Goal: Contribute content: Contribute content

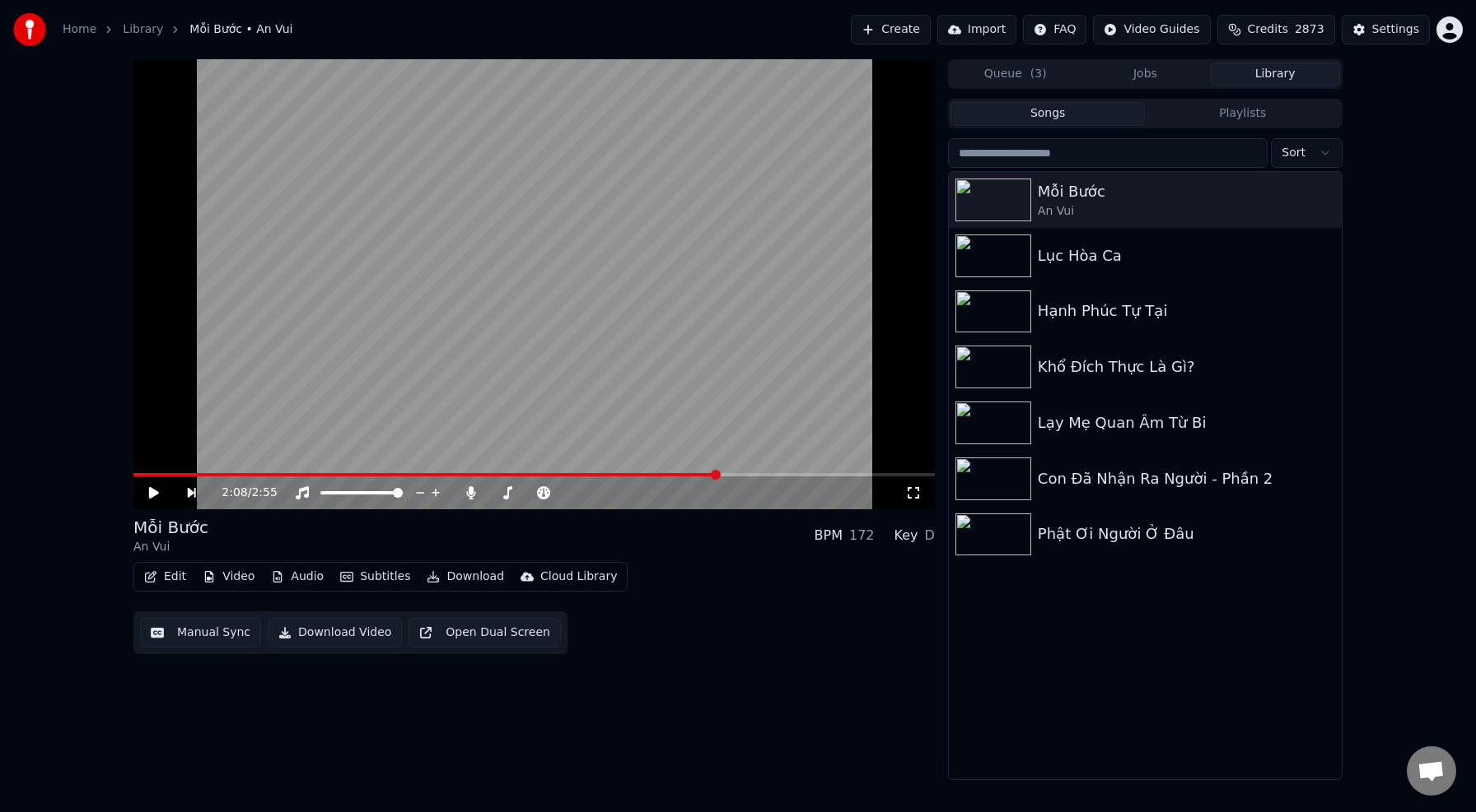
click at [914, 30] on button "Create" at bounding box center [890, 29] width 80 height 30
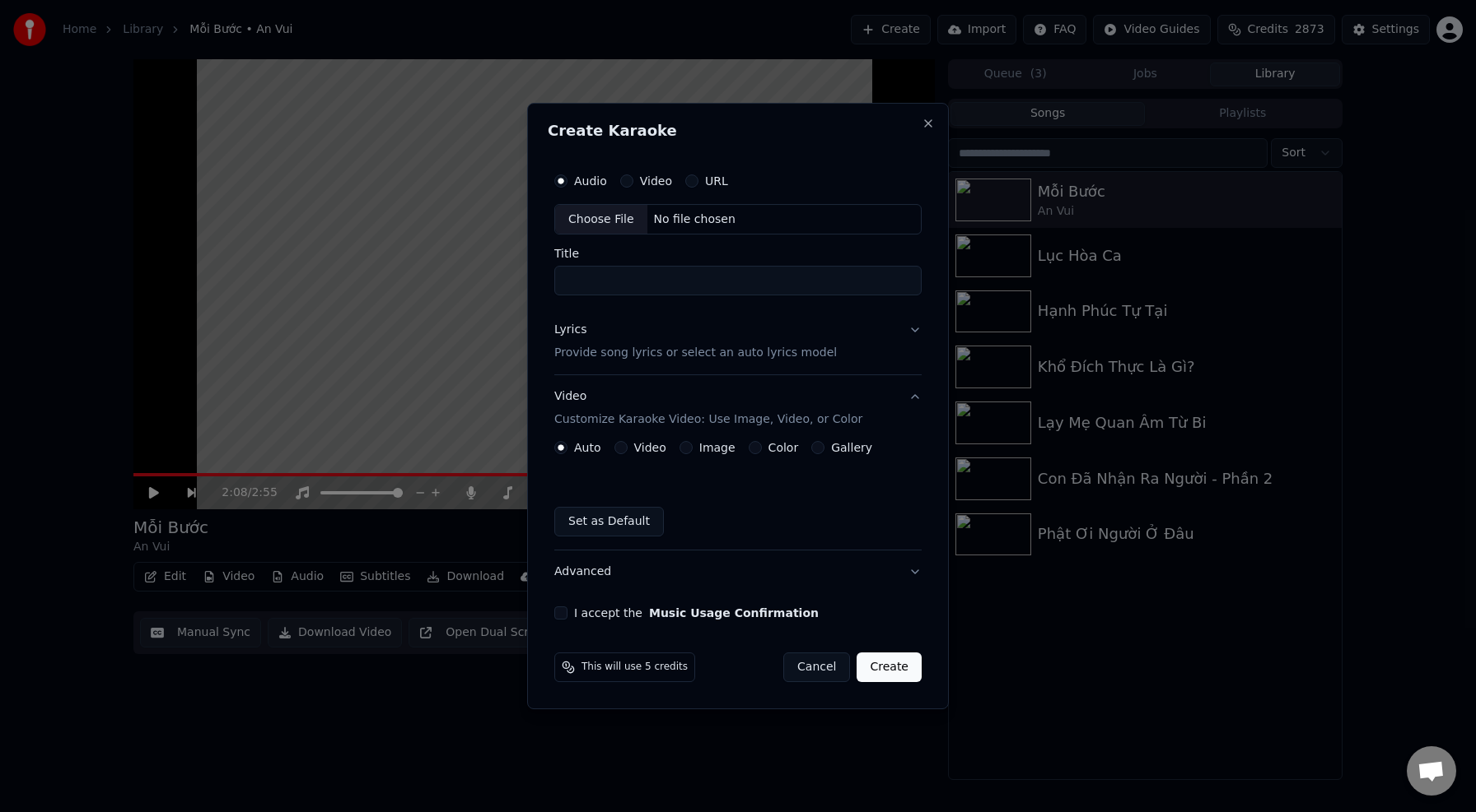
click at [598, 223] on div "Choose File" at bounding box center [601, 220] width 92 height 30
type input "**********"
click at [679, 355] on p "Provide song lyrics or select an auto lyrics model" at bounding box center [692, 353] width 282 height 16
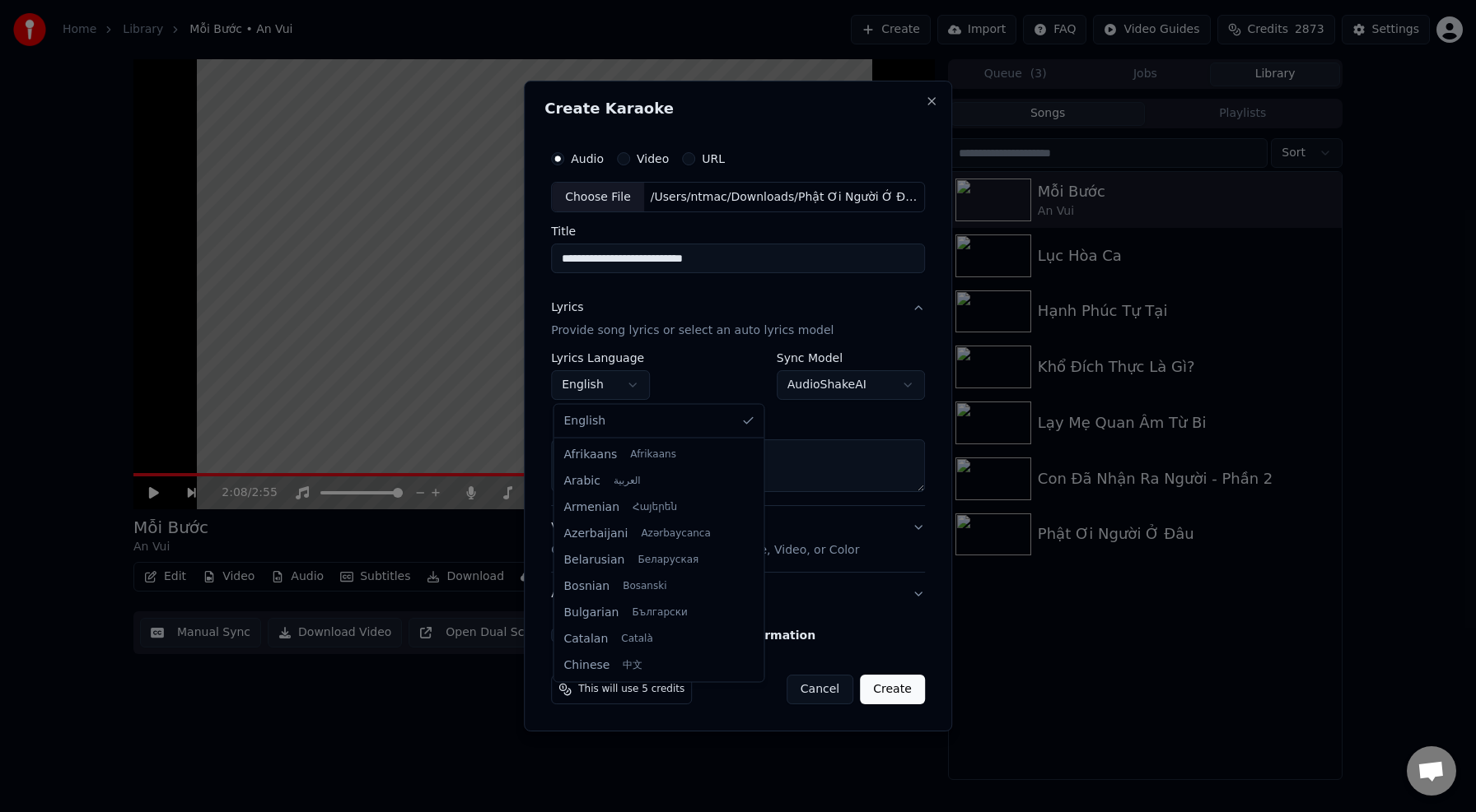
click at [626, 391] on body "**********" at bounding box center [738, 406] width 1476 height 812
select select "**"
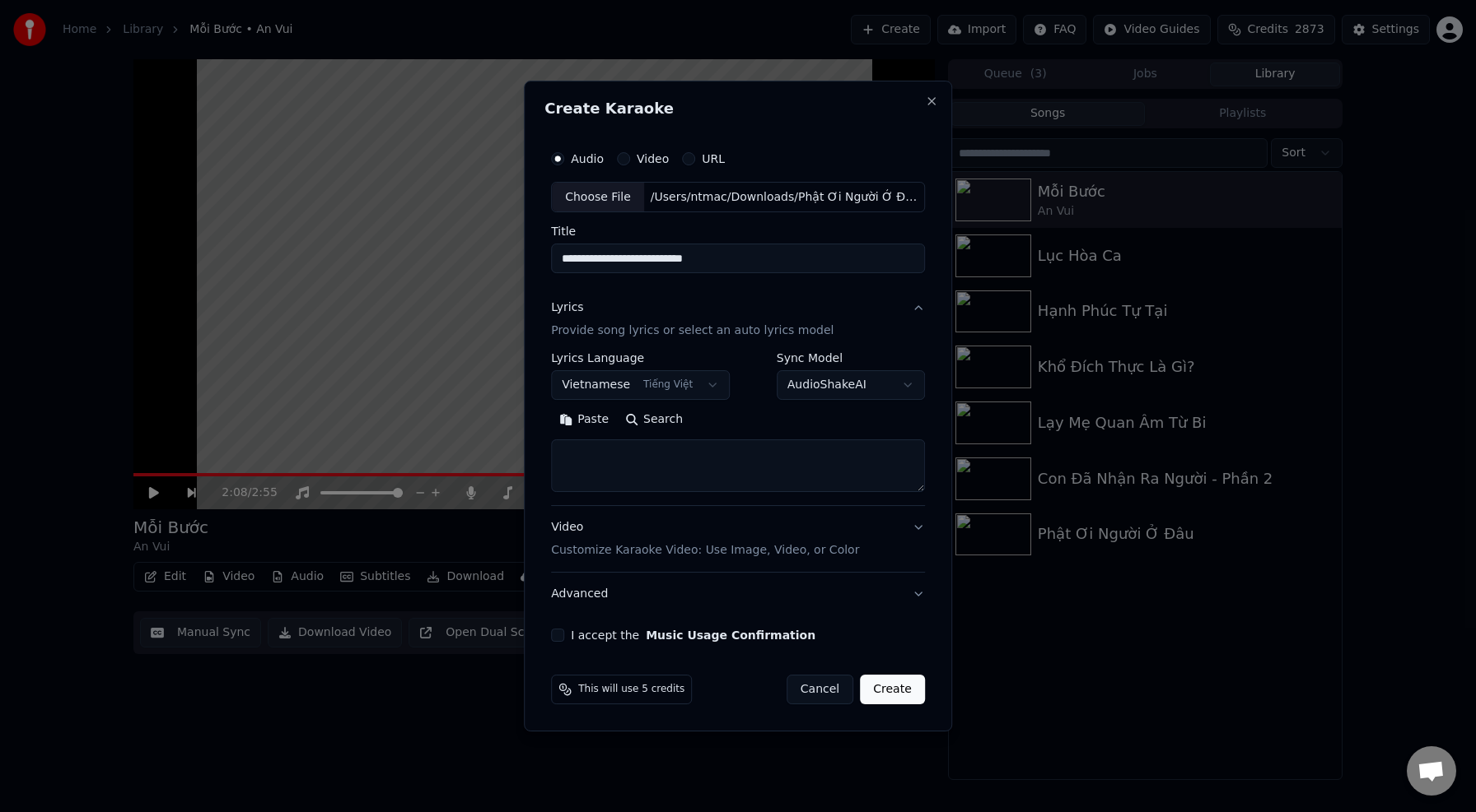
click at [763, 466] on textarea at bounding box center [738, 466] width 374 height 53
paste textarea "**********"
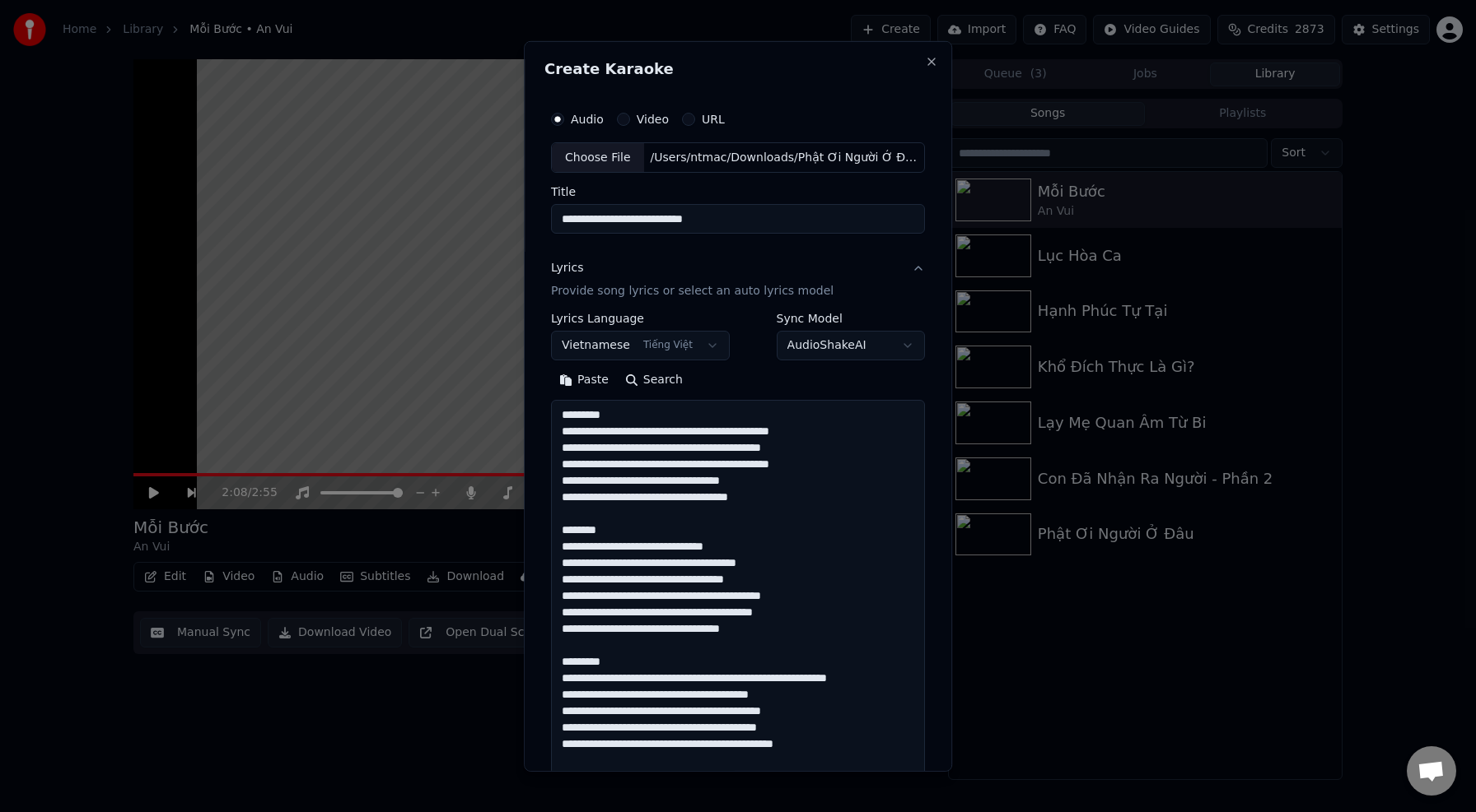
scroll to position [596, 0]
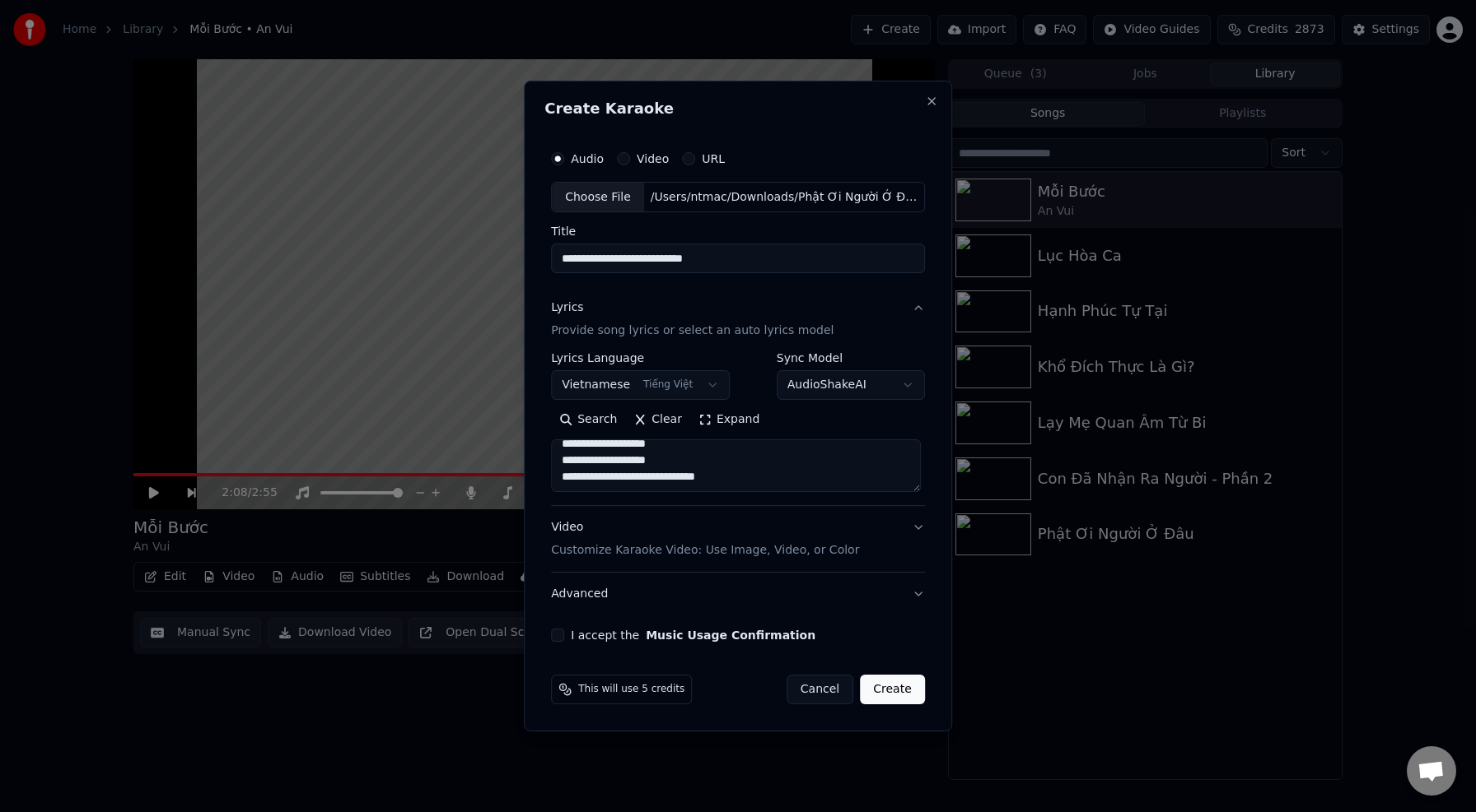
type textarea "**********"
click at [841, 387] on body "**********" at bounding box center [738, 406] width 1476 height 812
select select "**********"
drag, startPoint x: 648, startPoint y: 454, endPoint x: 523, endPoint y: 451, distance: 125.0
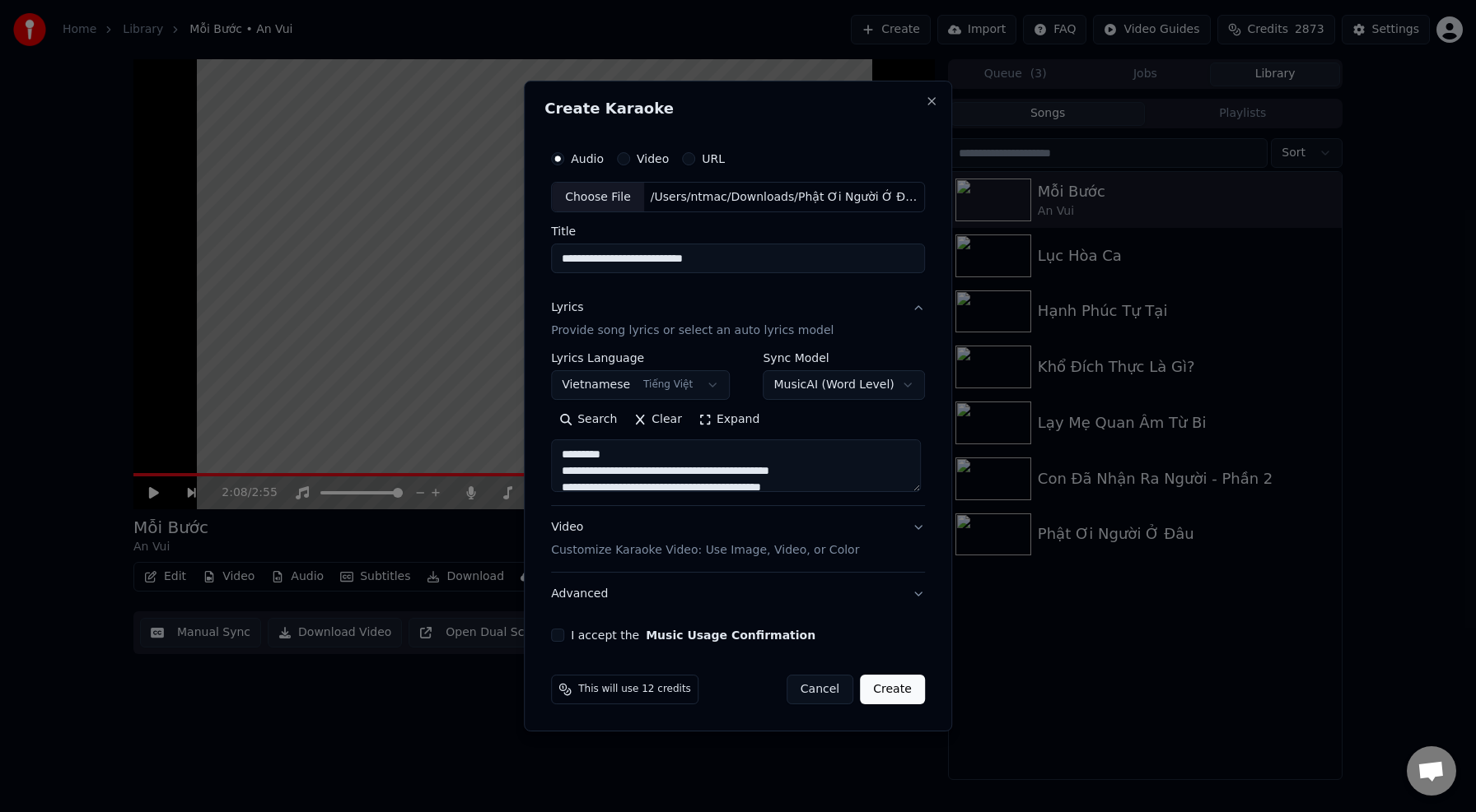
click at [523, 451] on body "**********" at bounding box center [738, 406] width 1476 height 812
type textarea "**********"
click at [700, 550] on p "Customize Karaoke Video: Use Image, Video, or Color" at bounding box center [705, 550] width 308 height 16
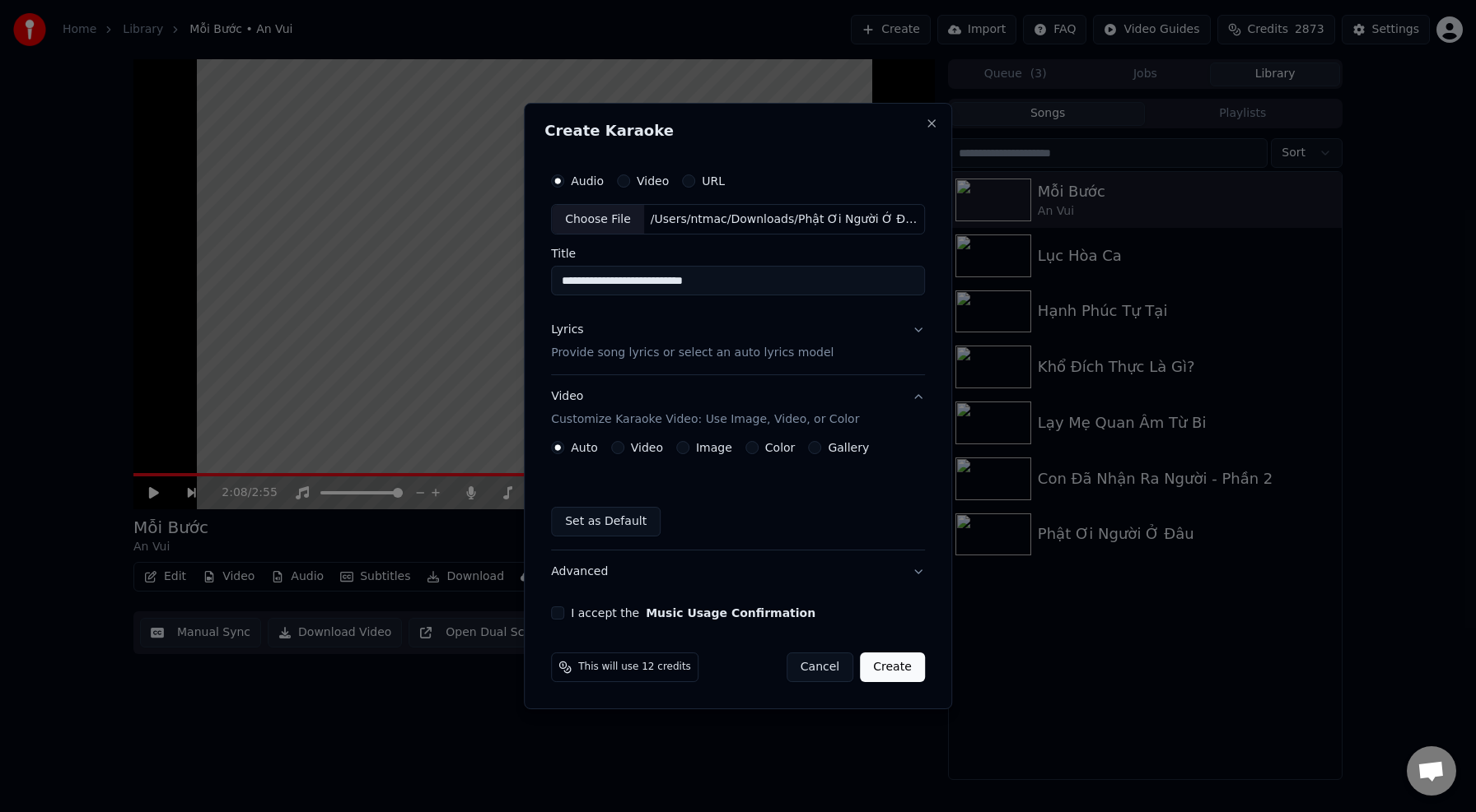
click at [714, 448] on label "Image" at bounding box center [714, 448] width 36 height 12
click at [690, 448] on button "Image" at bounding box center [683, 448] width 13 height 13
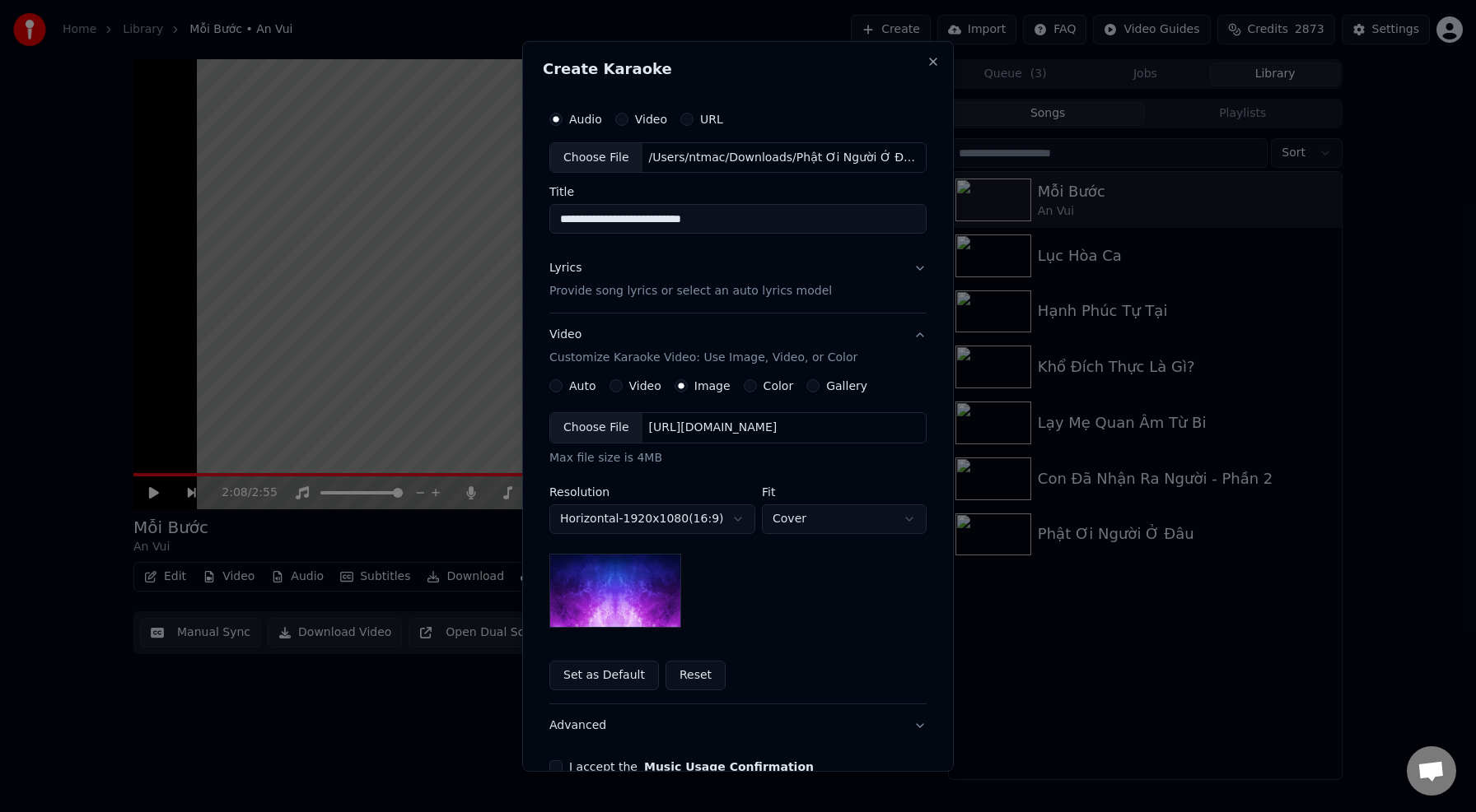
click at [599, 428] on div "Choose File" at bounding box center [596, 427] width 92 height 30
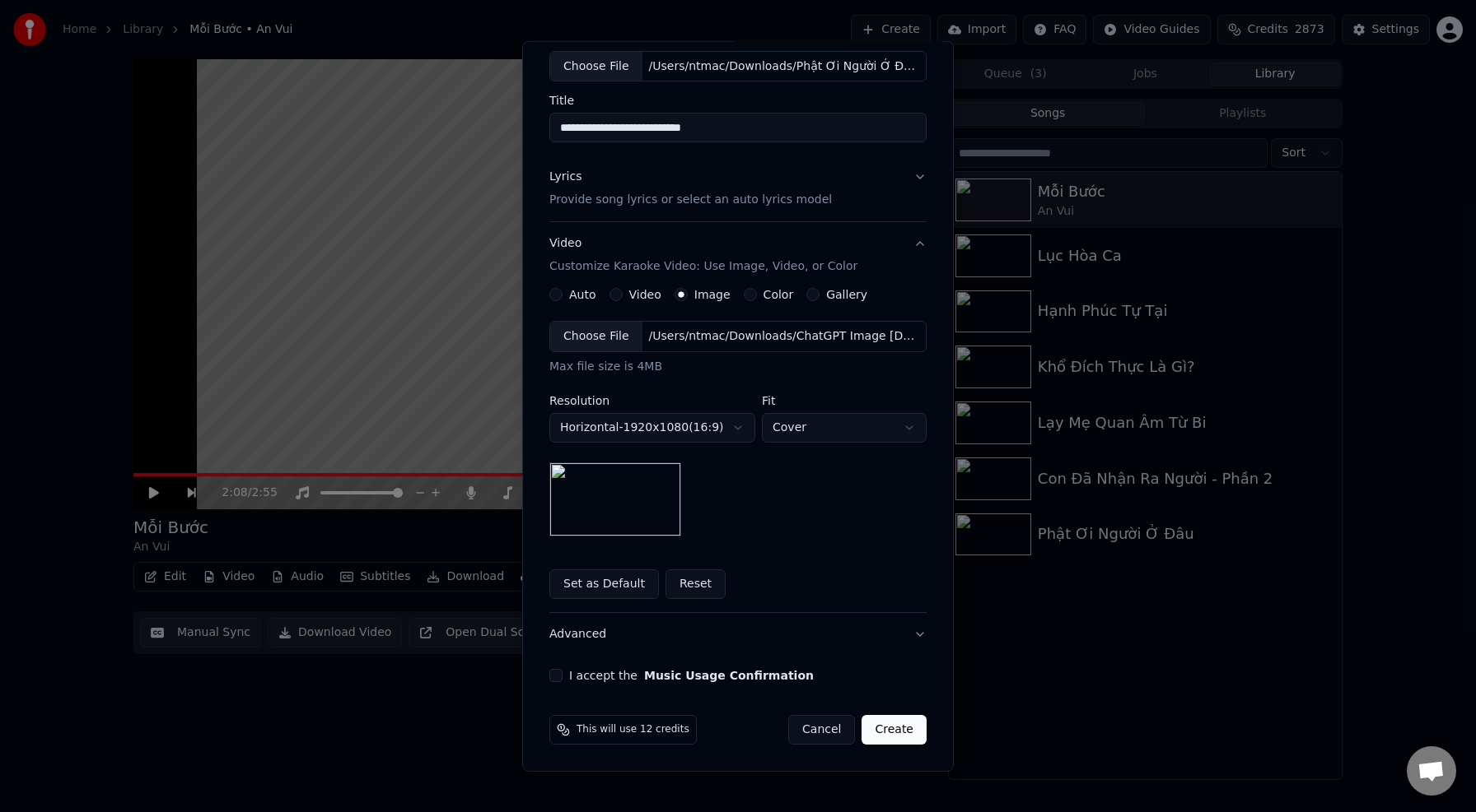
scroll to position [89, 0]
click at [561, 676] on button "I accept the Music Usage Confirmation" at bounding box center [556, 679] width 13 height 13
click at [766, 135] on input "**********" at bounding box center [738, 130] width 377 height 30
click at [737, 131] on input "**********" at bounding box center [738, 130] width 377 height 30
click at [692, 130] on input "**********" at bounding box center [738, 130] width 377 height 30
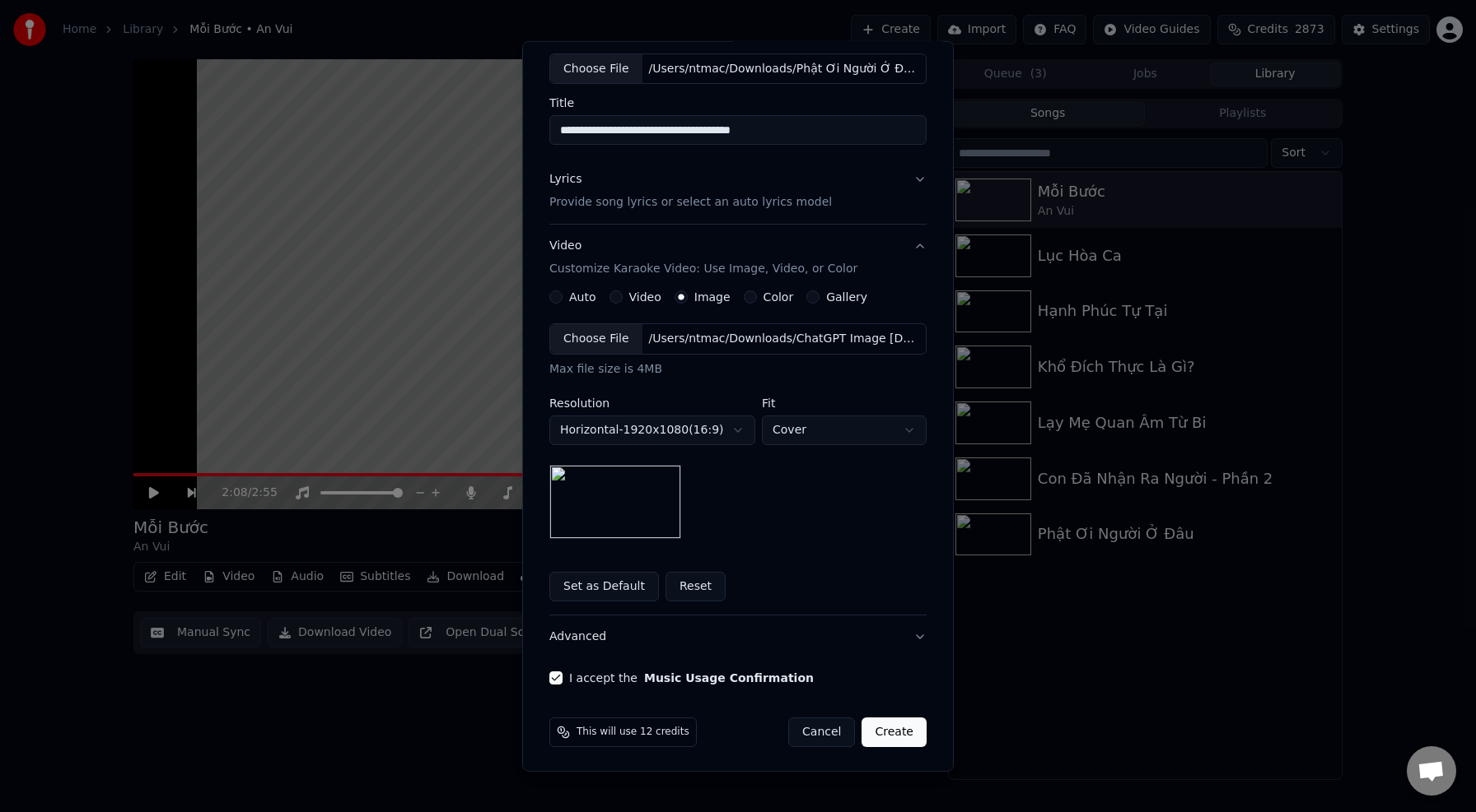
click at [692, 130] on input "**********" at bounding box center [738, 130] width 377 height 30
type input "**********"
click at [905, 728] on button "Create" at bounding box center [894, 732] width 65 height 30
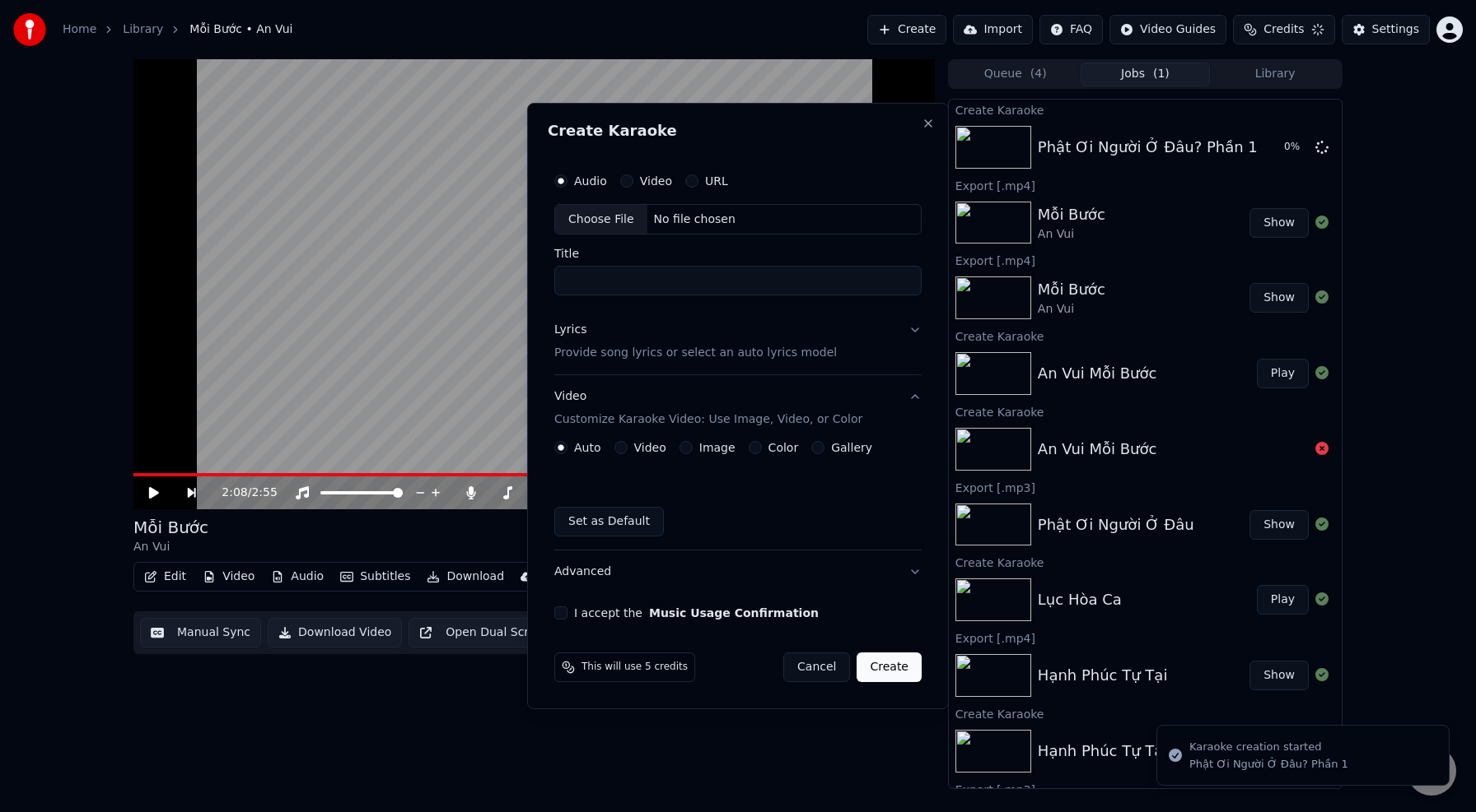
scroll to position [0, 0]
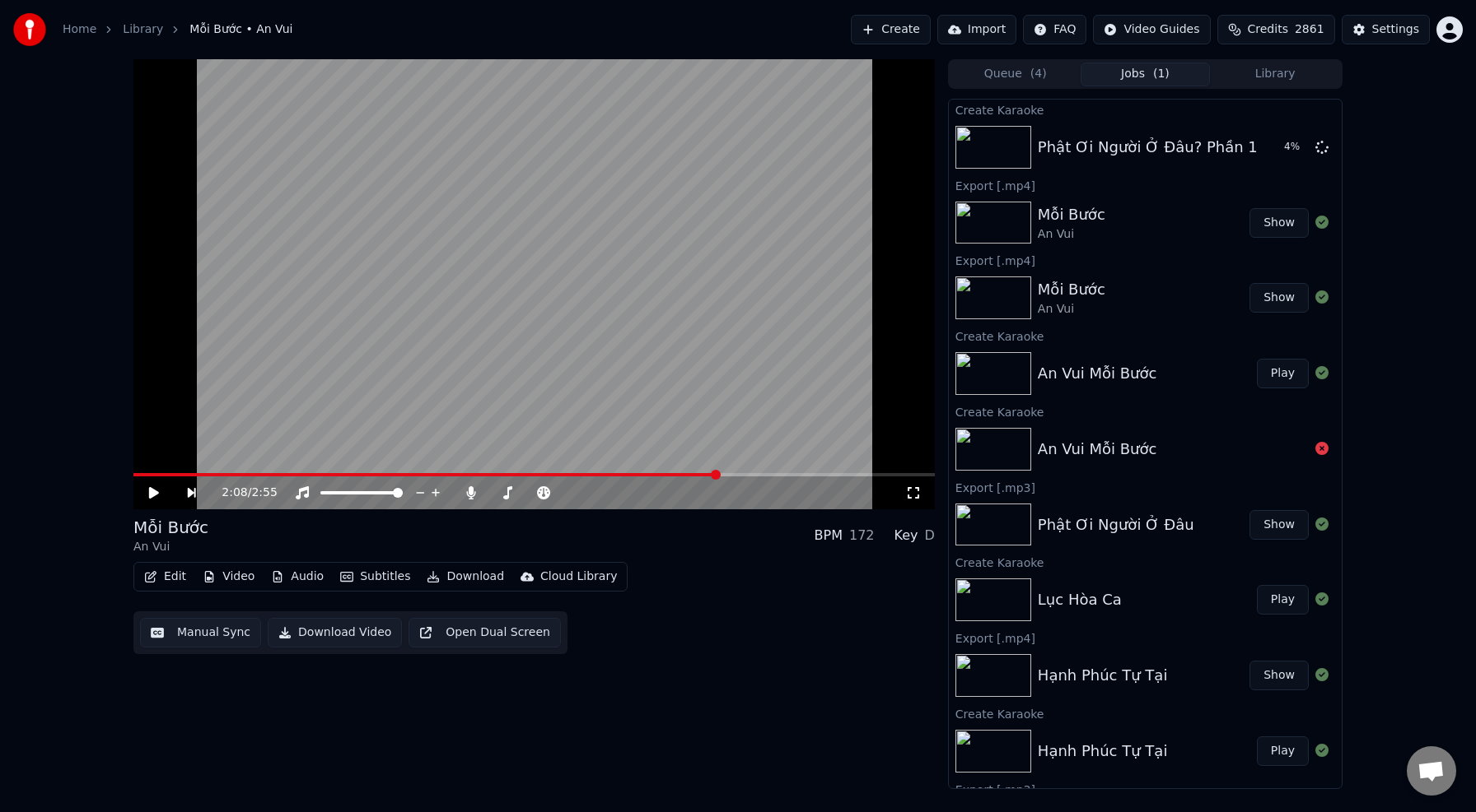
click at [758, 552] on div "Mỗi Bước An Vui BPM 172 Key D" at bounding box center [534, 536] width 801 height 39
click at [1285, 146] on button "Play" at bounding box center [1283, 147] width 52 height 30
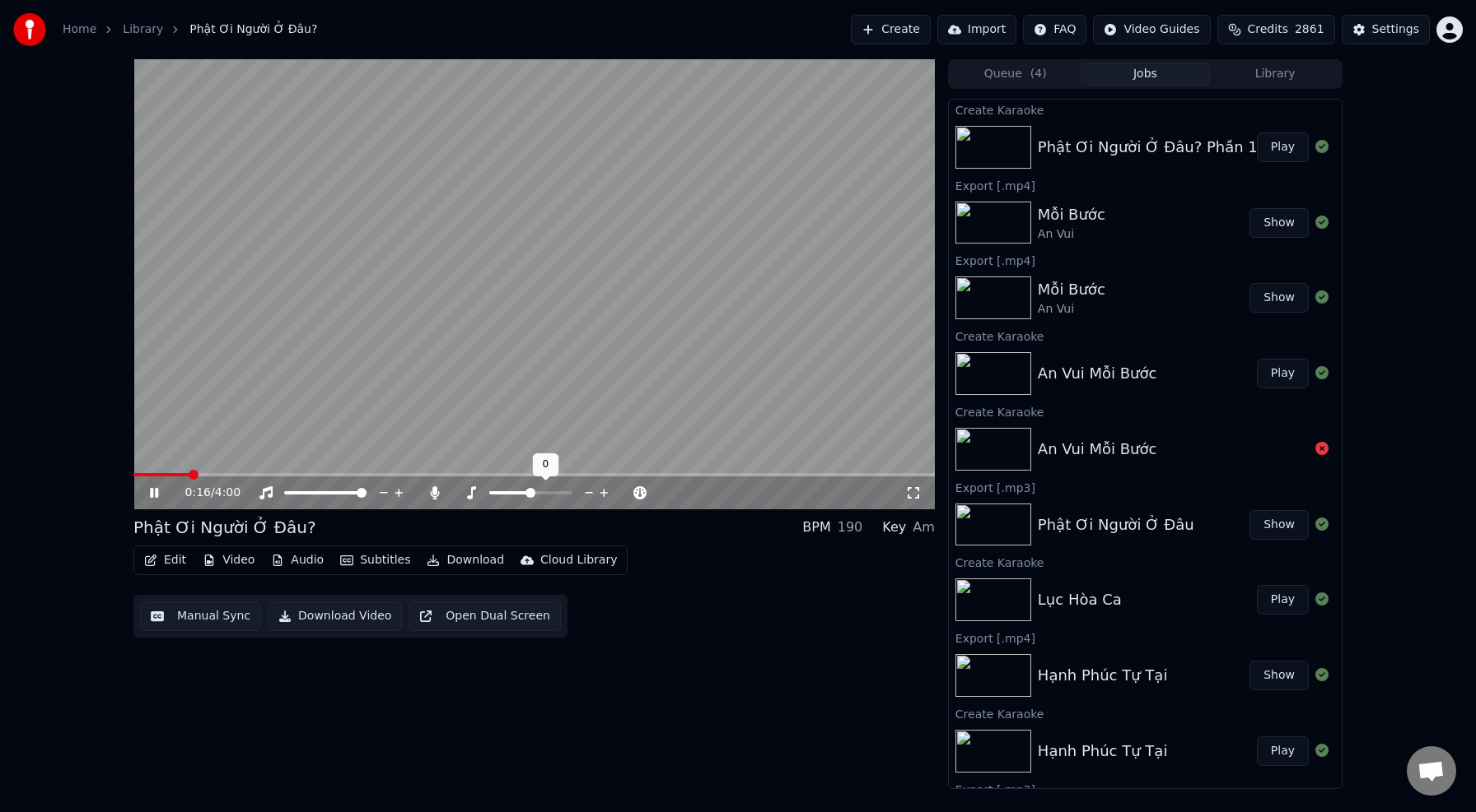
click at [591, 492] on icon at bounding box center [589, 492] width 15 height 16
click at [439, 490] on icon at bounding box center [434, 493] width 16 height 13
click at [468, 559] on button "Download" at bounding box center [465, 561] width 90 height 23
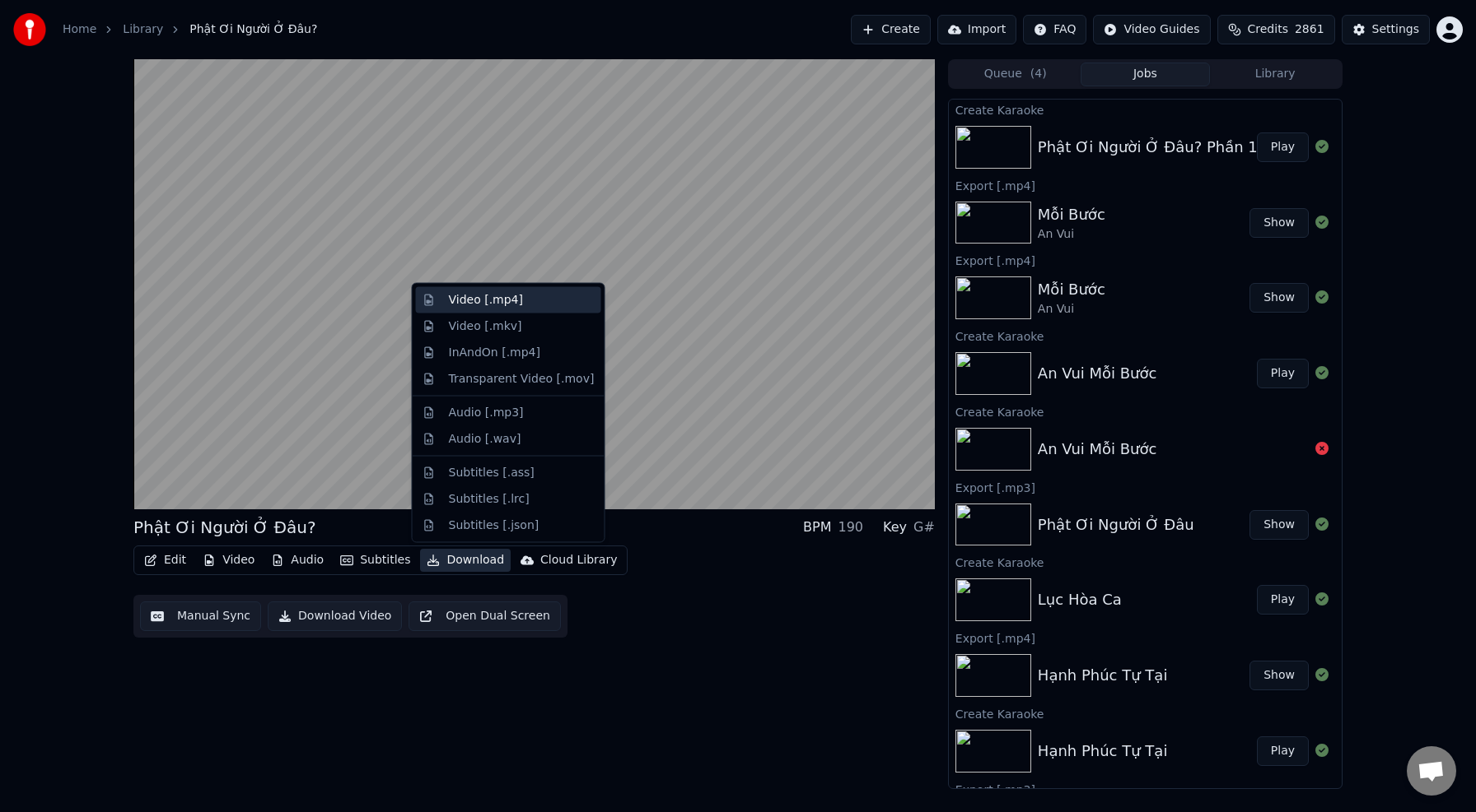
click at [538, 303] on div "Video [.mp4]" at bounding box center [521, 299] width 146 height 16
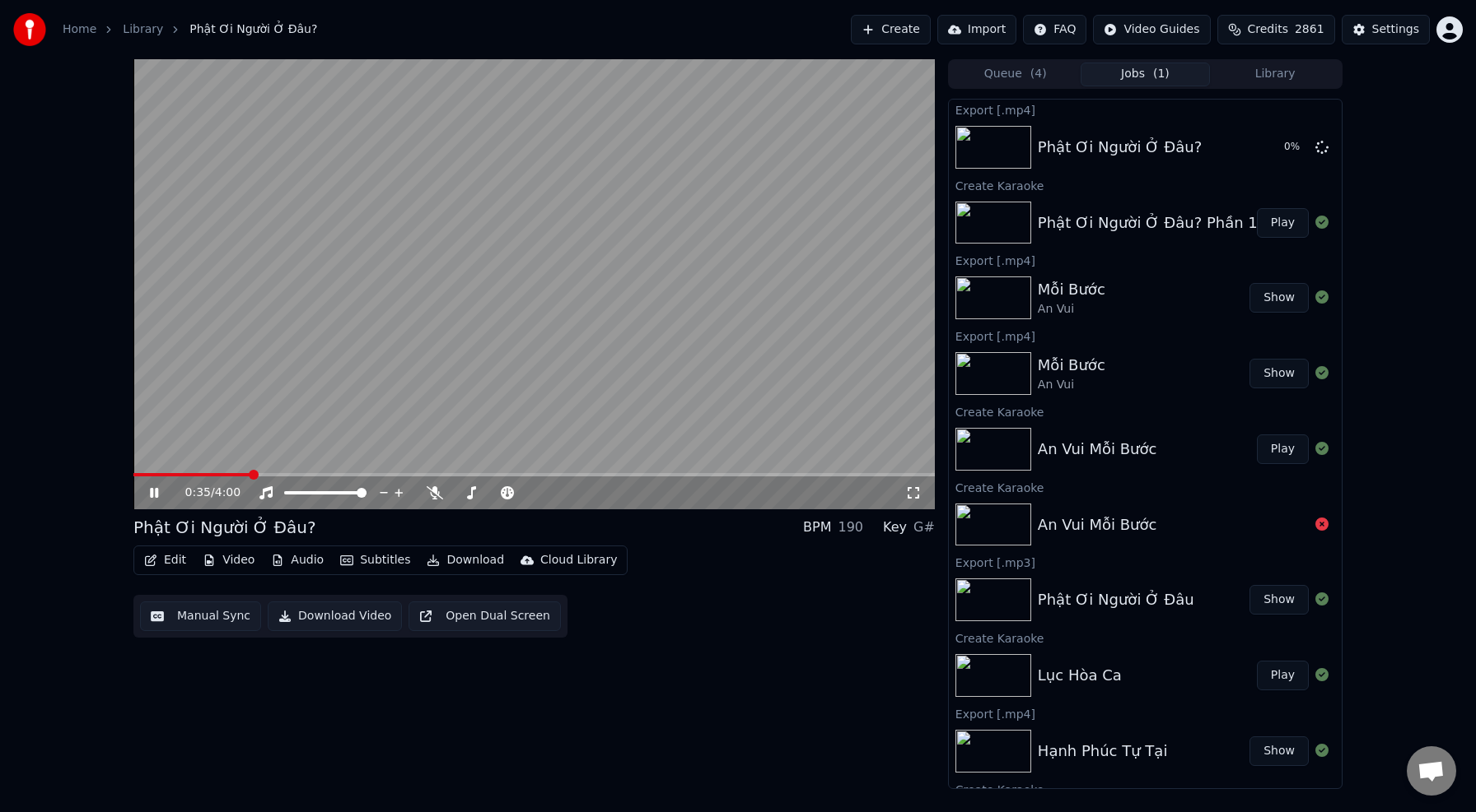
click at [250, 476] on span at bounding box center [191, 474] width 116 height 3
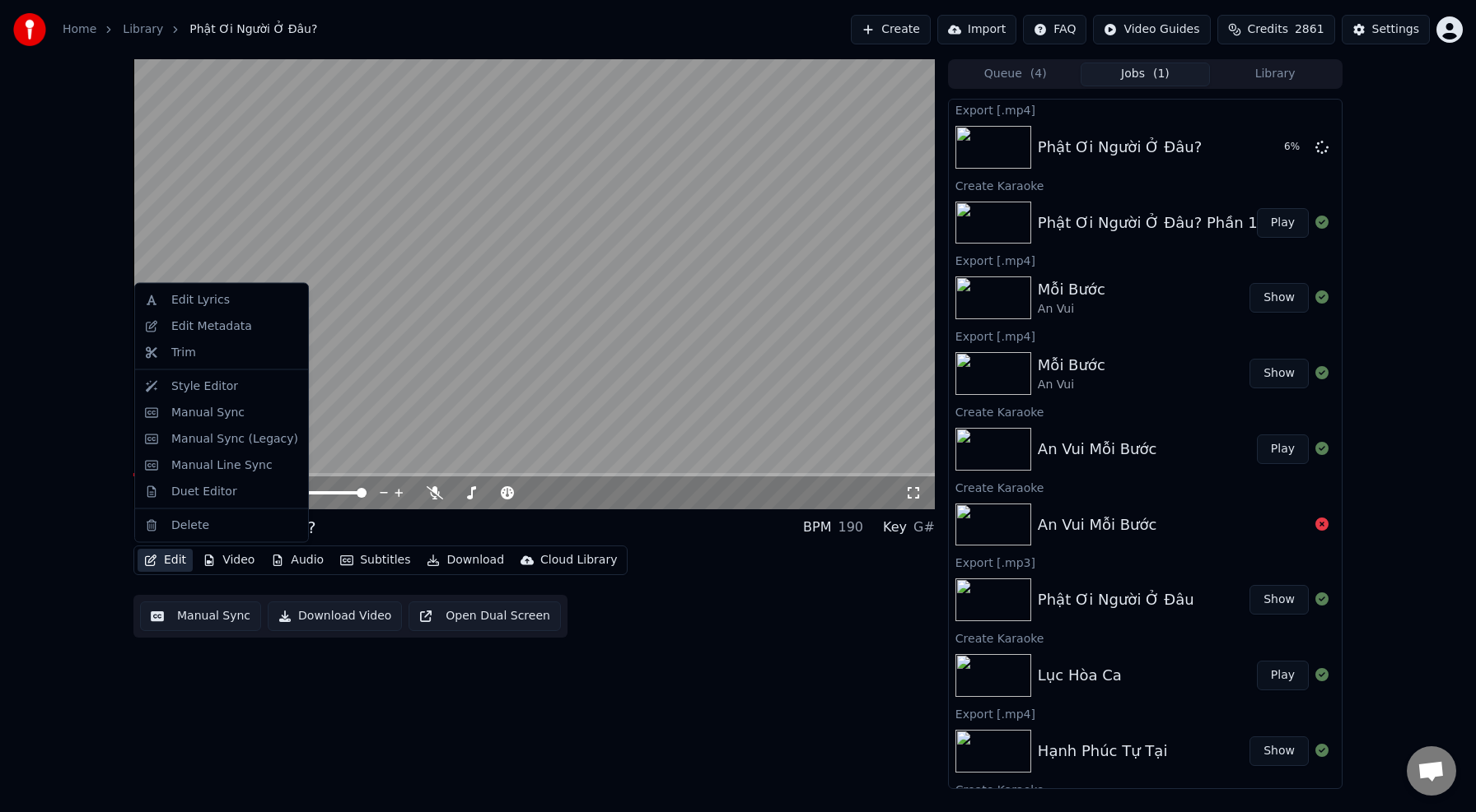
click at [170, 566] on button "Edit" at bounding box center [164, 561] width 55 height 23
click at [217, 307] on div "Edit Lyrics" at bounding box center [200, 299] width 59 height 16
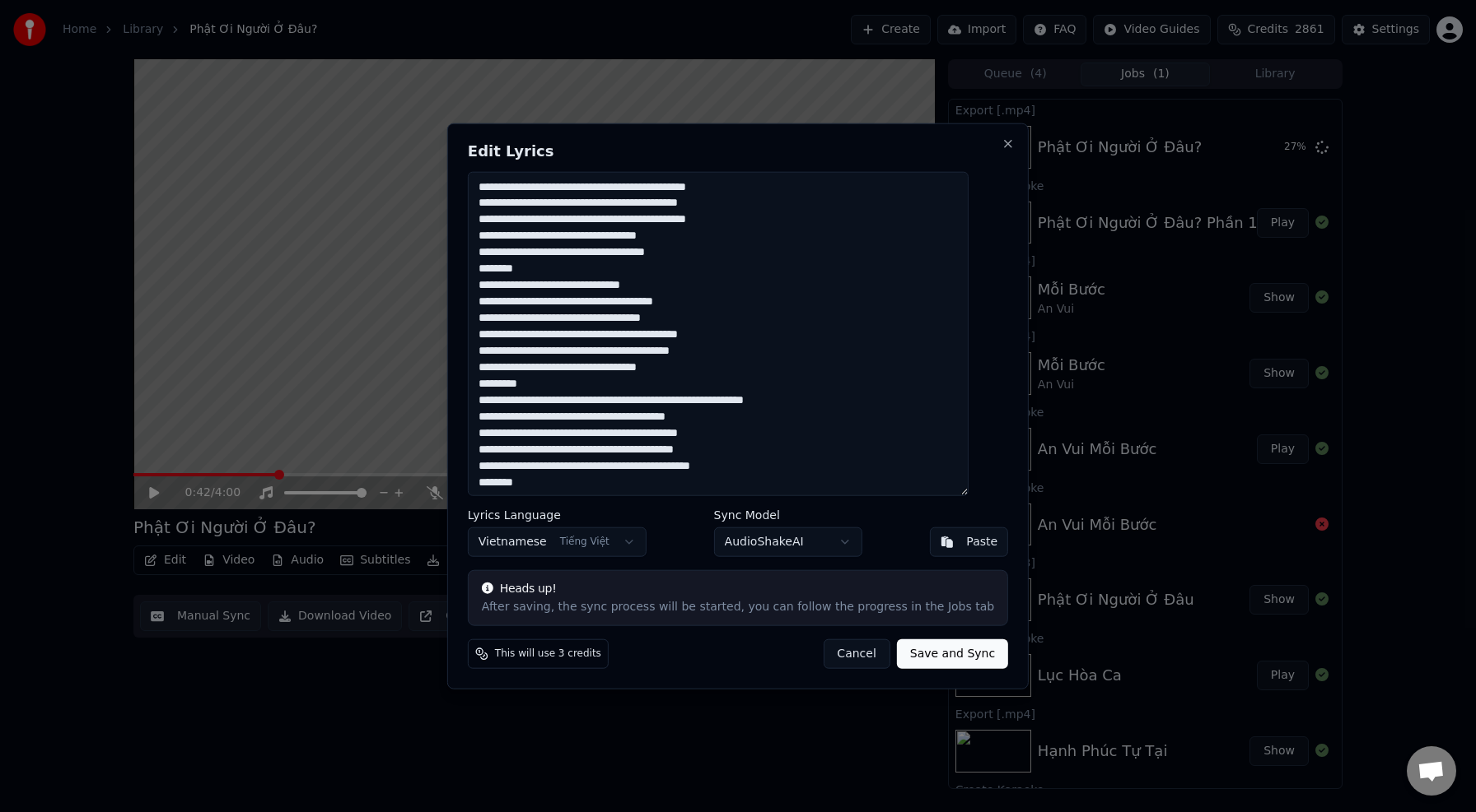
click at [798, 538] on body "Home Library Phật Ơi Người Ở Đâu? Create Import FAQ Video Guides Credi…" at bounding box center [738, 406] width 1476 height 812
click at [916, 660] on button "Save and Sync" at bounding box center [953, 654] width 111 height 30
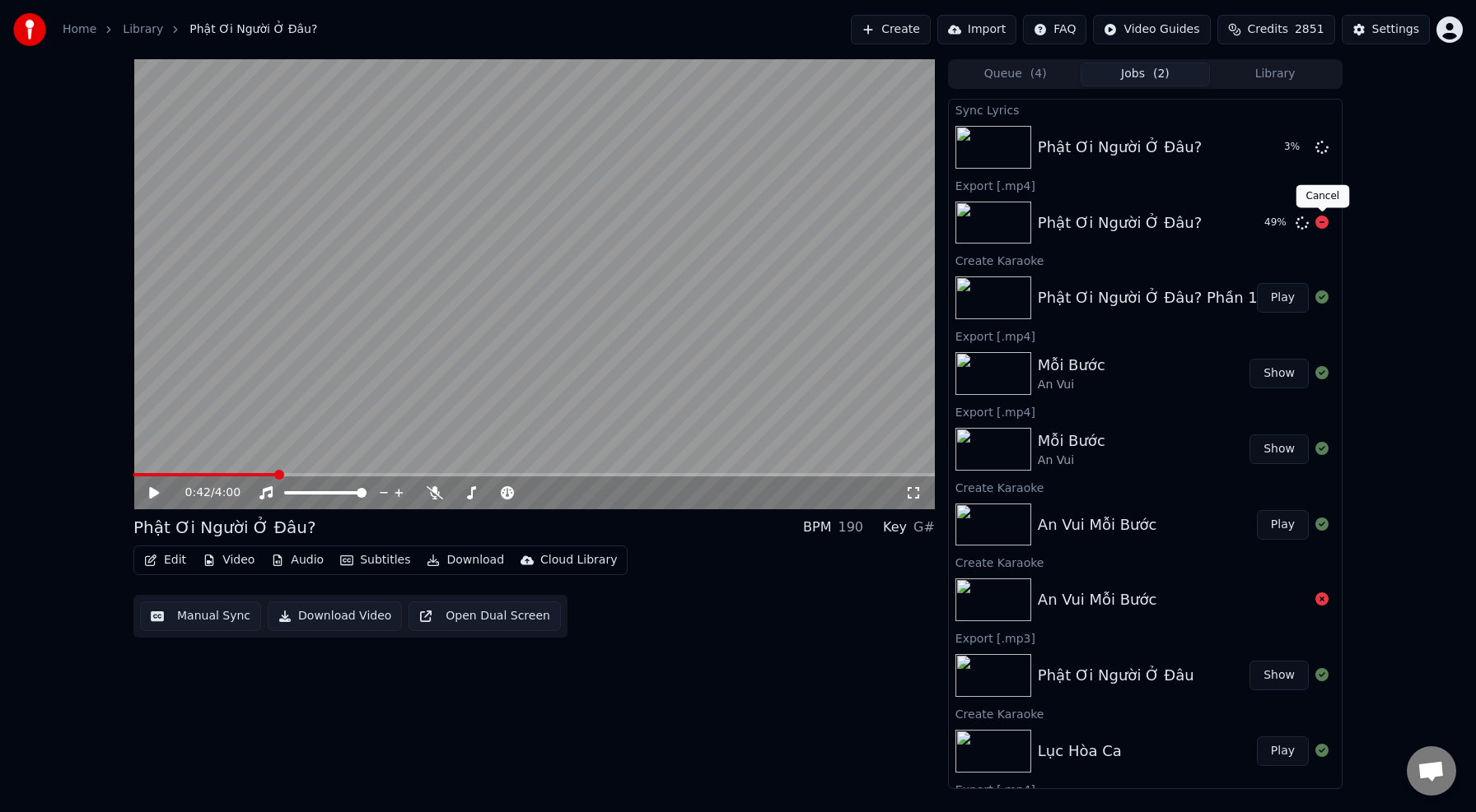
click at [1320, 222] on icon at bounding box center [1322, 223] width 13 height 13
click at [157, 500] on div "0:42 / 4:00" at bounding box center [534, 492] width 788 height 16
click at [161, 494] on icon at bounding box center [166, 493] width 38 height 13
click at [436, 490] on icon at bounding box center [434, 493] width 16 height 13
click at [198, 477] on div "0:46 / 4:00" at bounding box center [534, 493] width 801 height 33
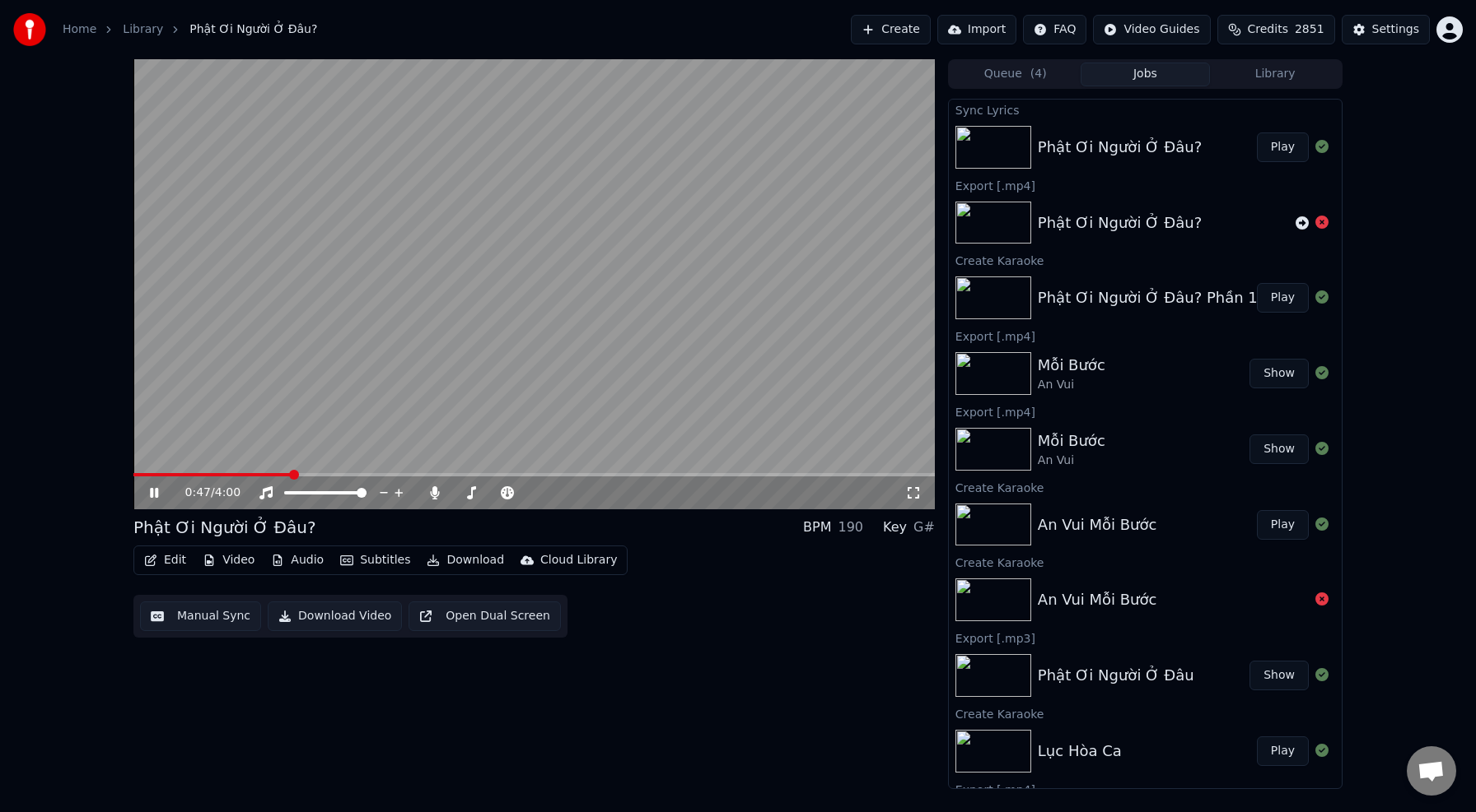
click at [201, 475] on span at bounding box center [212, 474] width 158 height 3
click at [1290, 145] on button "Play" at bounding box center [1283, 147] width 52 height 30
click at [173, 563] on button "Edit" at bounding box center [164, 561] width 55 height 23
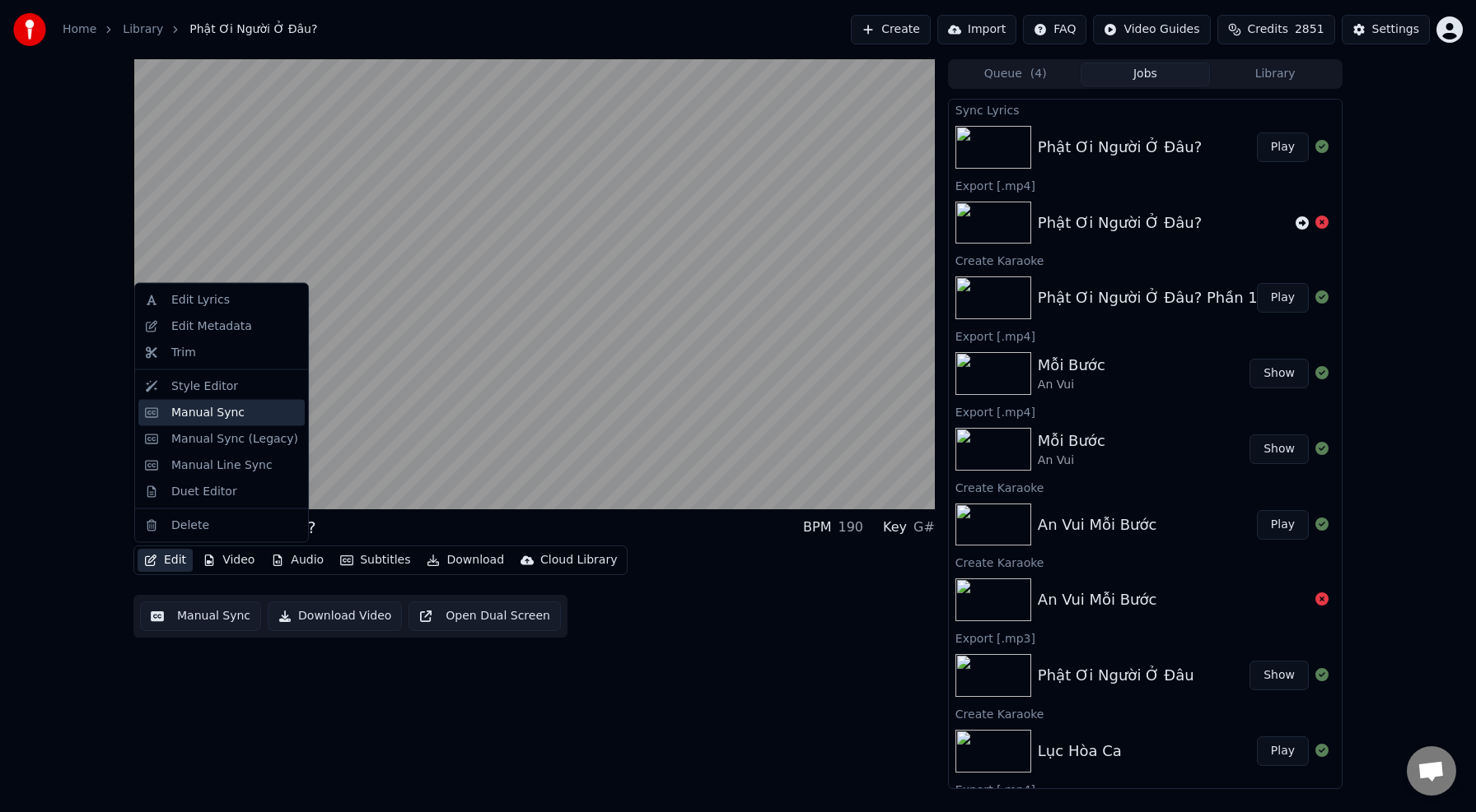
click at [233, 408] on div "Manual Sync" at bounding box center [207, 412] width 73 height 16
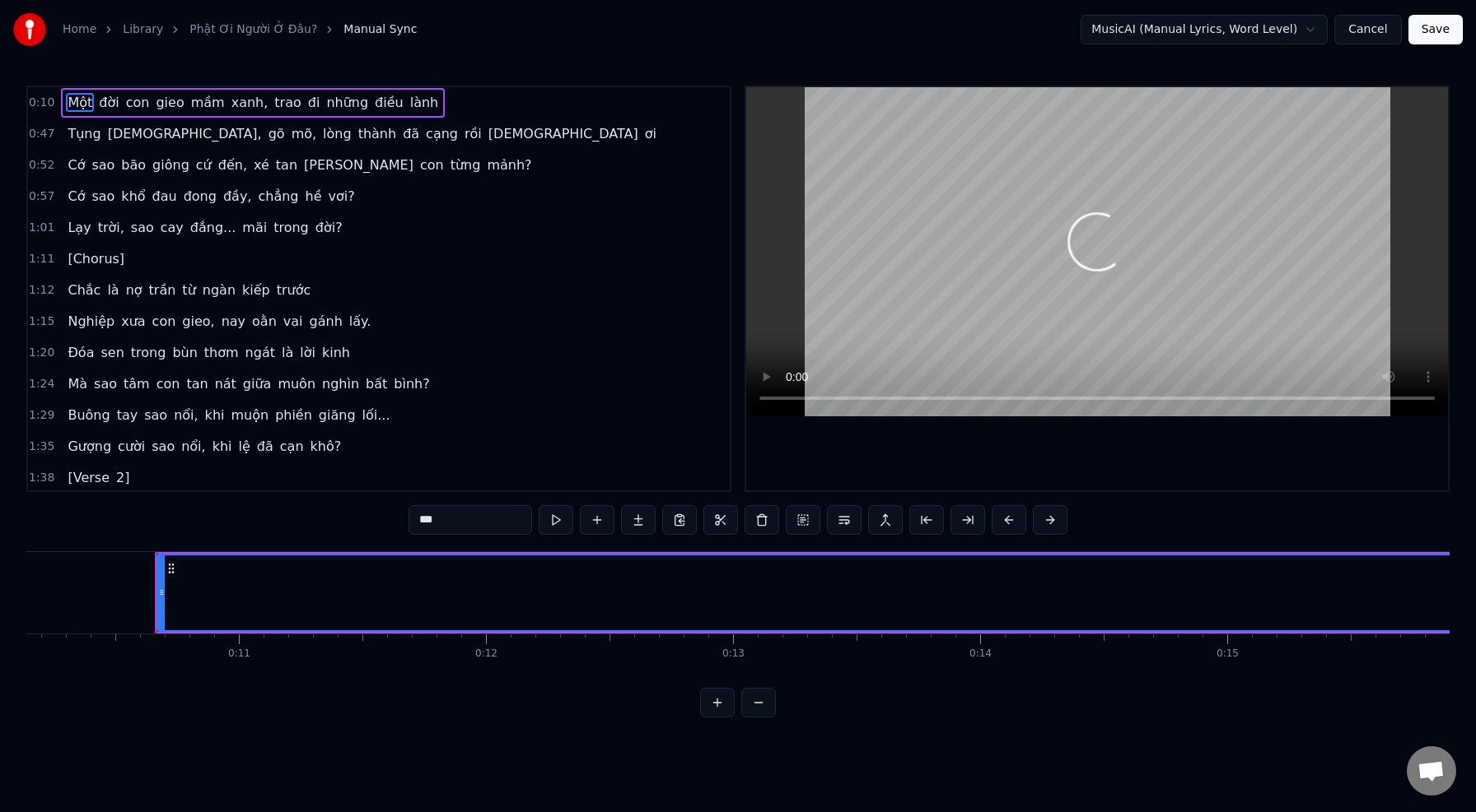
scroll to position [0, 2552]
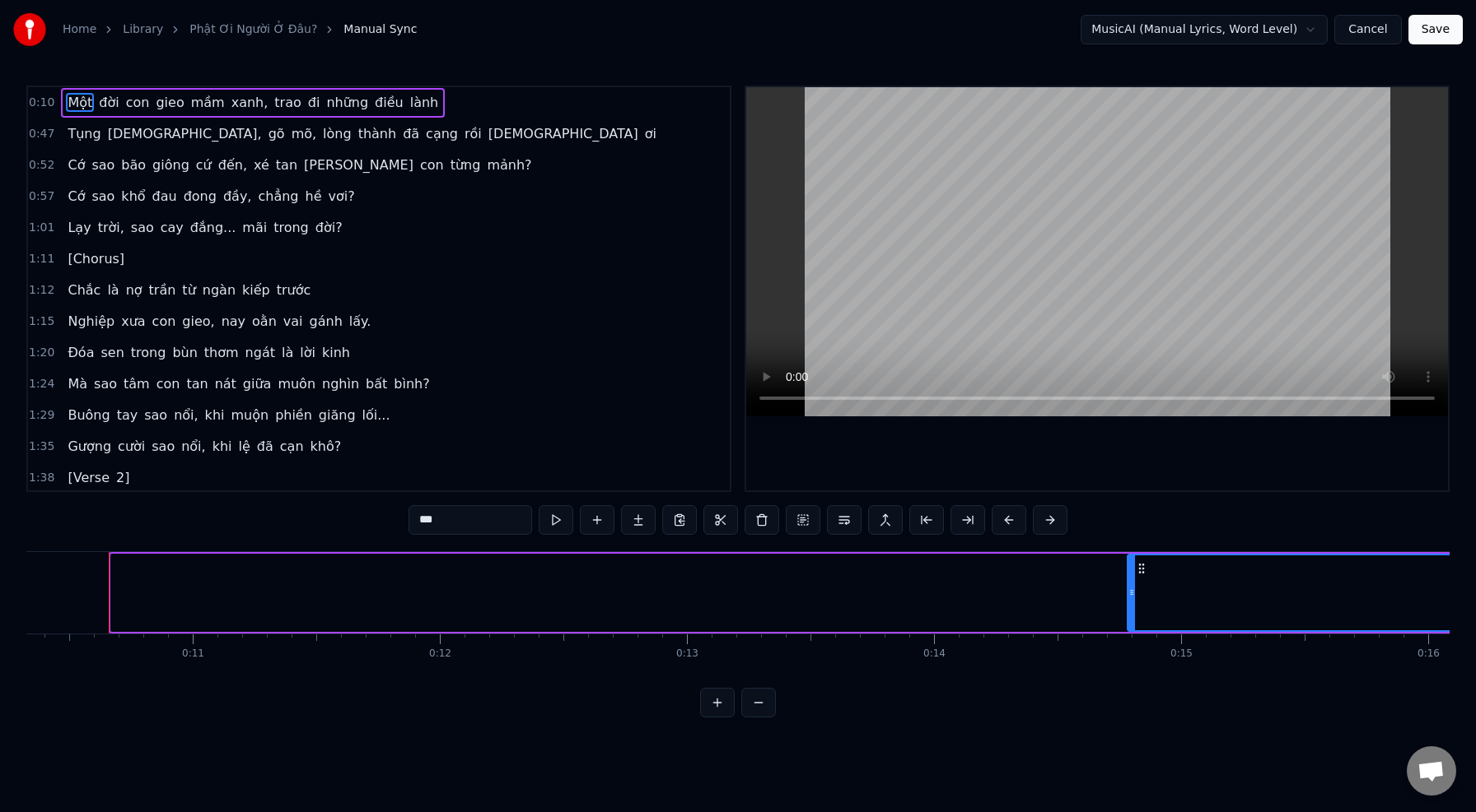
drag, startPoint x: 114, startPoint y: 602, endPoint x: 1148, endPoint y: 592, distance: 1034.0
click at [1135, 592] on div at bounding box center [1131, 593] width 7 height 75
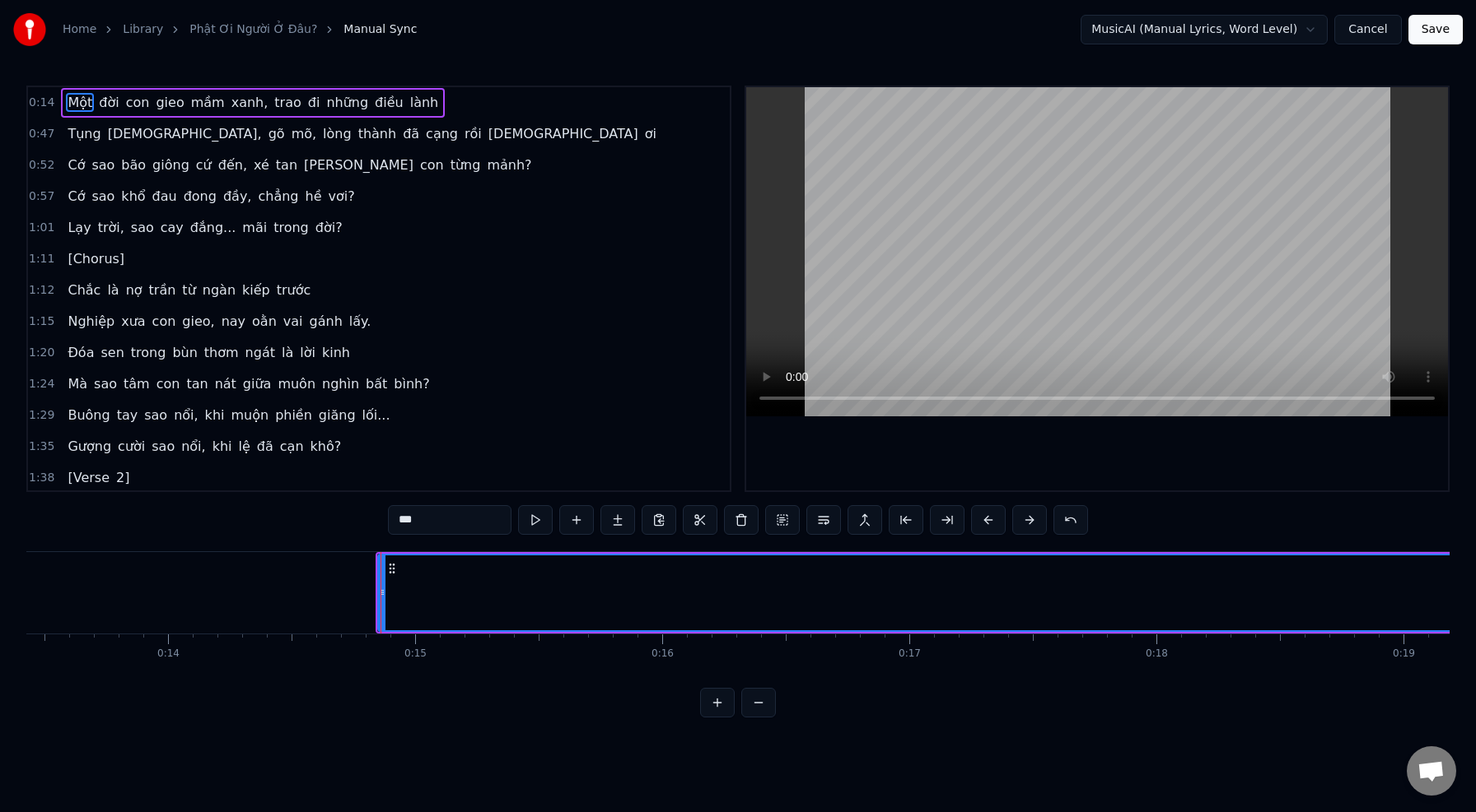
scroll to position [0, 3323]
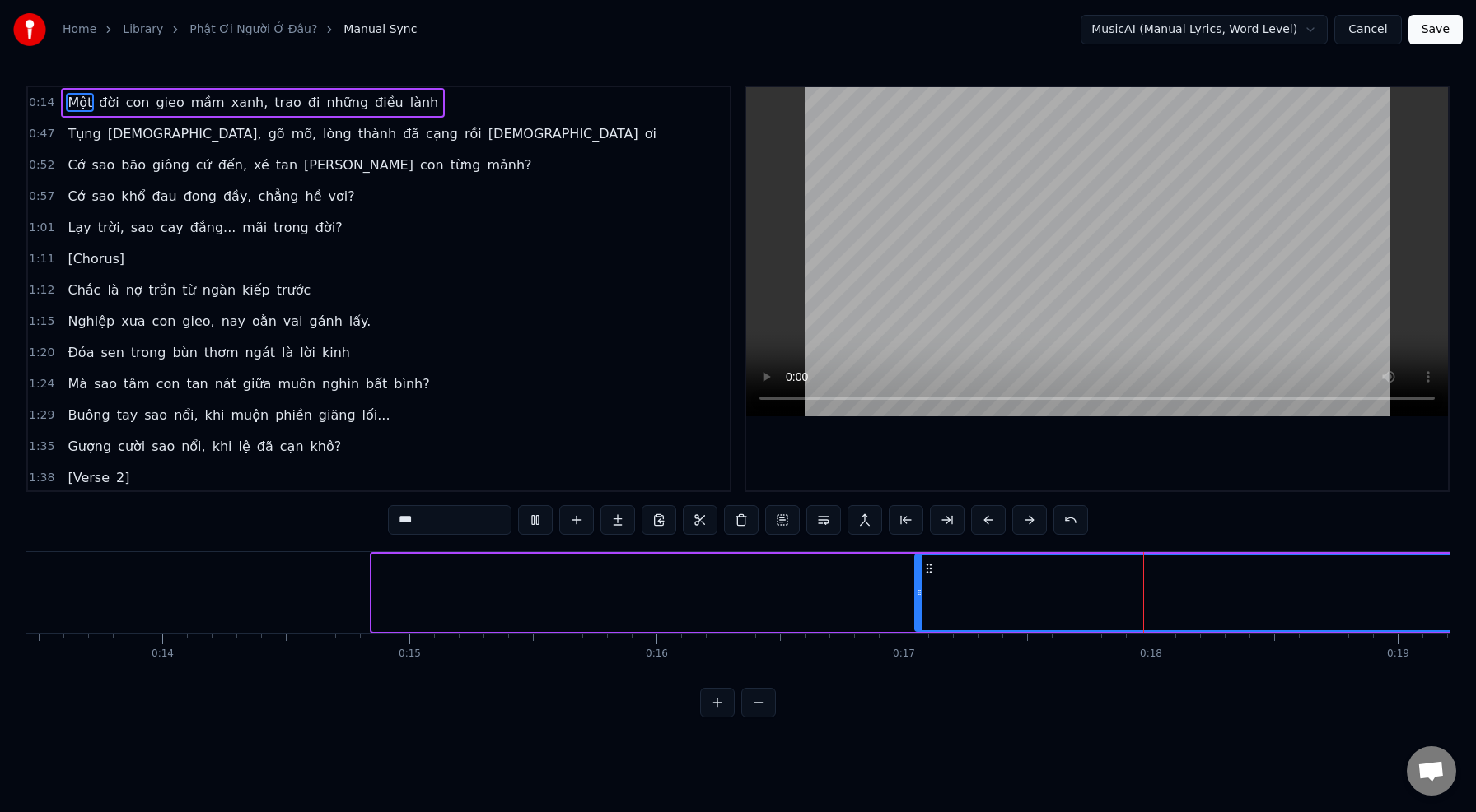
drag, startPoint x: 376, startPoint y: 594, endPoint x: 919, endPoint y: 611, distance: 543.3
click at [919, 611] on div at bounding box center [919, 593] width 7 height 75
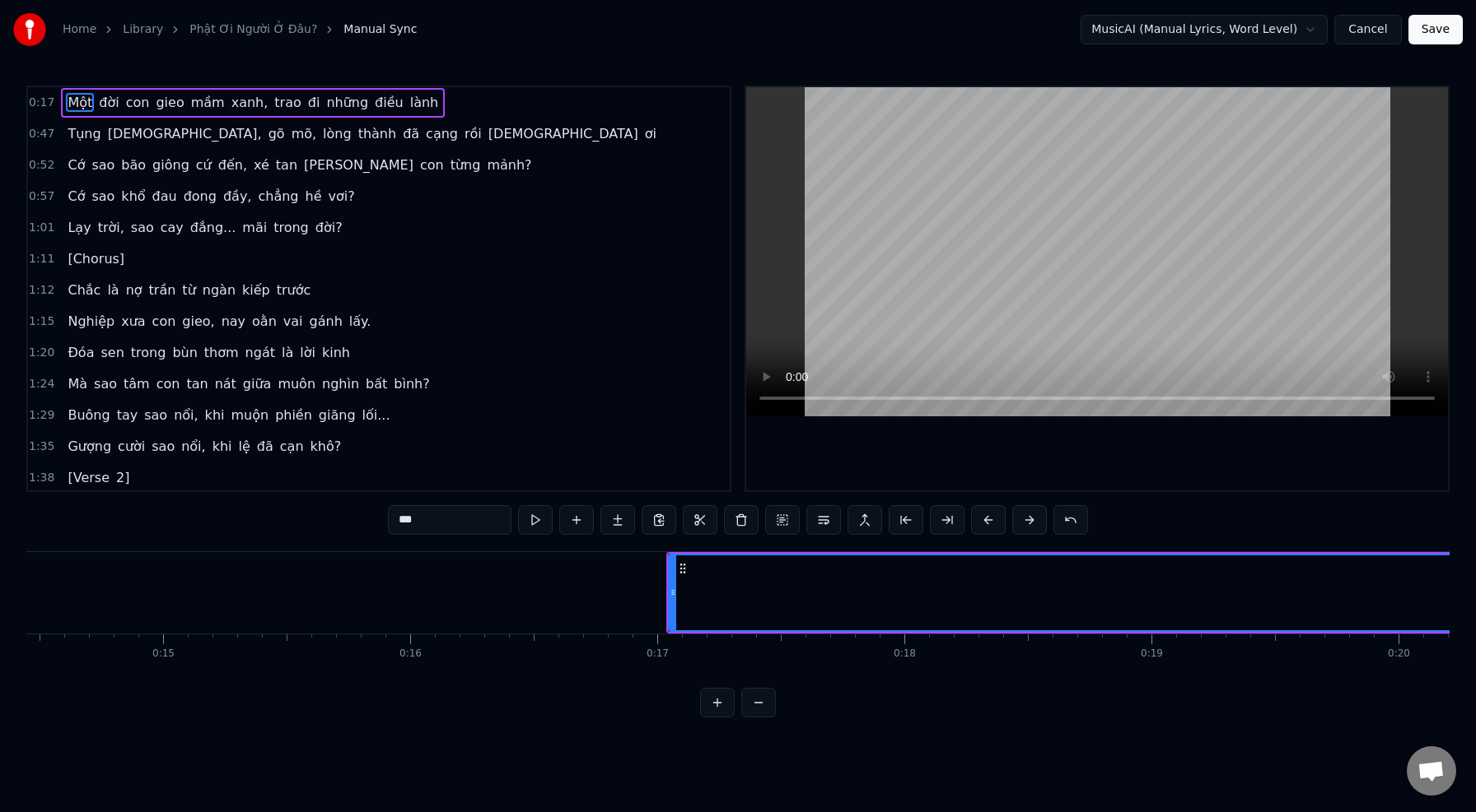
scroll to position [0, 3580]
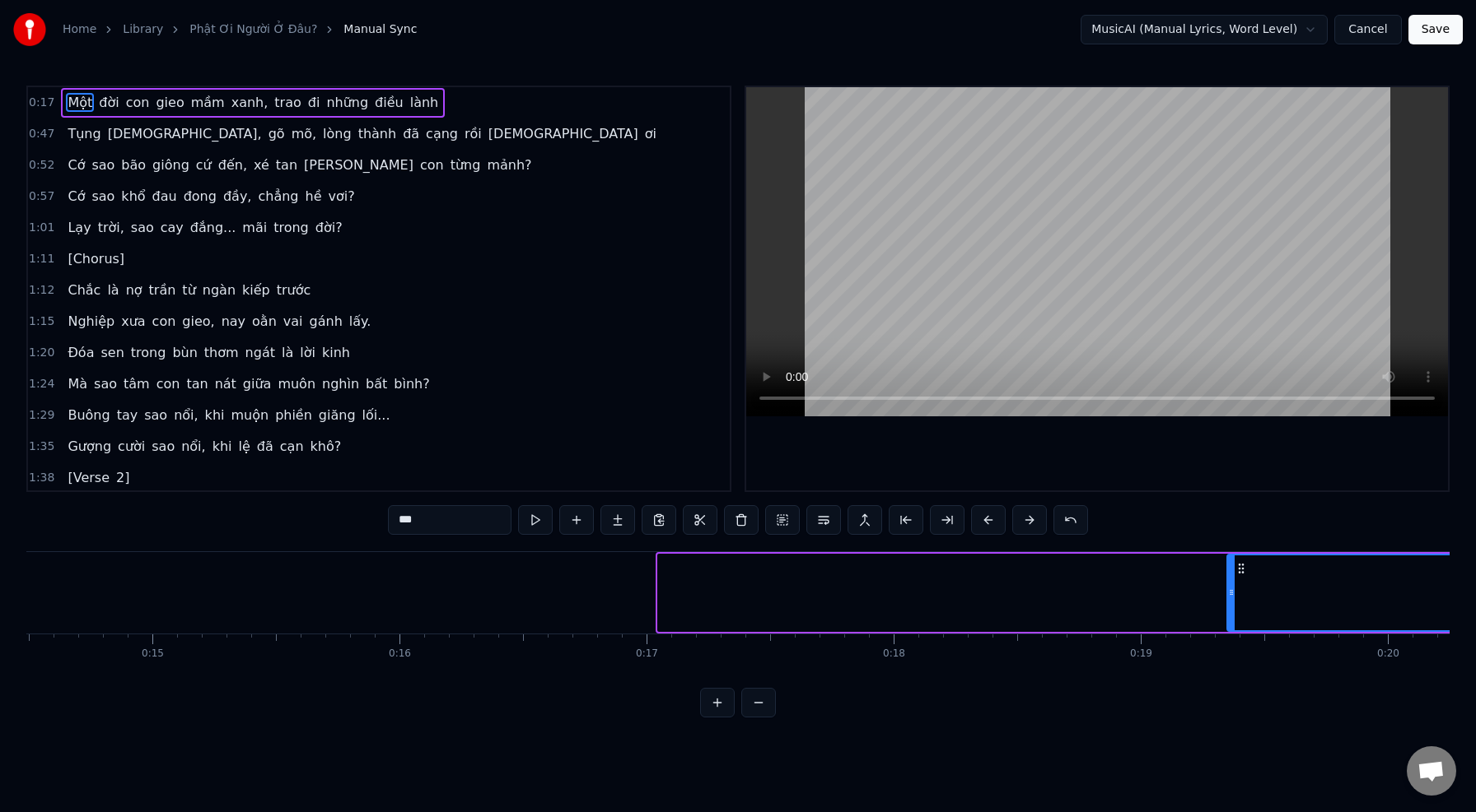
drag, startPoint x: 661, startPoint y: 597, endPoint x: 1229, endPoint y: 667, distance: 572.3
click at [1229, 667] on div "Một đời con gieo mầm xanh, trao đi những điều lành Tụng kinh, gõ mõ, lòng thành…" at bounding box center [738, 613] width 1423 height 124
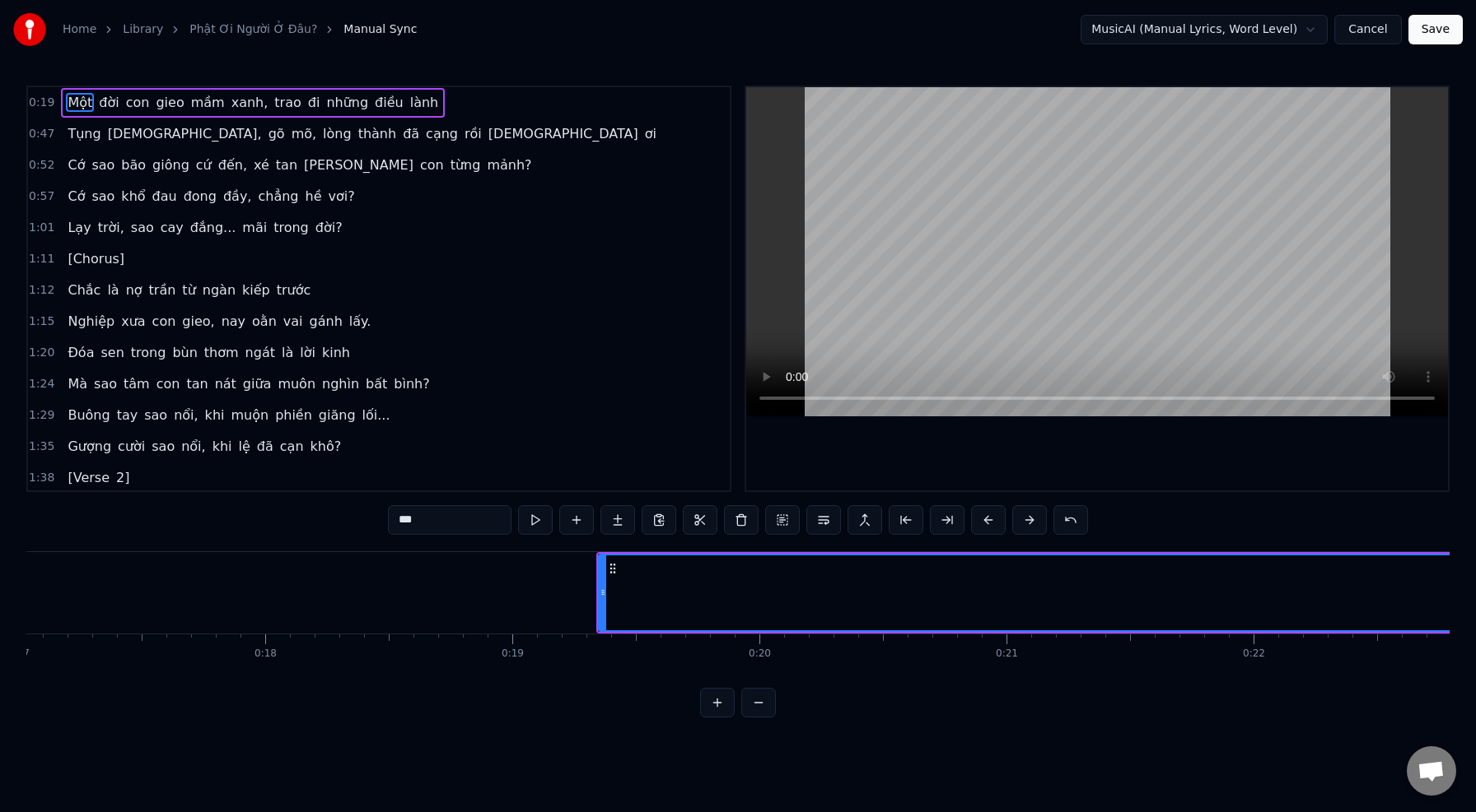
scroll to position [0, 4218]
click at [1441, 30] on button "Save" at bounding box center [1435, 29] width 55 height 30
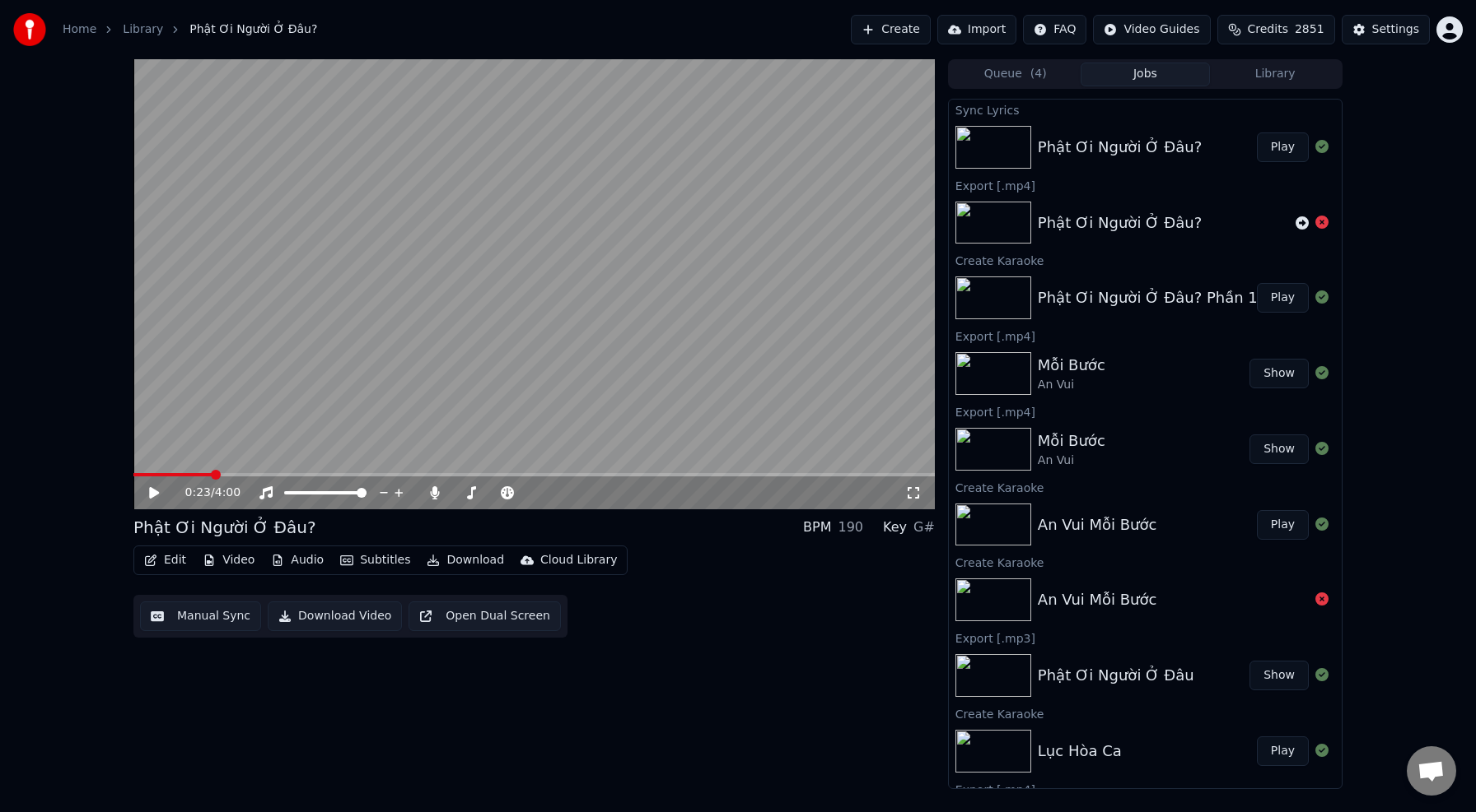
click at [168, 561] on button "Edit" at bounding box center [164, 561] width 55 height 23
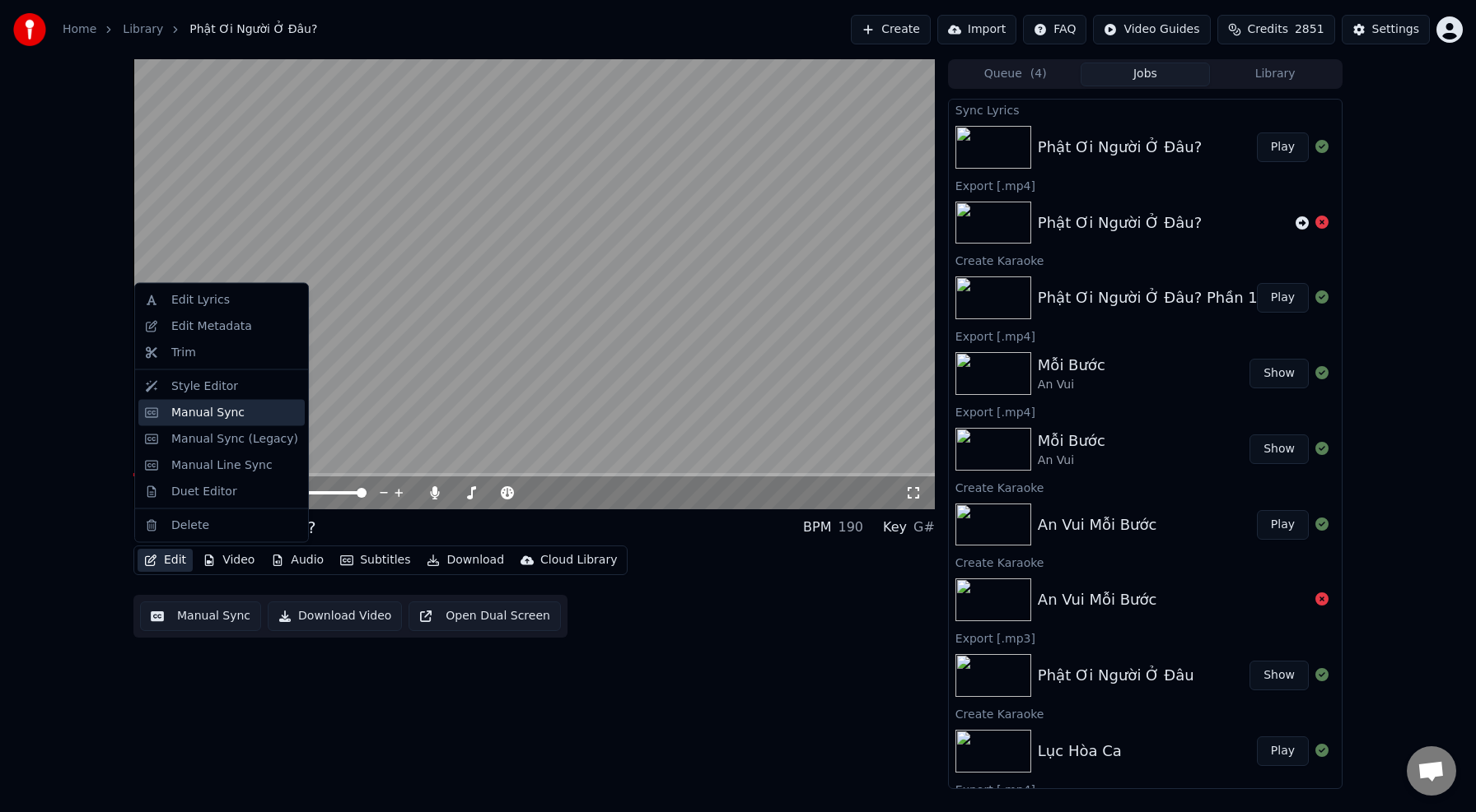
click at [225, 411] on div "Manual Sync" at bounding box center [207, 412] width 73 height 16
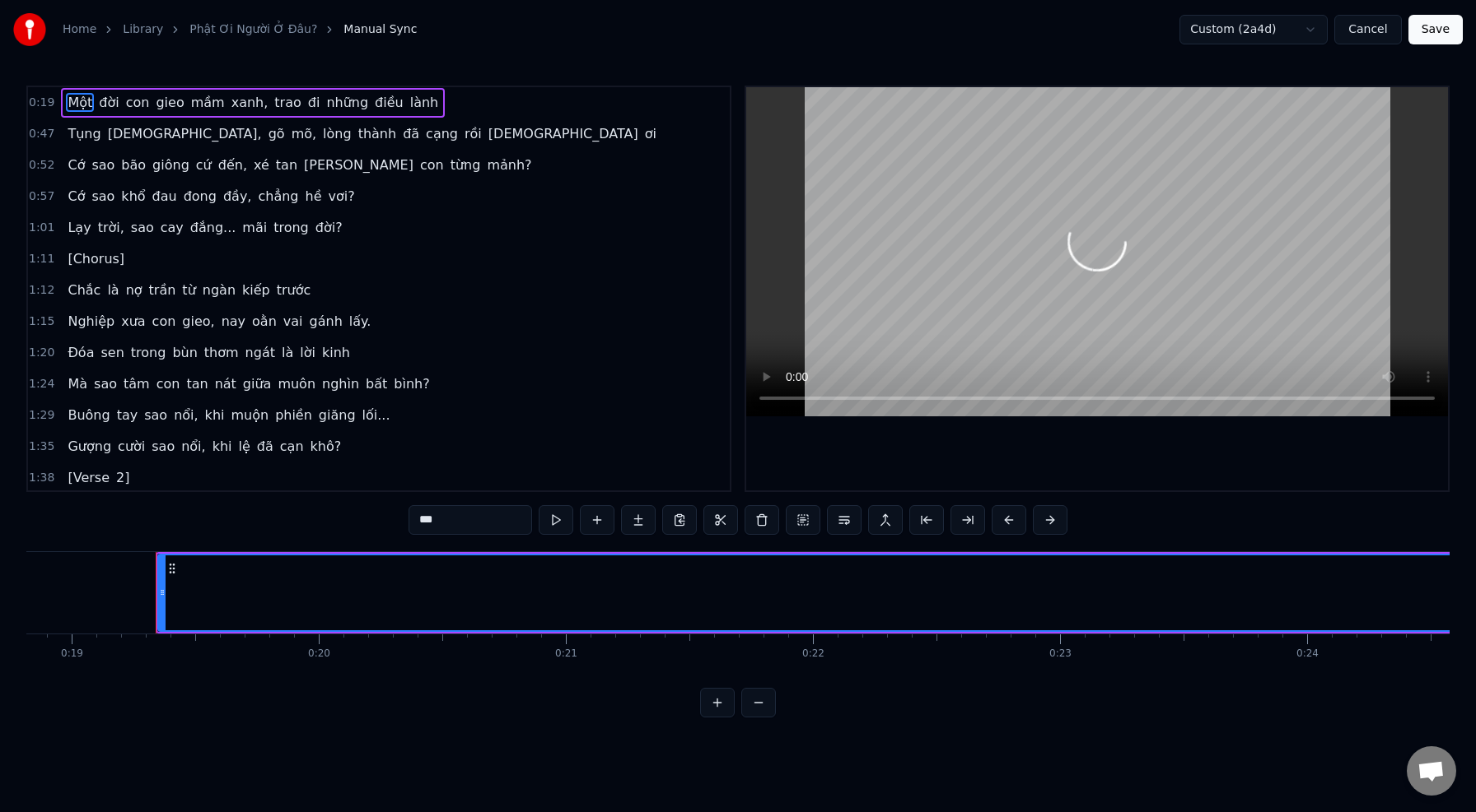
scroll to position [0, 4696]
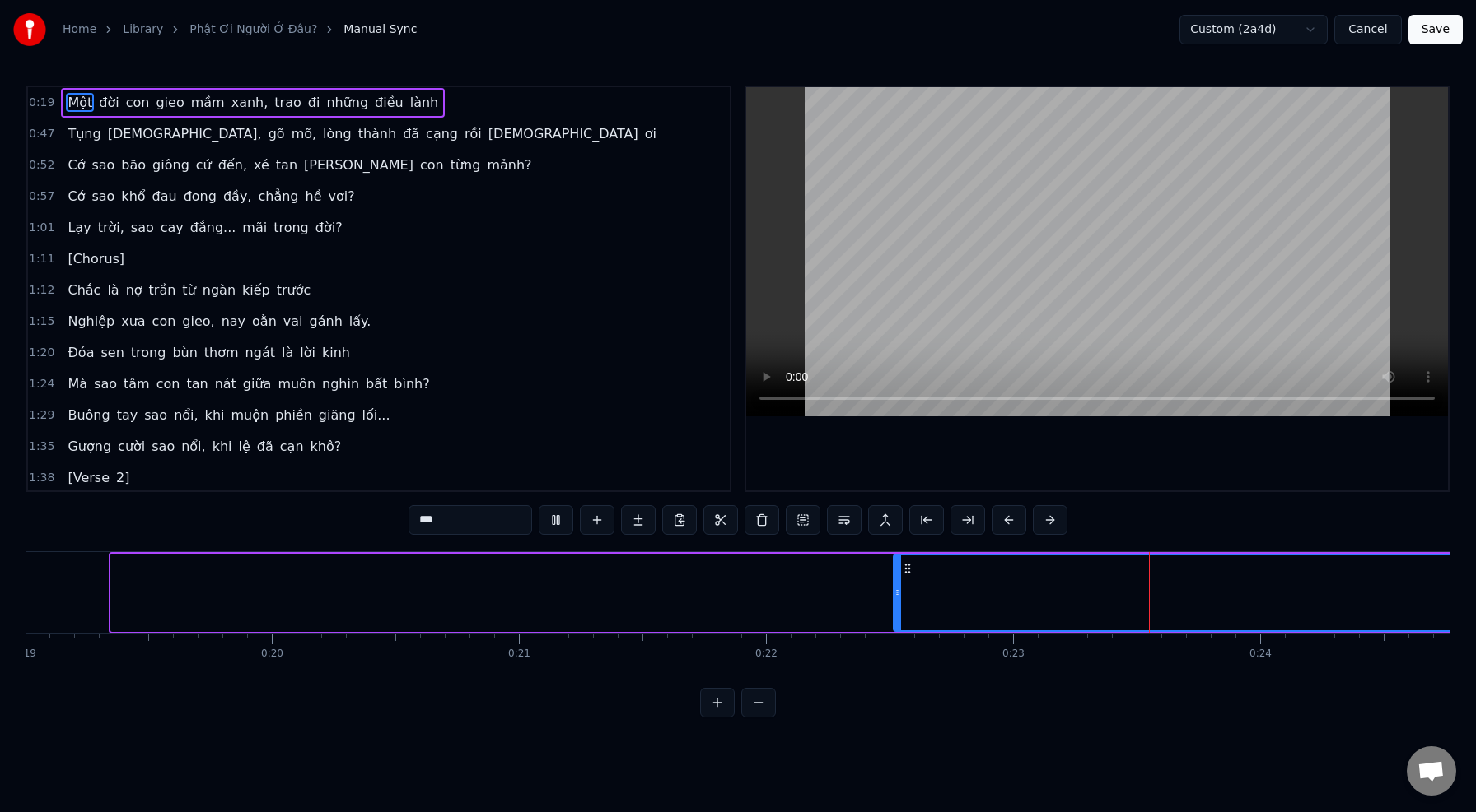
drag, startPoint x: 112, startPoint y: 594, endPoint x: 901, endPoint y: 627, distance: 789.7
click at [901, 627] on div at bounding box center [897, 593] width 7 height 75
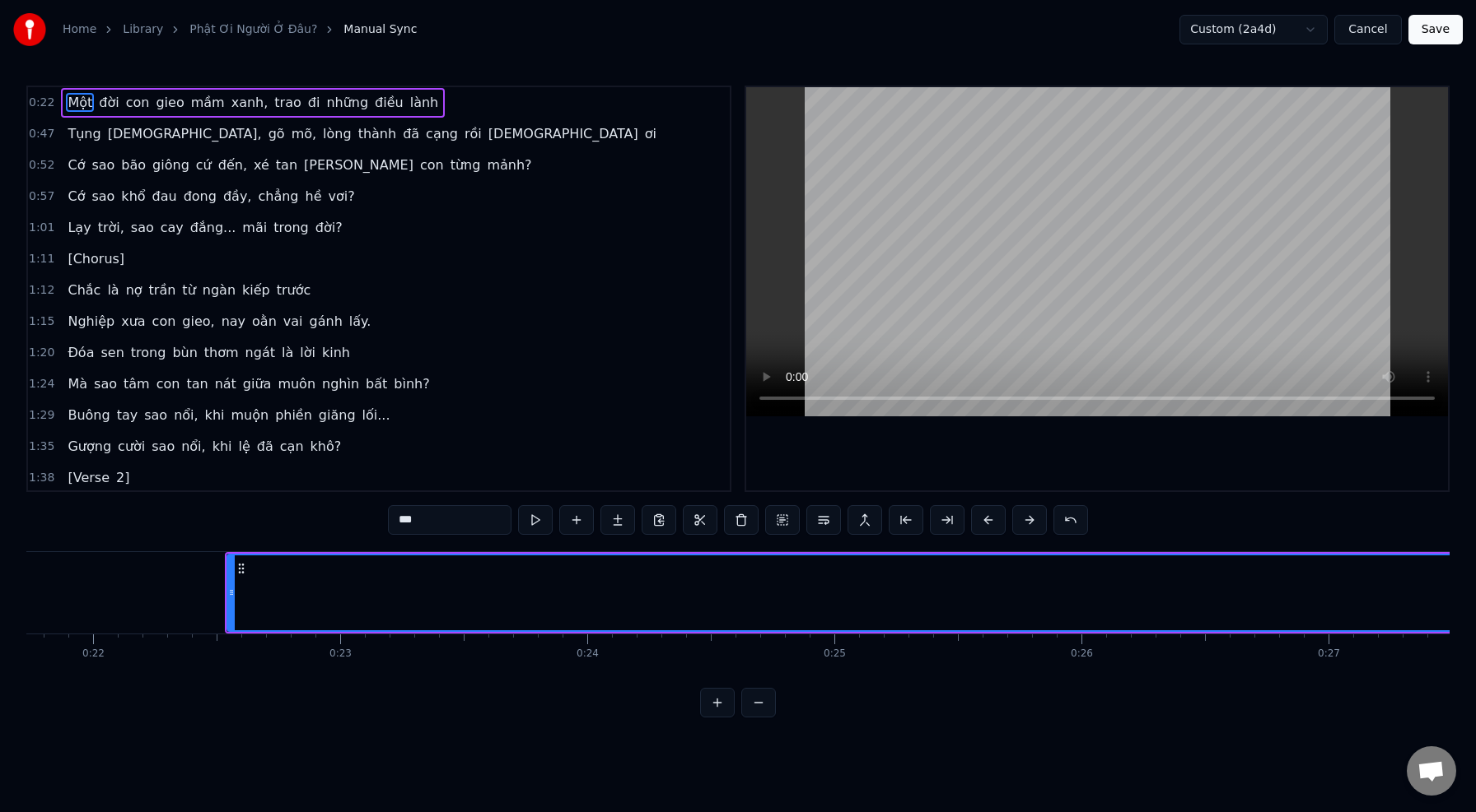
scroll to position [0, 5460]
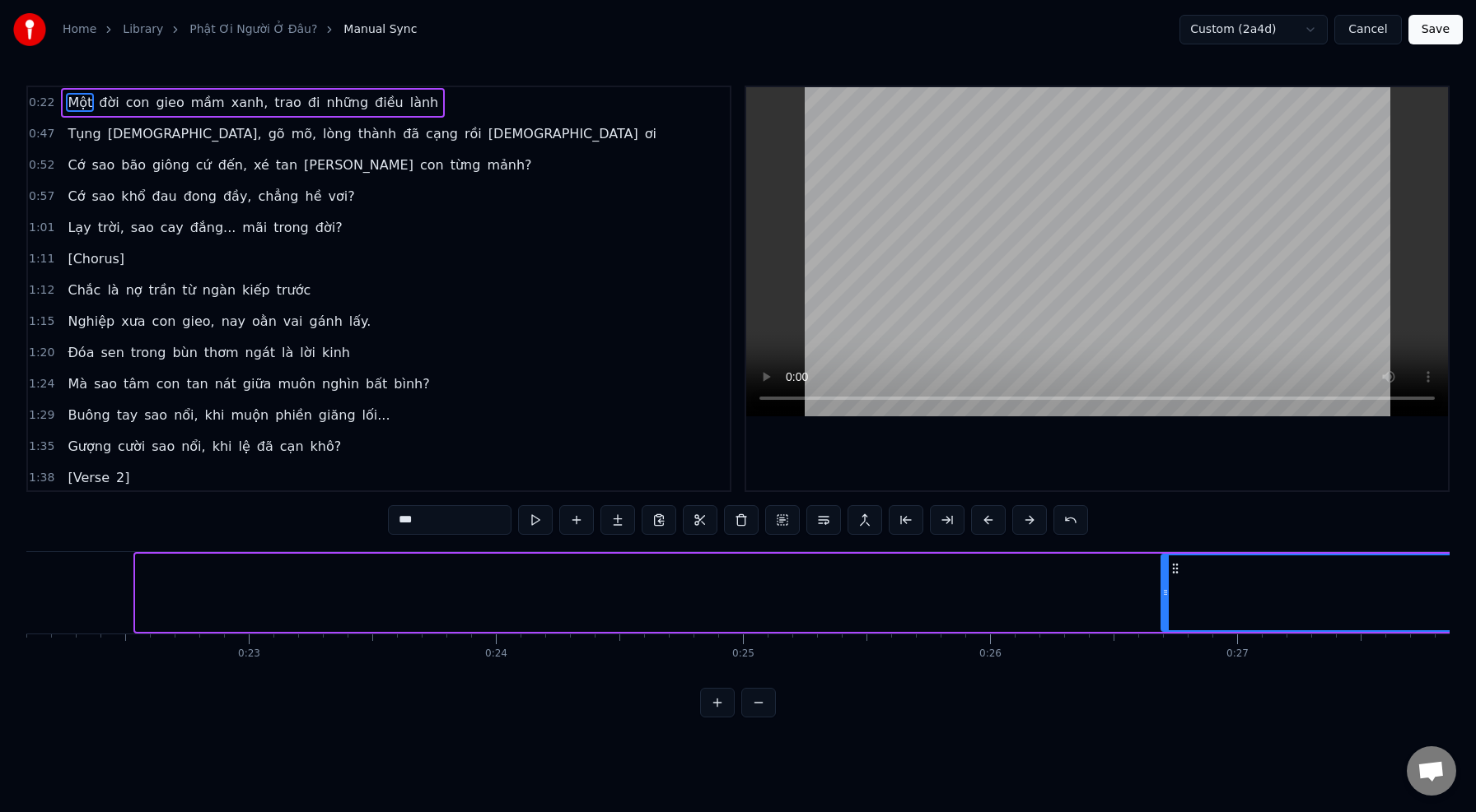
drag, startPoint x: 139, startPoint y: 598, endPoint x: 1169, endPoint y: 633, distance: 1030.6
click at [1169, 633] on div "Một đời con gieo mầm xanh, trao đi những điều lành Tụng kinh, gõ mõ, lòng thành…" at bounding box center [738, 613] width 1423 height 124
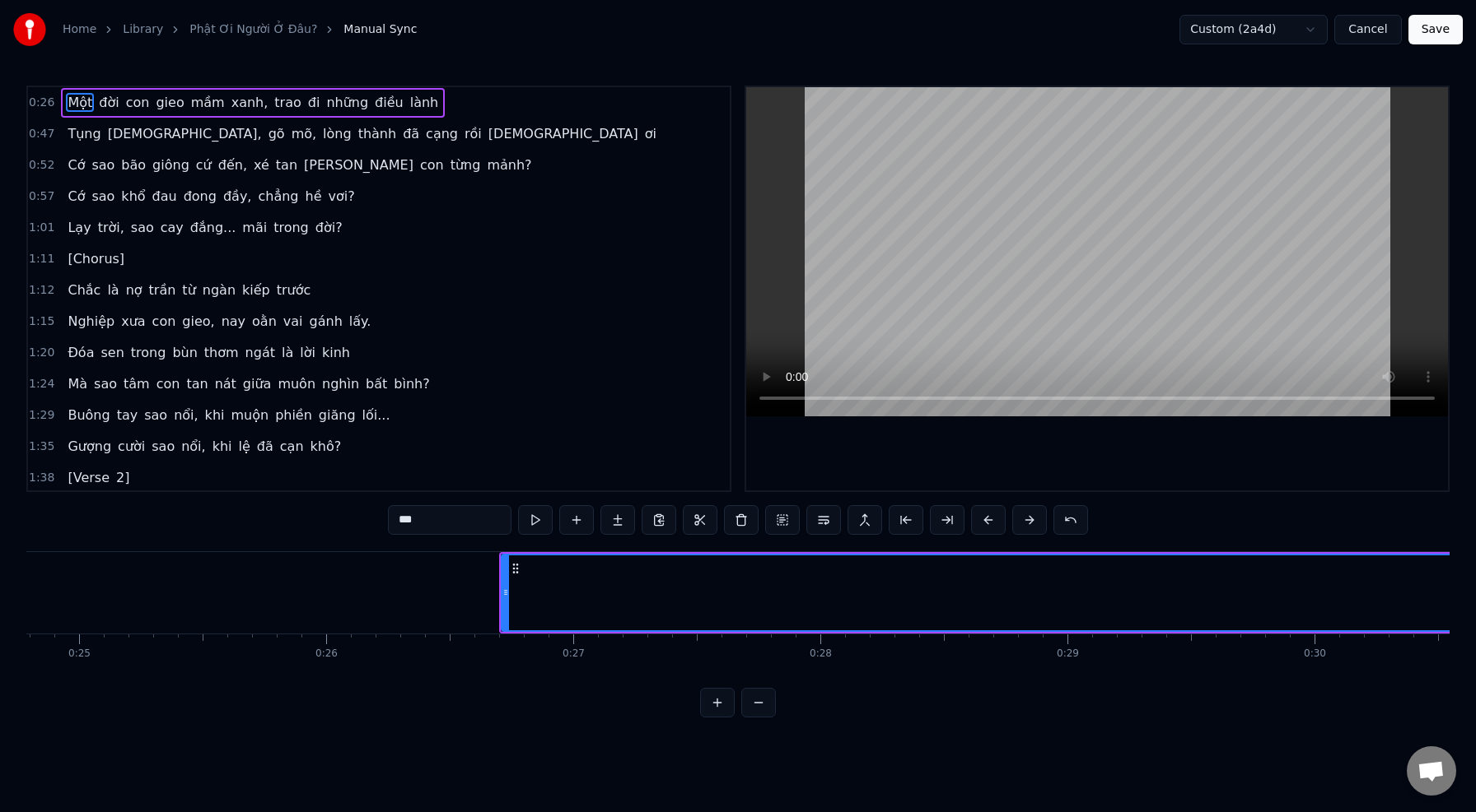
scroll to position [0, 6128]
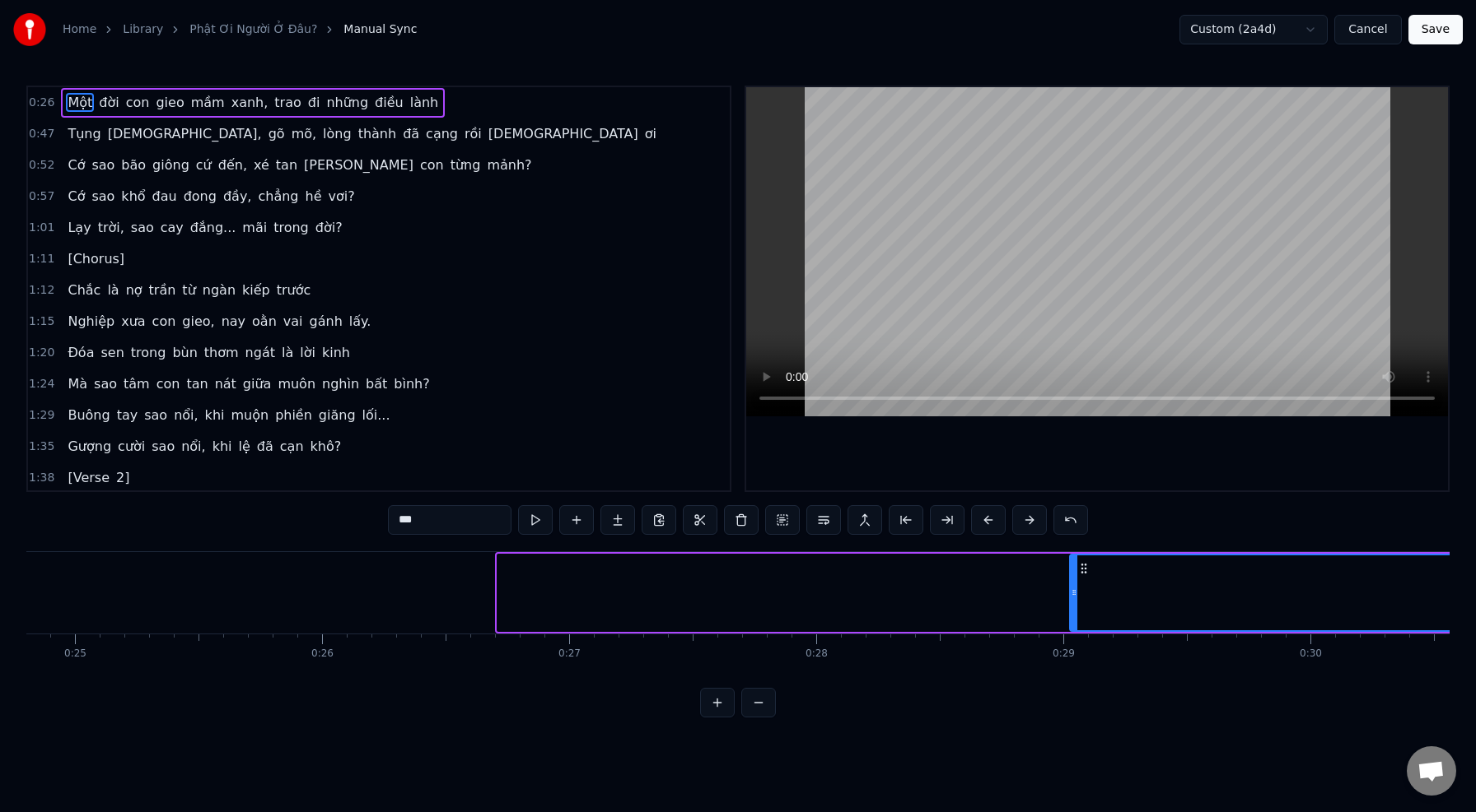
drag, startPoint x: 501, startPoint y: 597, endPoint x: 1076, endPoint y: 605, distance: 575.1
click at [1076, 605] on div at bounding box center [1074, 593] width 7 height 75
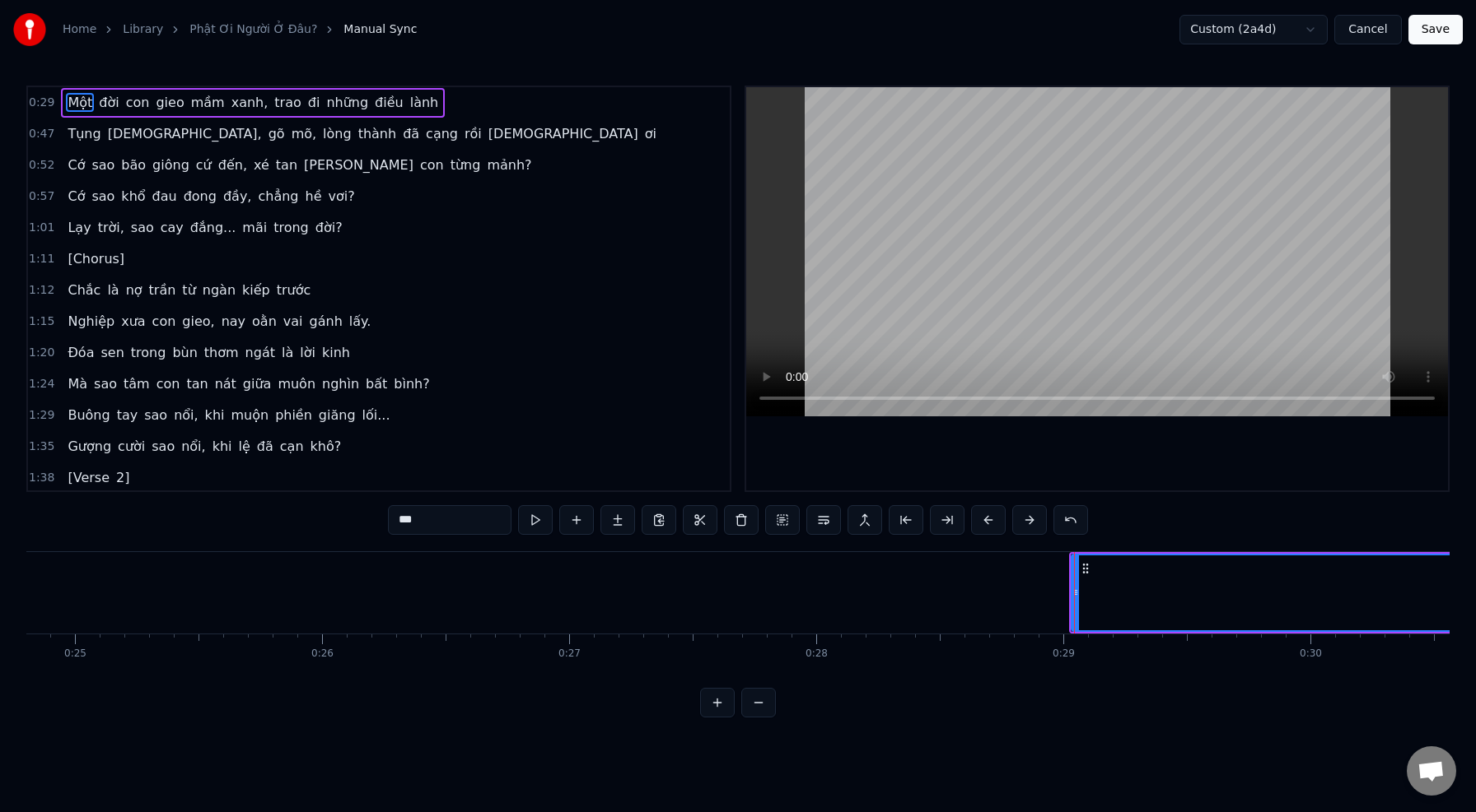
click at [1440, 35] on button "Save" at bounding box center [1435, 29] width 55 height 30
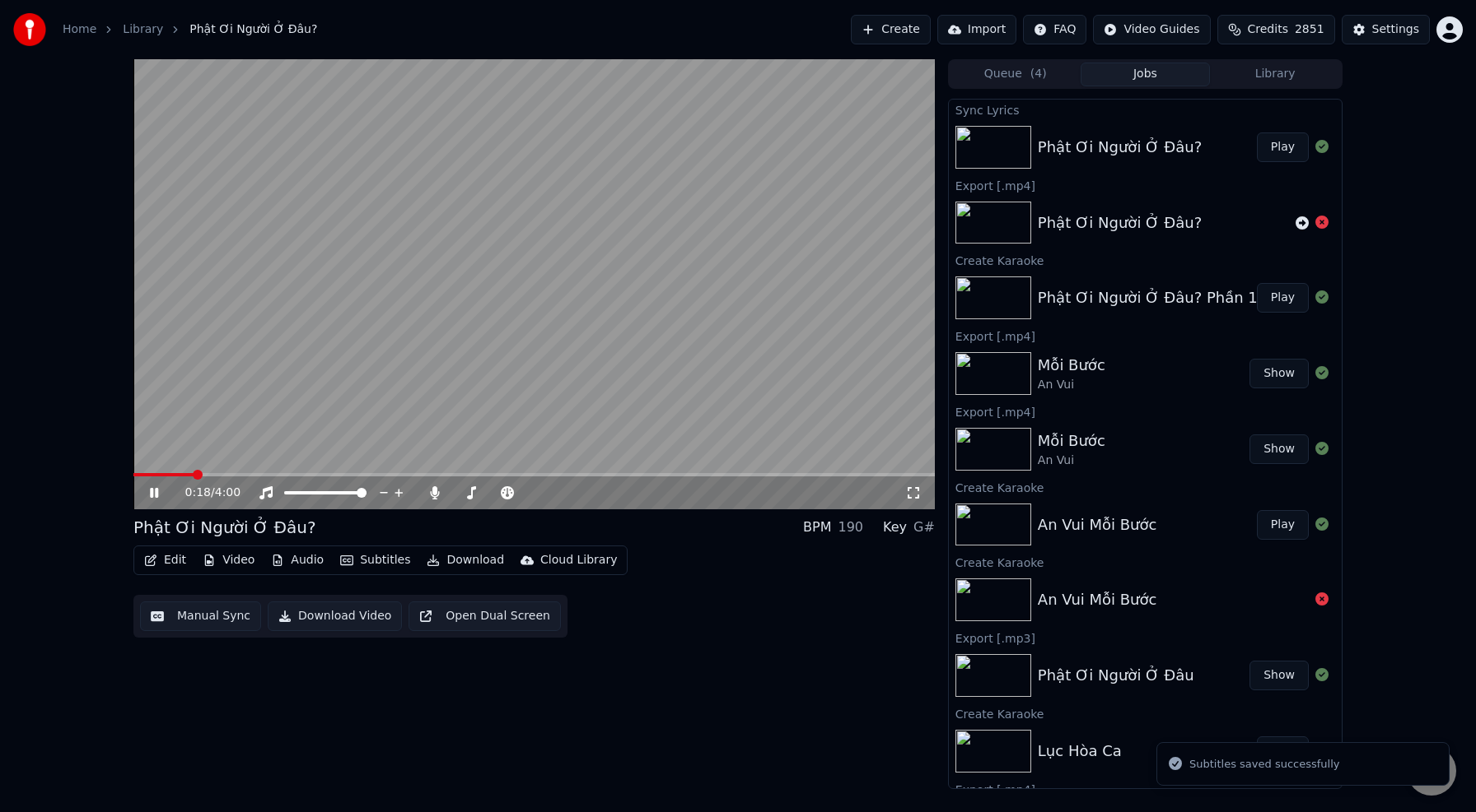
click at [194, 473] on span at bounding box center [534, 474] width 801 height 3
click at [281, 474] on span at bounding box center [534, 474] width 801 height 3
click at [253, 476] on span at bounding box center [193, 474] width 119 height 3
click at [171, 561] on button "Edit" at bounding box center [164, 561] width 55 height 23
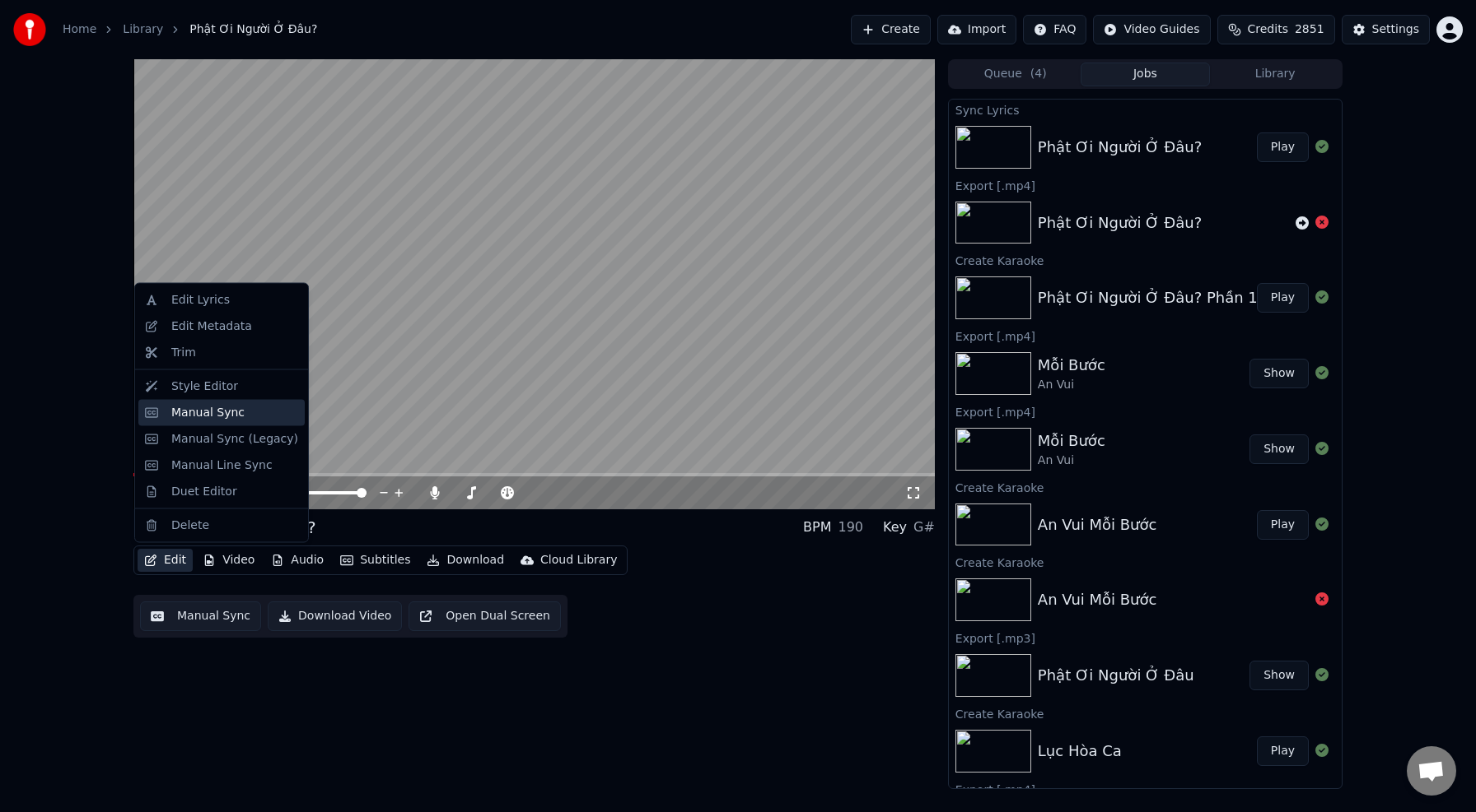
click at [231, 410] on div "Manual Sync" at bounding box center [207, 412] width 73 height 16
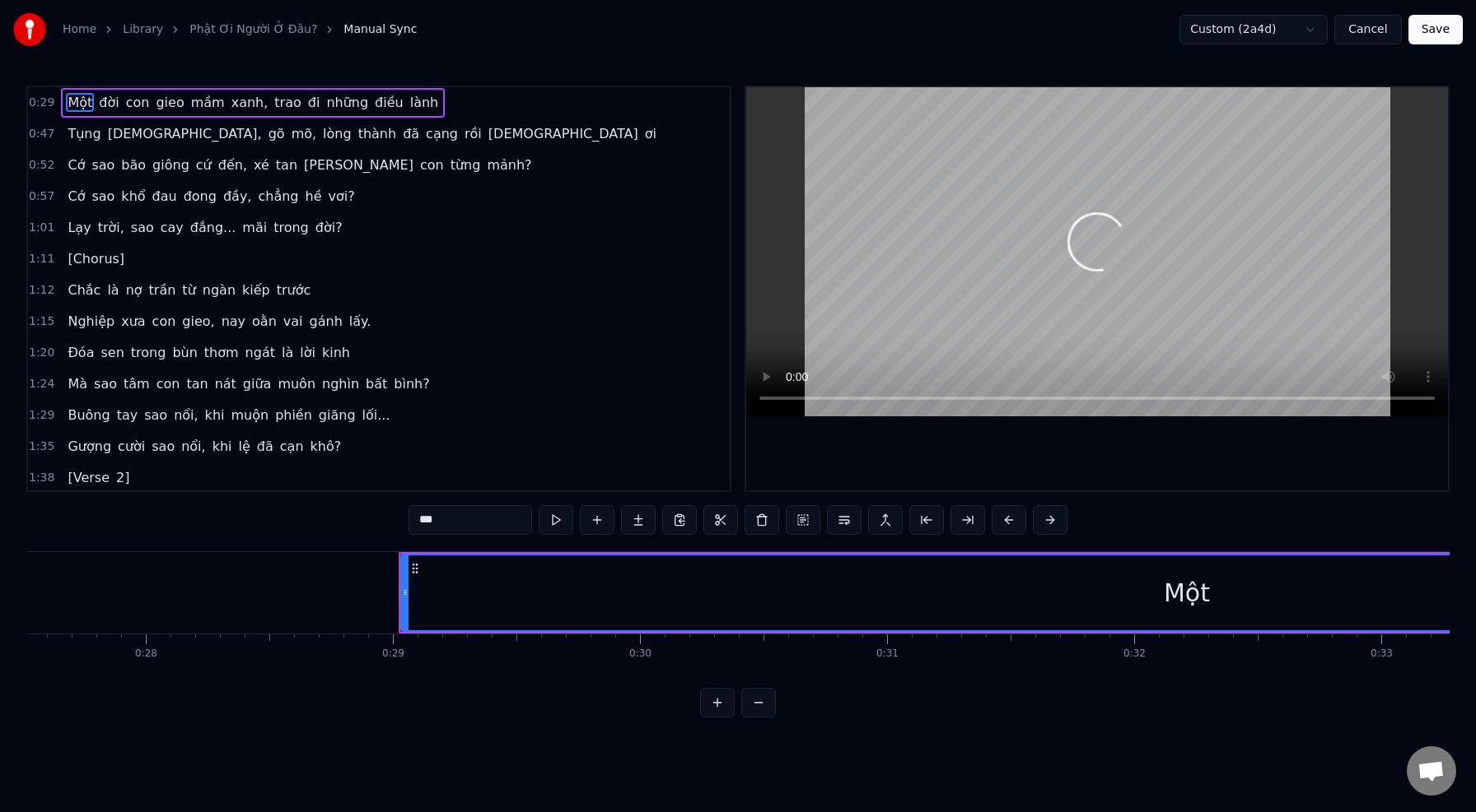
scroll to position [0, 7088]
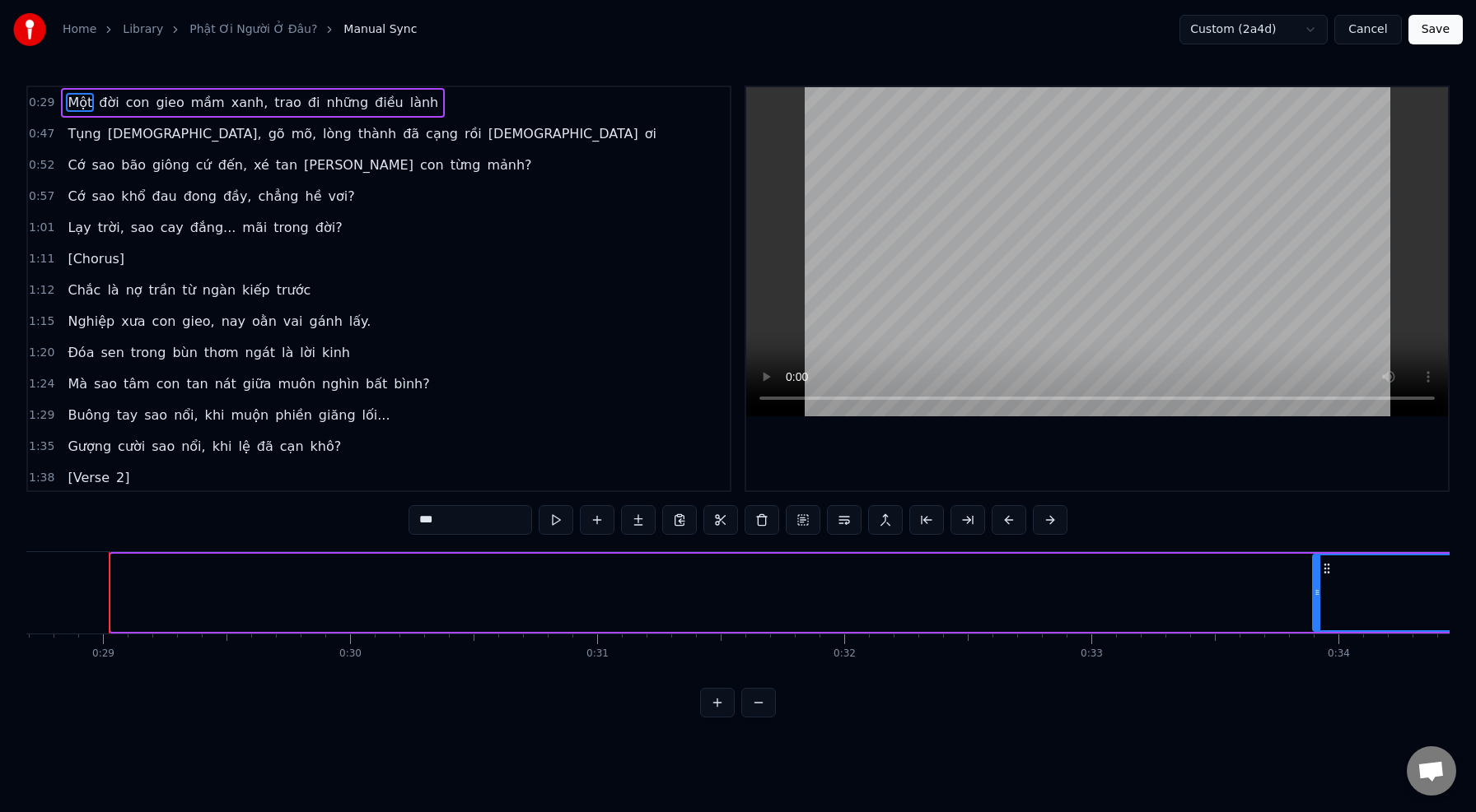
drag, startPoint x: 117, startPoint y: 600, endPoint x: 1319, endPoint y: 678, distance: 1204.5
click at [1319, 678] on div "0:29 Một đời con gieo mầm xanh, trao đi những điều lành 0:47 Tụng kinh, gõ mõ, …" at bounding box center [738, 401] width 1423 height 633
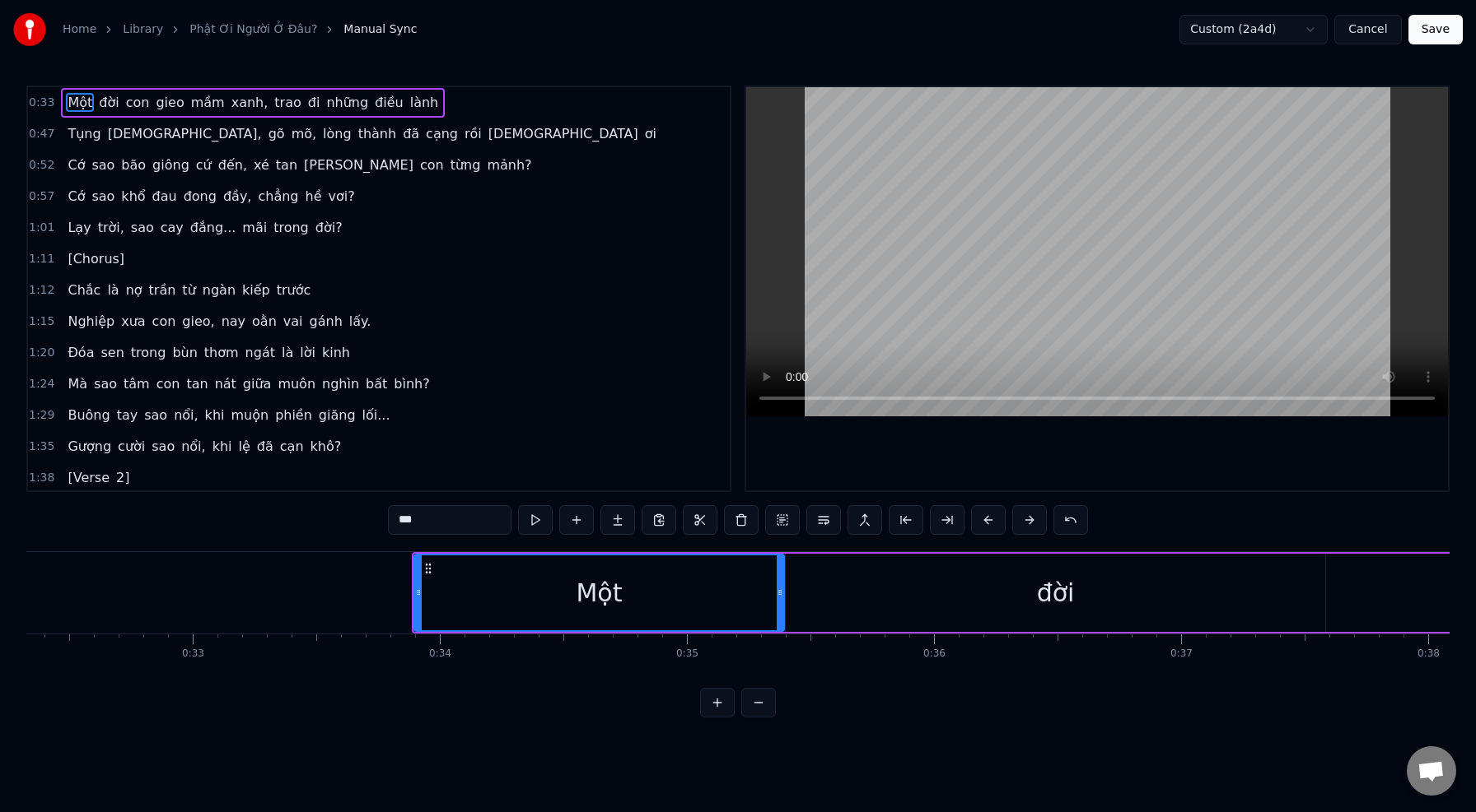
scroll to position [0, 8000]
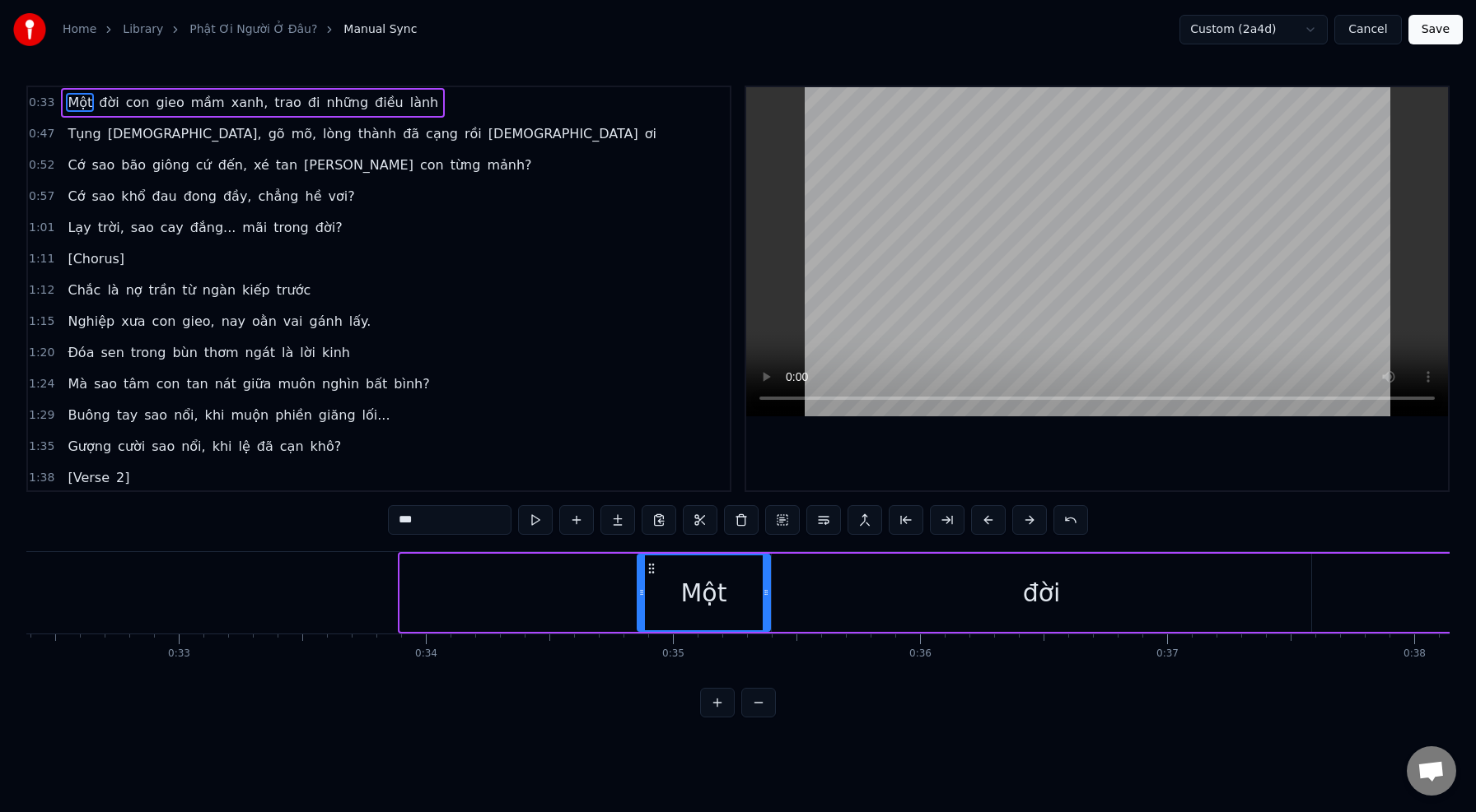
drag, startPoint x: 405, startPoint y: 599, endPoint x: 642, endPoint y: 637, distance: 240.0
click at [642, 637] on div "Một đời con gieo mầm xanh, trao đi những điều lành Tụng kinh, gõ mõ, lòng thành…" at bounding box center [738, 613] width 1423 height 124
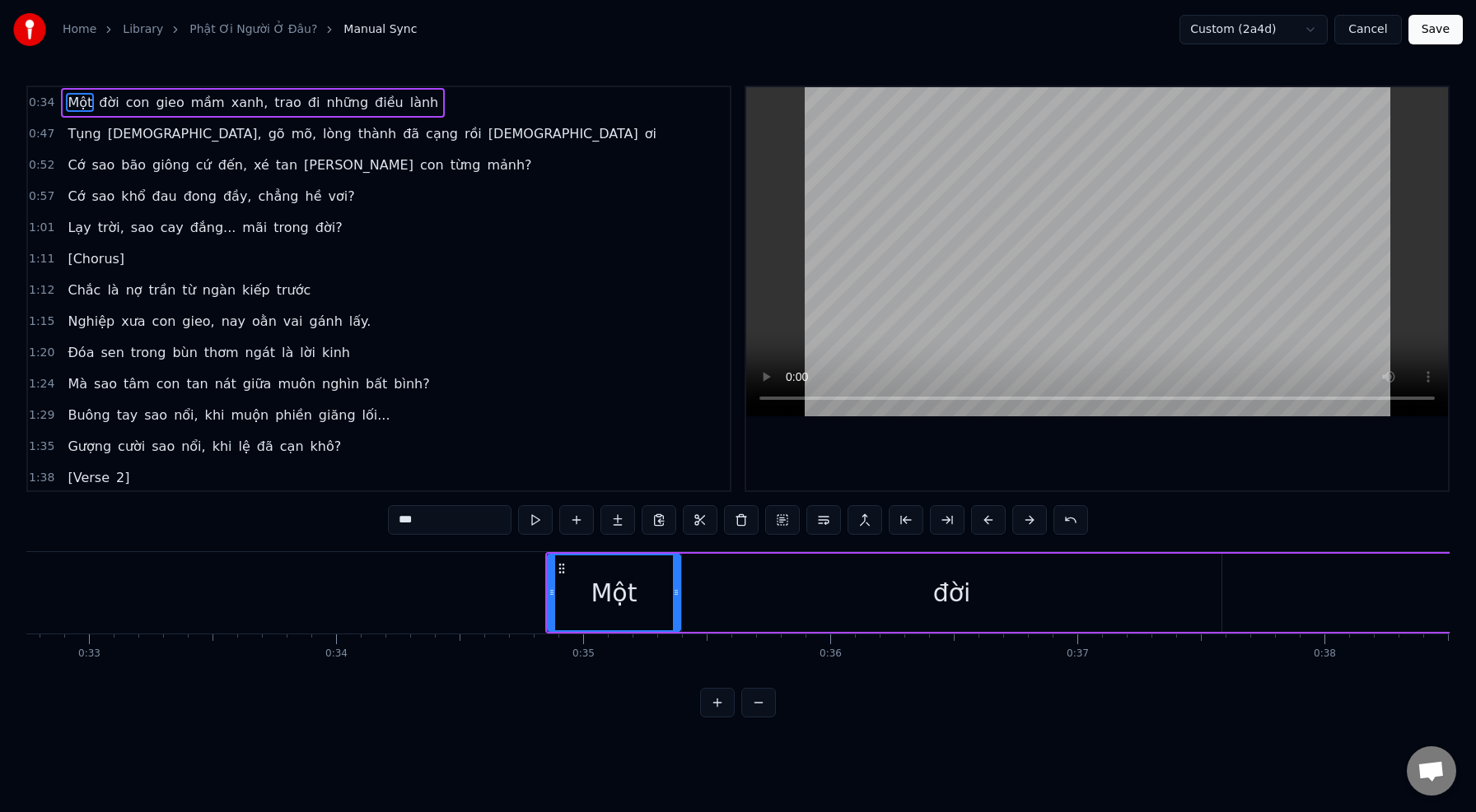
scroll to position [0, 8095]
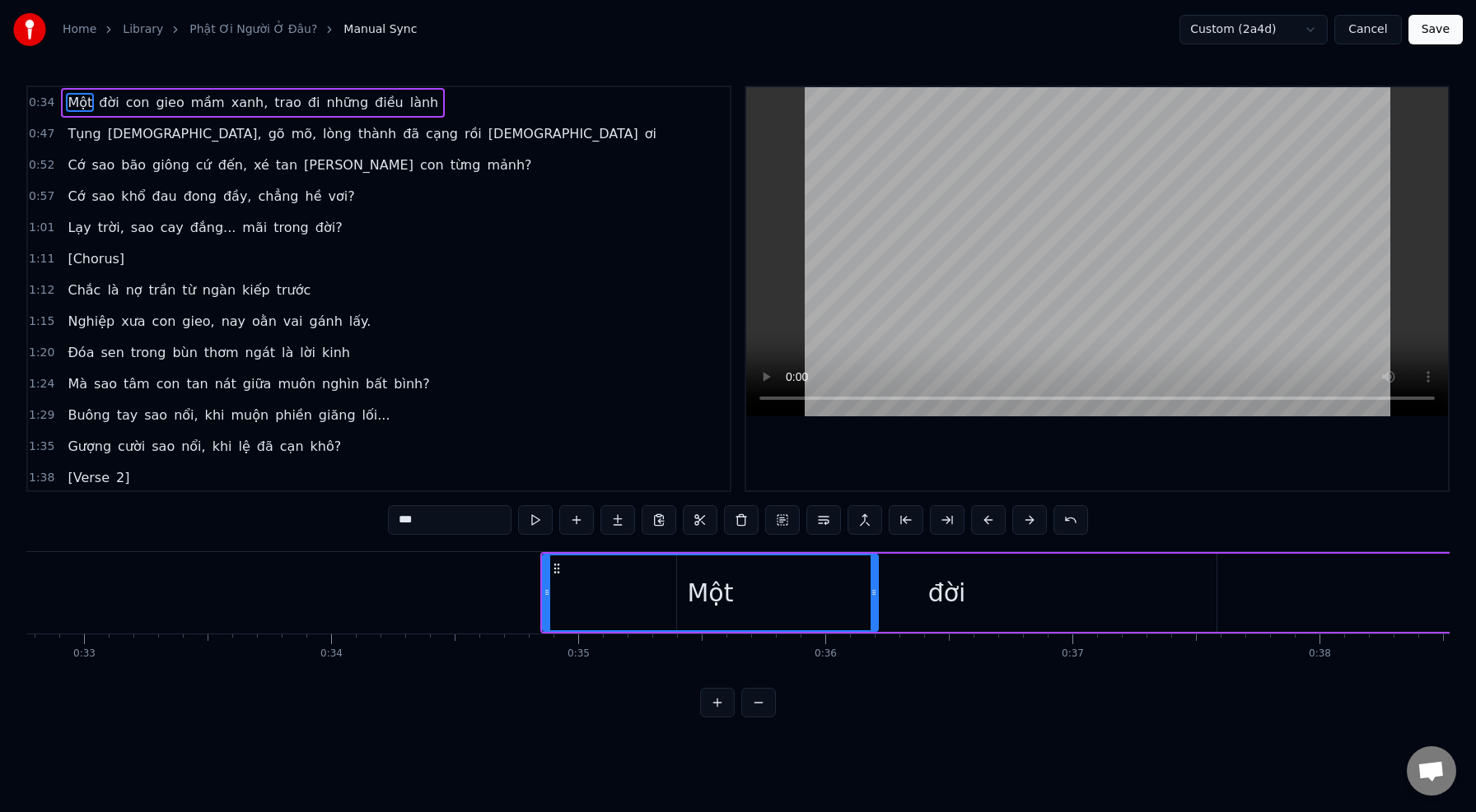
drag, startPoint x: 673, startPoint y: 597, endPoint x: 876, endPoint y: 603, distance: 203.1
click at [876, 603] on div "Một" at bounding box center [710, 592] width 337 height 78
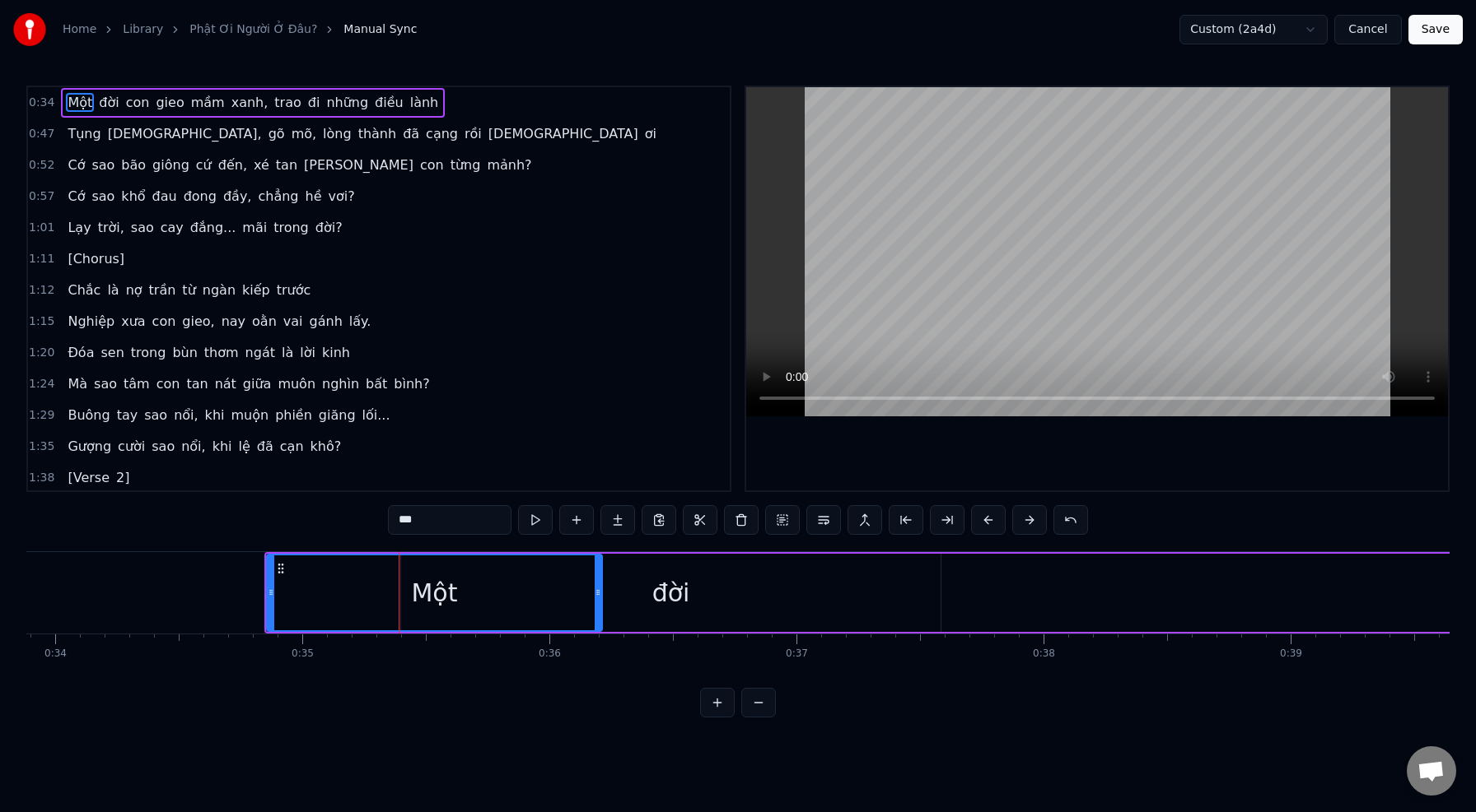
scroll to position [0, 8371]
click at [608, 593] on div "đời" at bounding box center [671, 592] width 540 height 78
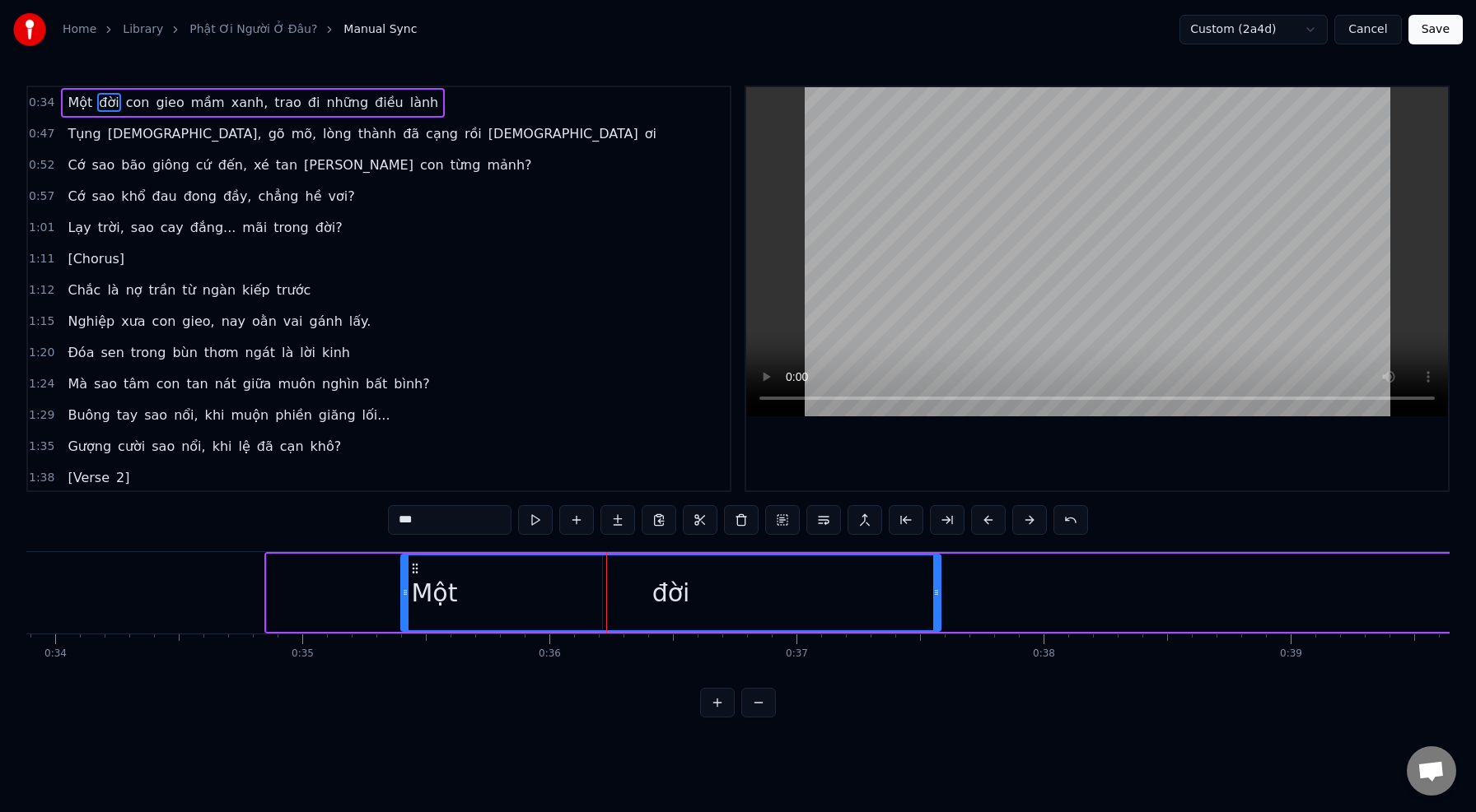
click at [593, 597] on div "đời" at bounding box center [670, 593] width 538 height 75
click at [662, 598] on div "đời" at bounding box center [670, 593] width 37 height 37
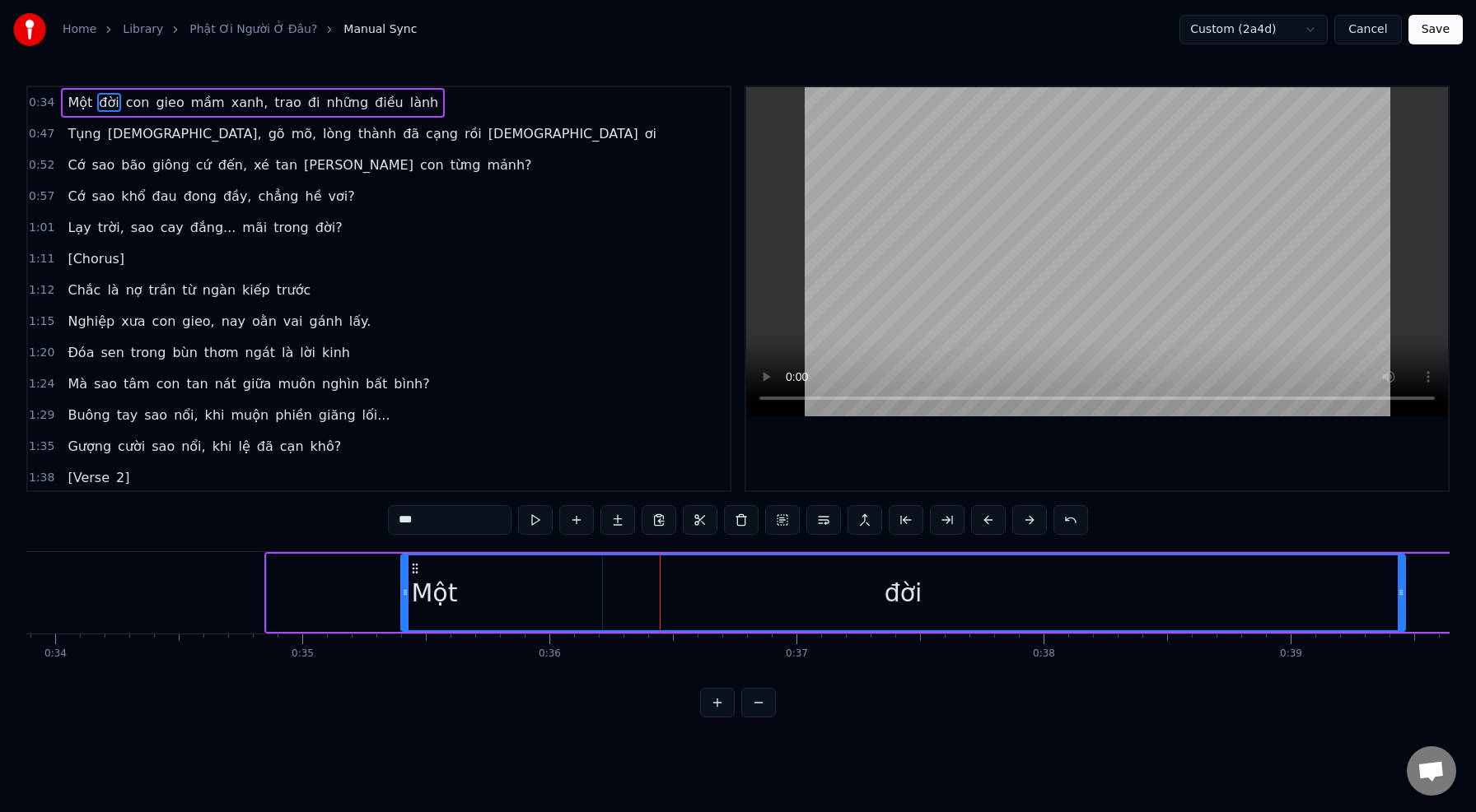
drag, startPoint x: 936, startPoint y: 604, endPoint x: 1419, endPoint y: 609, distance: 483.0
click at [1404, 609] on div at bounding box center [1400, 593] width 7 height 75
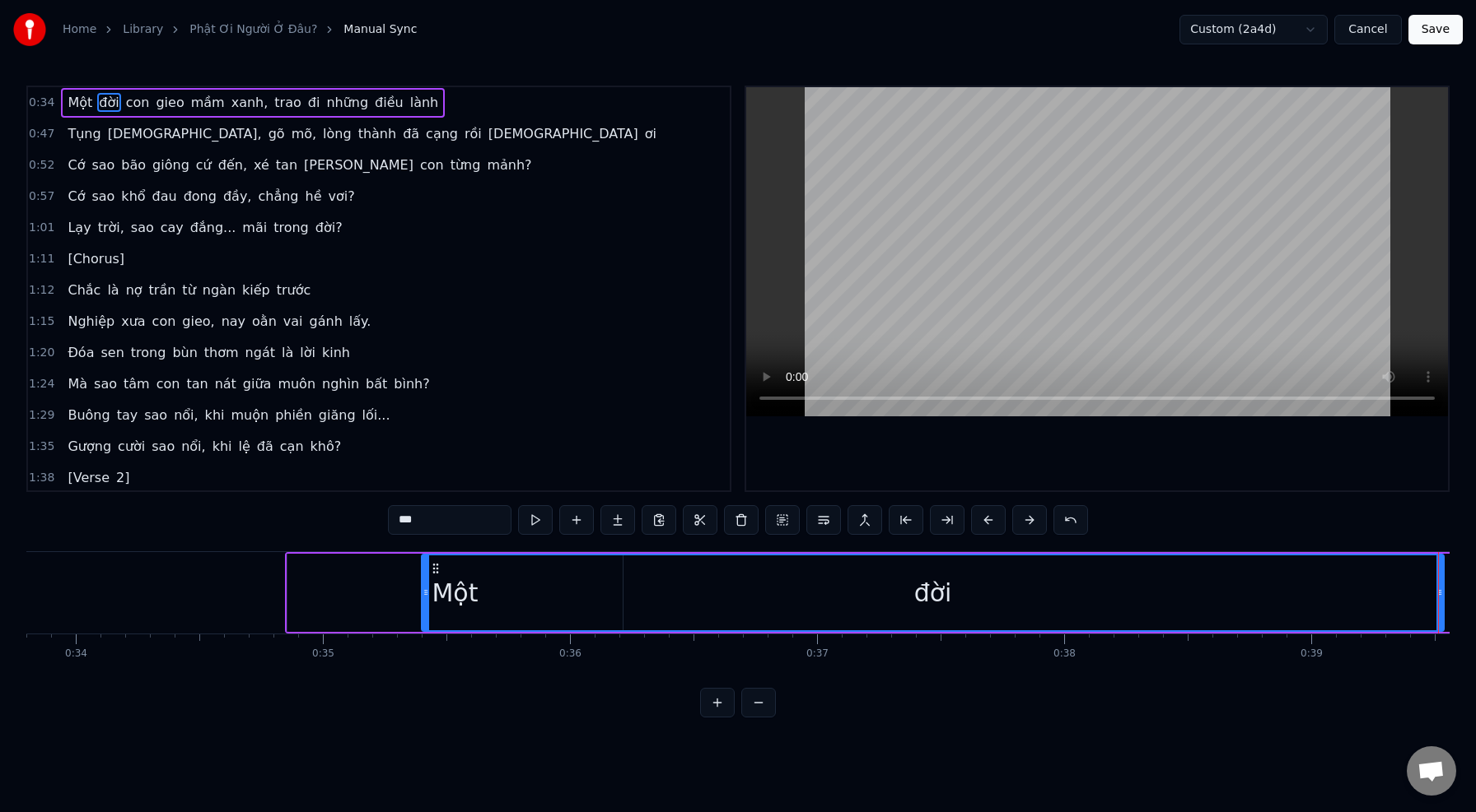
scroll to position [0, 8343]
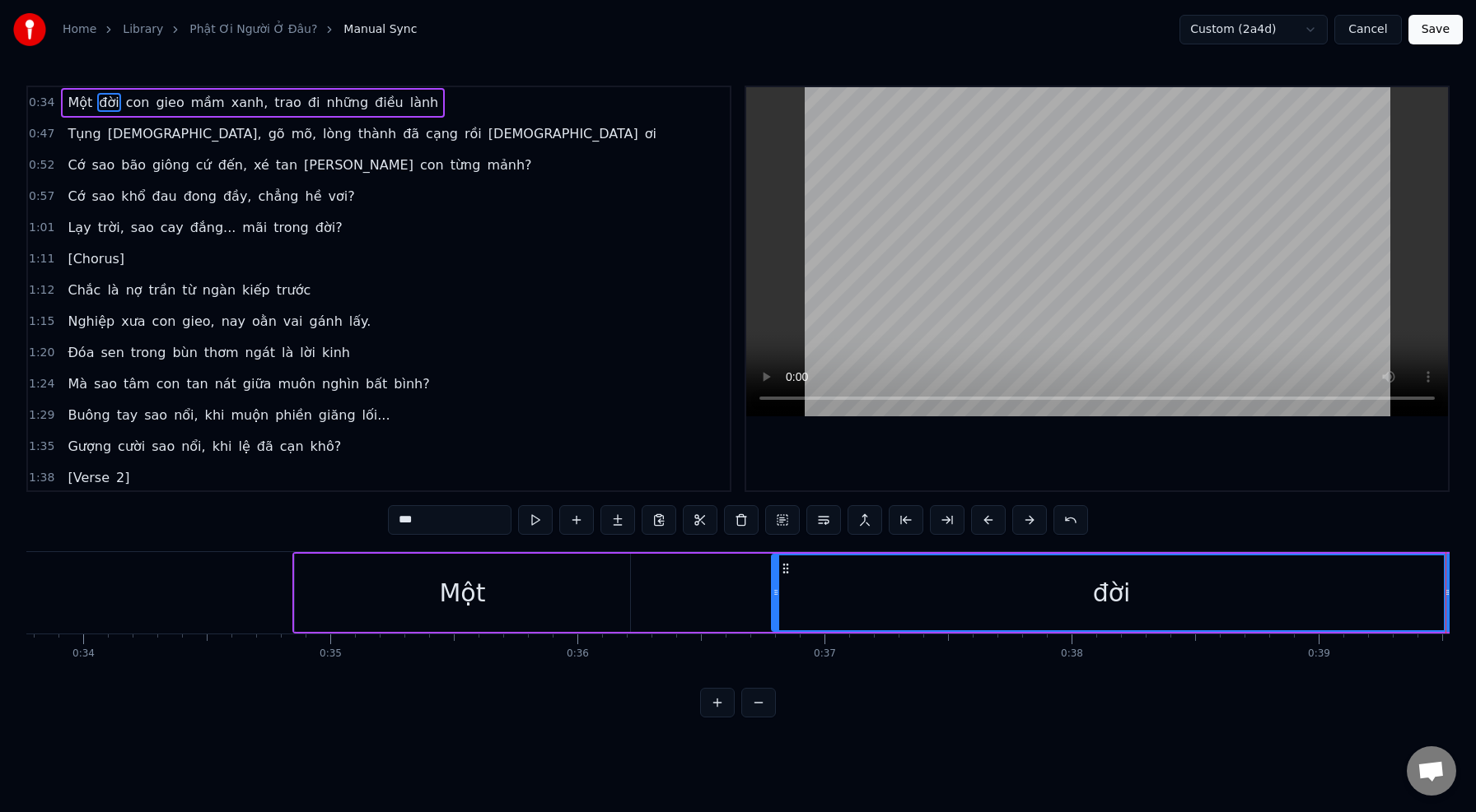
drag, startPoint x: 431, startPoint y: 592, endPoint x: 773, endPoint y: 613, distance: 342.6
click at [773, 613] on div at bounding box center [775, 593] width 7 height 75
drag, startPoint x: 456, startPoint y: 595, endPoint x: 563, endPoint y: 596, distance: 107.0
click at [563, 596] on div "Một" at bounding box center [462, 592] width 335 height 78
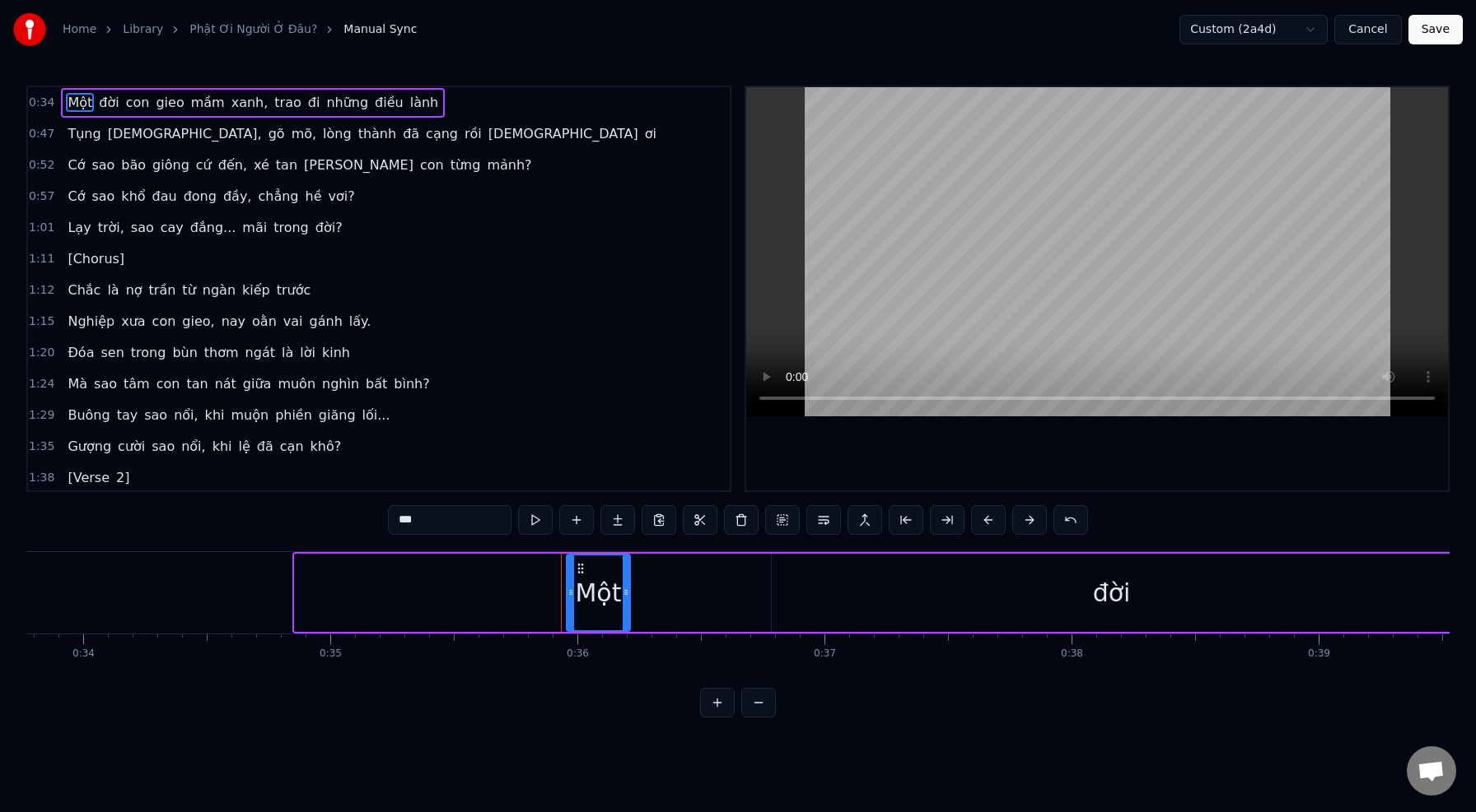
drag, startPoint x: 300, startPoint y: 597, endPoint x: 571, endPoint y: 591, distance: 271.1
click at [571, 591] on icon at bounding box center [570, 593] width 7 height 13
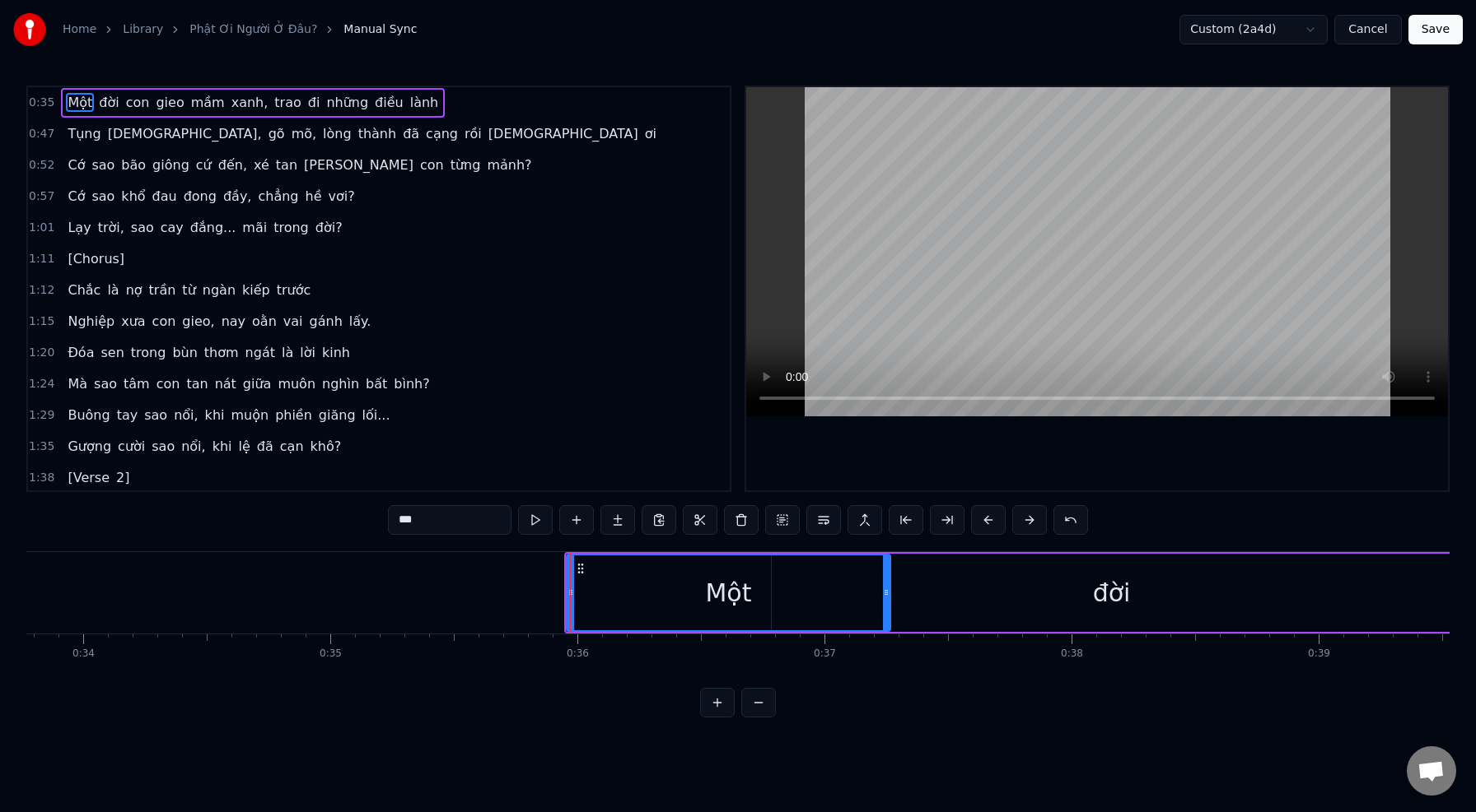
drag, startPoint x: 628, startPoint y: 586, endPoint x: 892, endPoint y: 602, distance: 264.5
click at [889, 602] on div at bounding box center [885, 593] width 7 height 75
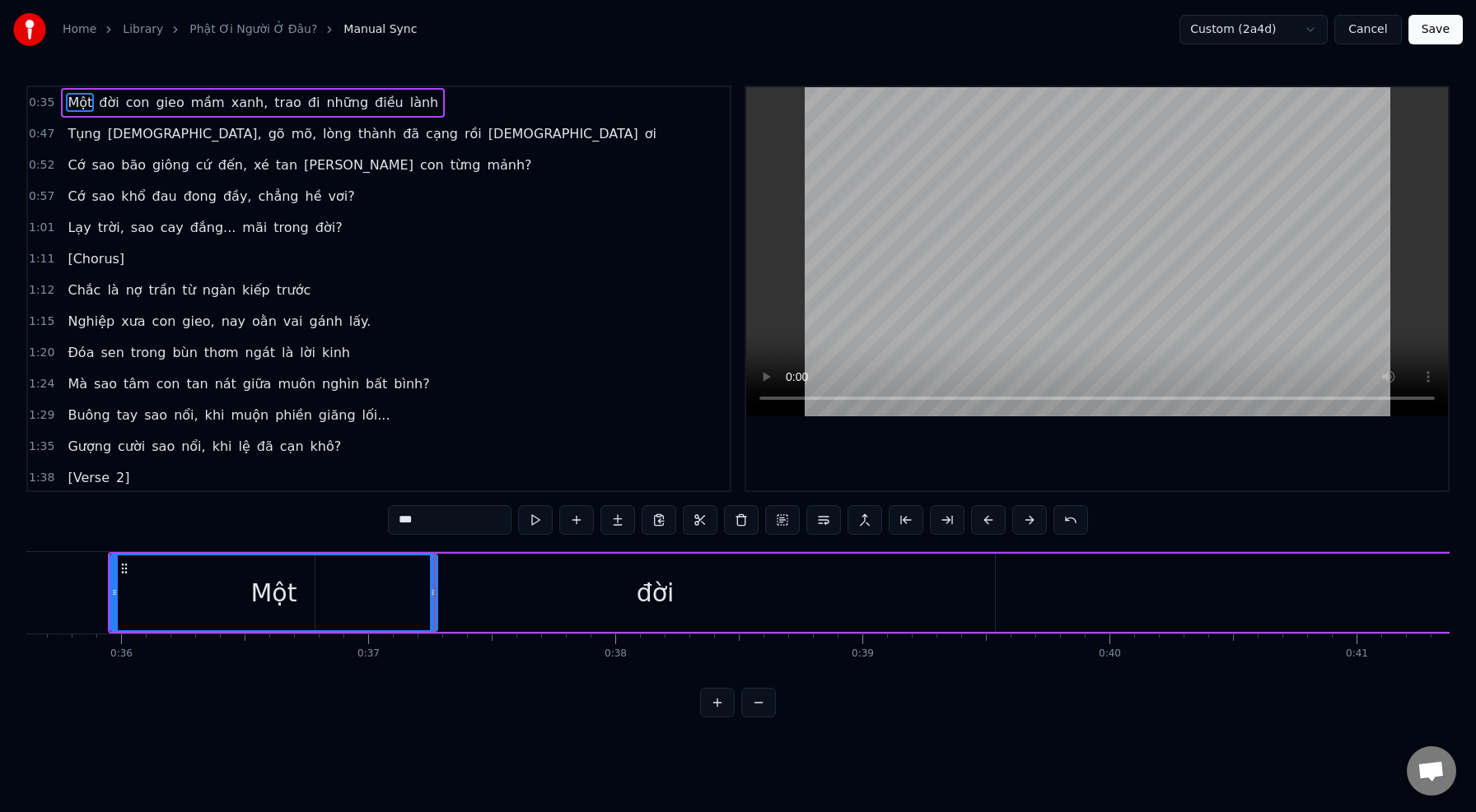
scroll to position [0, 8796]
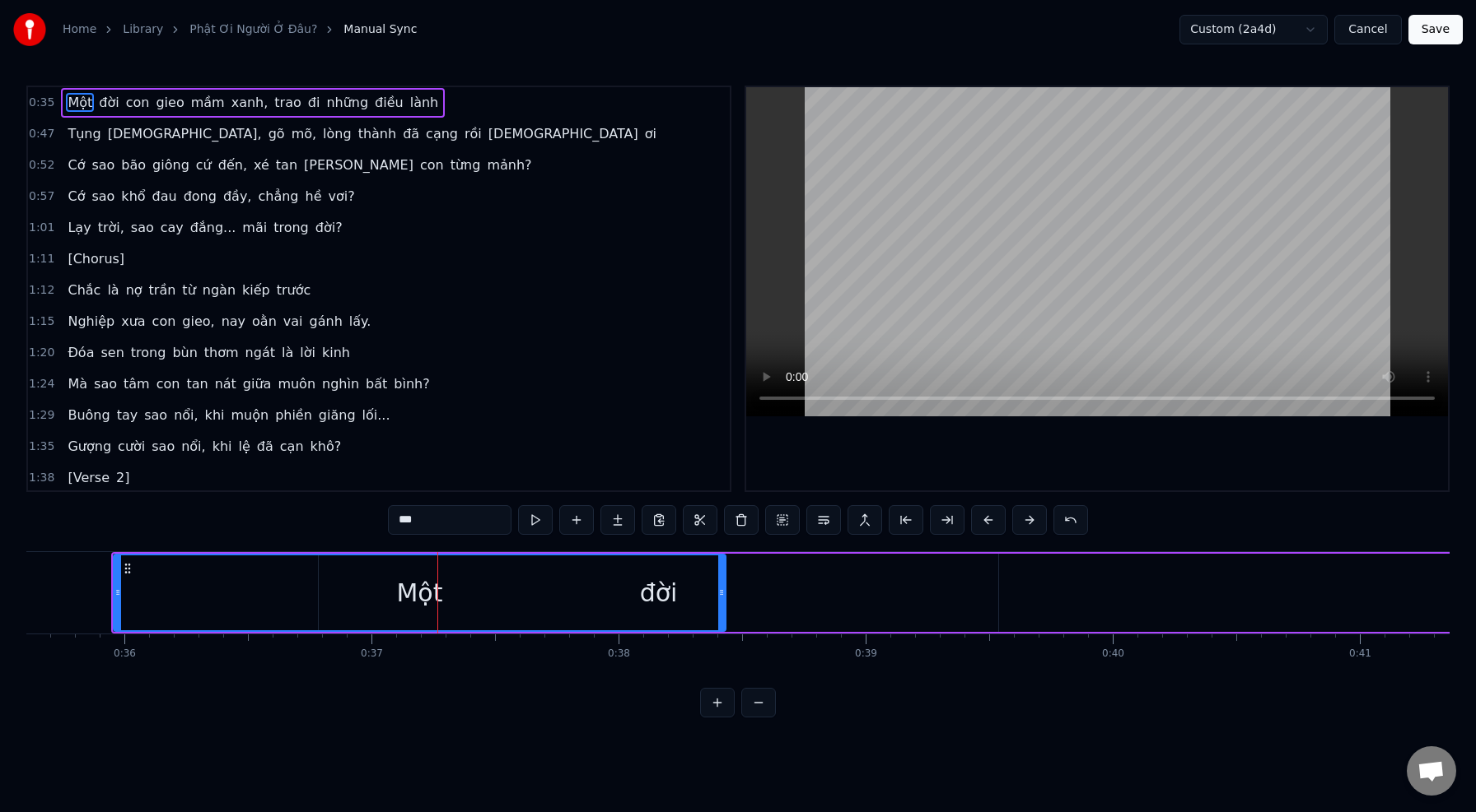
drag, startPoint x: 438, startPoint y: 588, endPoint x: 723, endPoint y: 599, distance: 285.2
click at [723, 599] on div at bounding box center [721, 593] width 7 height 75
click at [647, 598] on div "Một" at bounding box center [419, 593] width 610 height 75
click at [837, 595] on div "đời" at bounding box center [658, 592] width 679 height 78
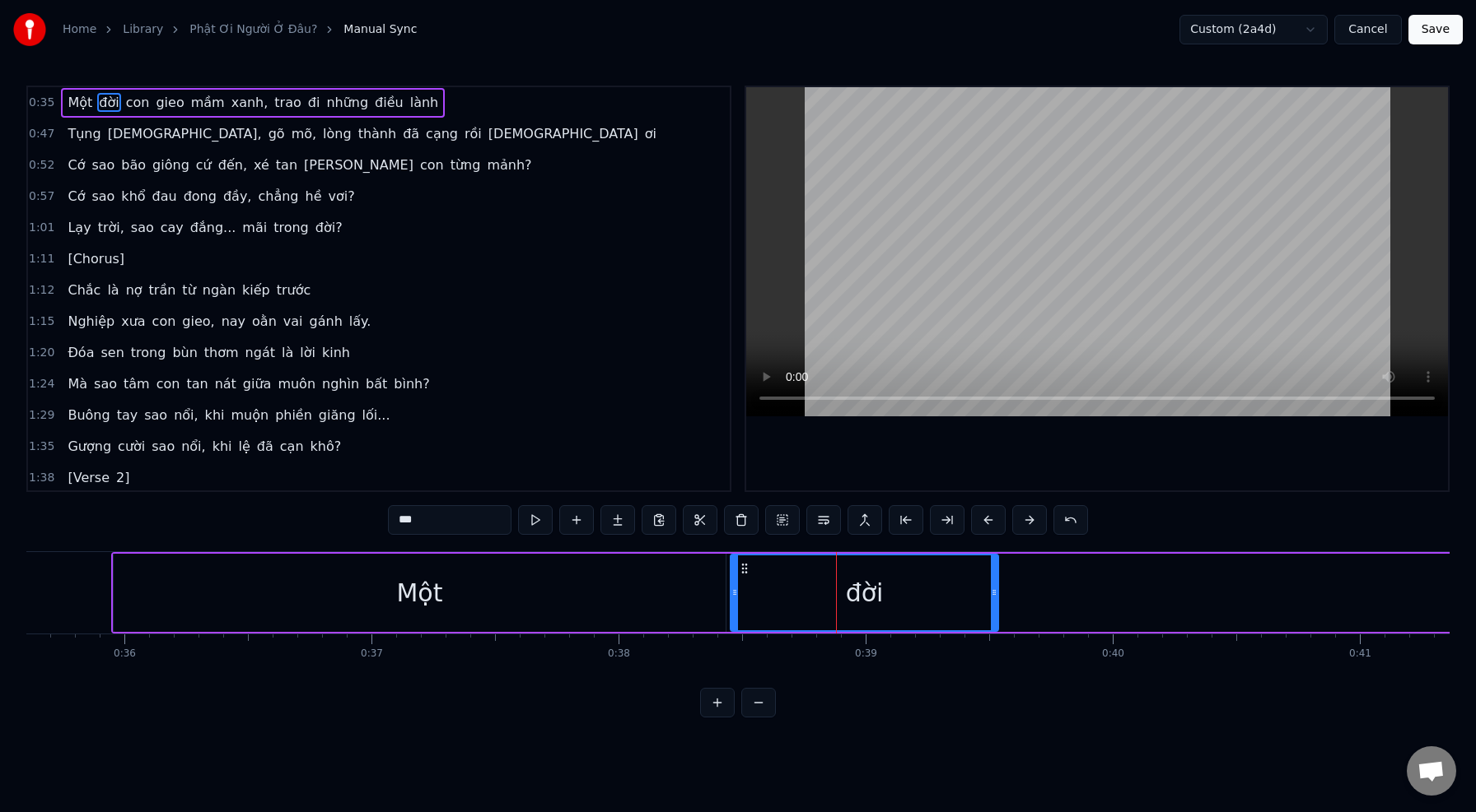
drag, startPoint x: 325, startPoint y: 592, endPoint x: 738, endPoint y: 607, distance: 413.3
click at [738, 607] on div at bounding box center [735, 593] width 7 height 75
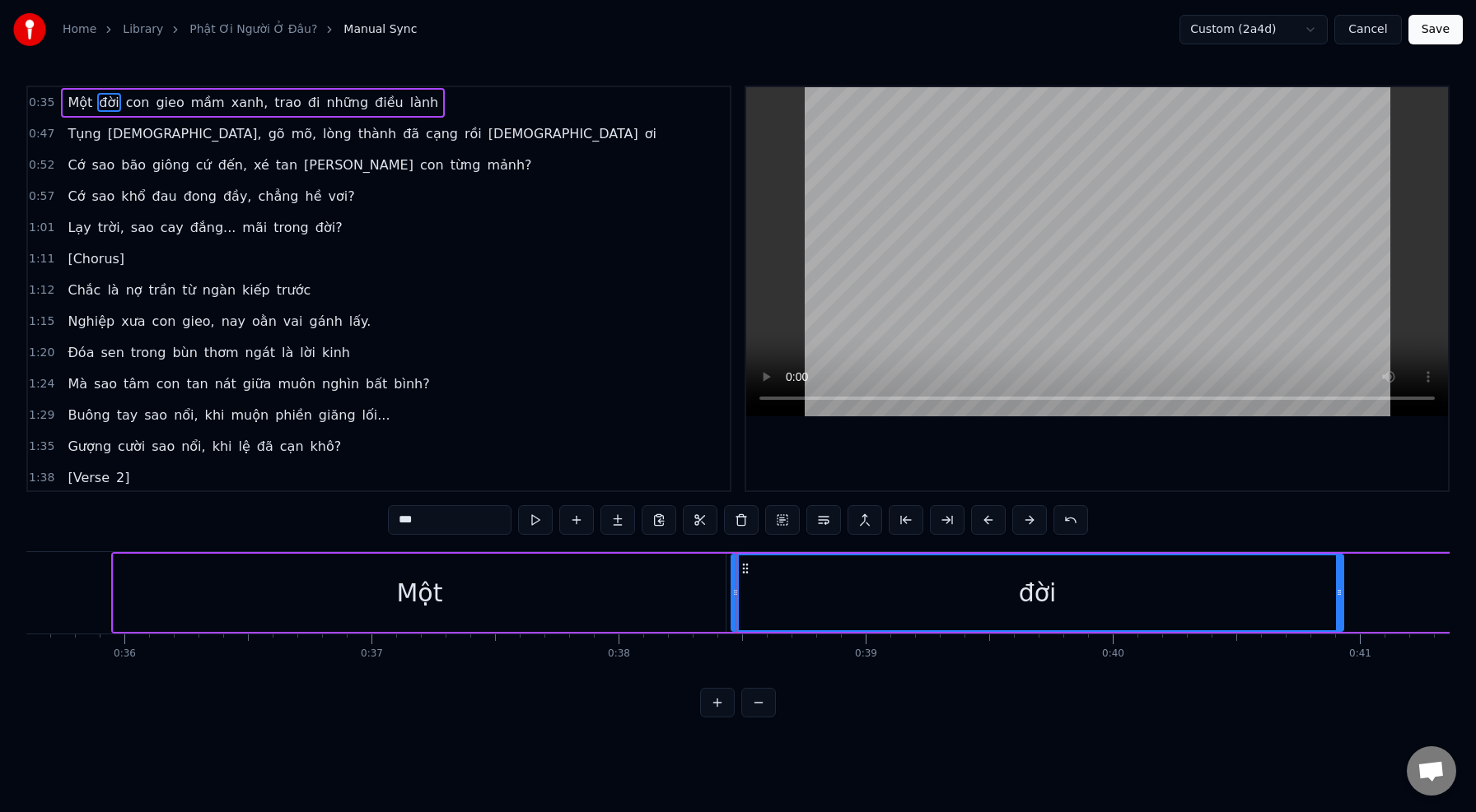
drag, startPoint x: 996, startPoint y: 600, endPoint x: 1343, endPoint y: 592, distance: 347.1
click at [1343, 592] on div at bounding box center [1339, 593] width 7 height 75
drag, startPoint x: 738, startPoint y: 593, endPoint x: 812, endPoint y: 594, distance: 74.0
click at [812, 594] on div "đời" at bounding box center [1037, 593] width 612 height 75
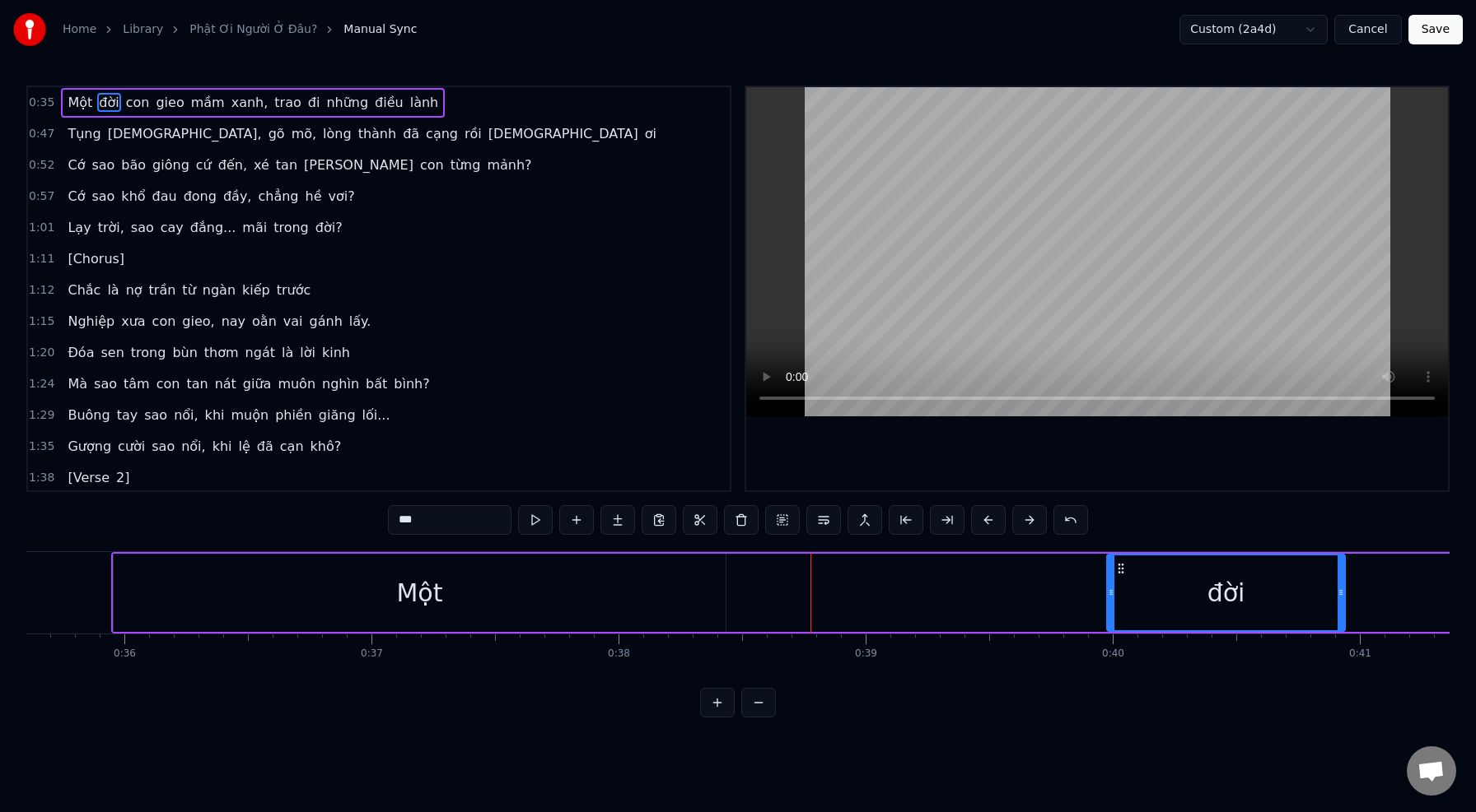
drag, startPoint x: 732, startPoint y: 597, endPoint x: 1110, endPoint y: 609, distance: 378.2
click at [1110, 609] on div at bounding box center [1110, 593] width 7 height 75
click at [245, 587] on div "Một" at bounding box center [419, 592] width 612 height 78
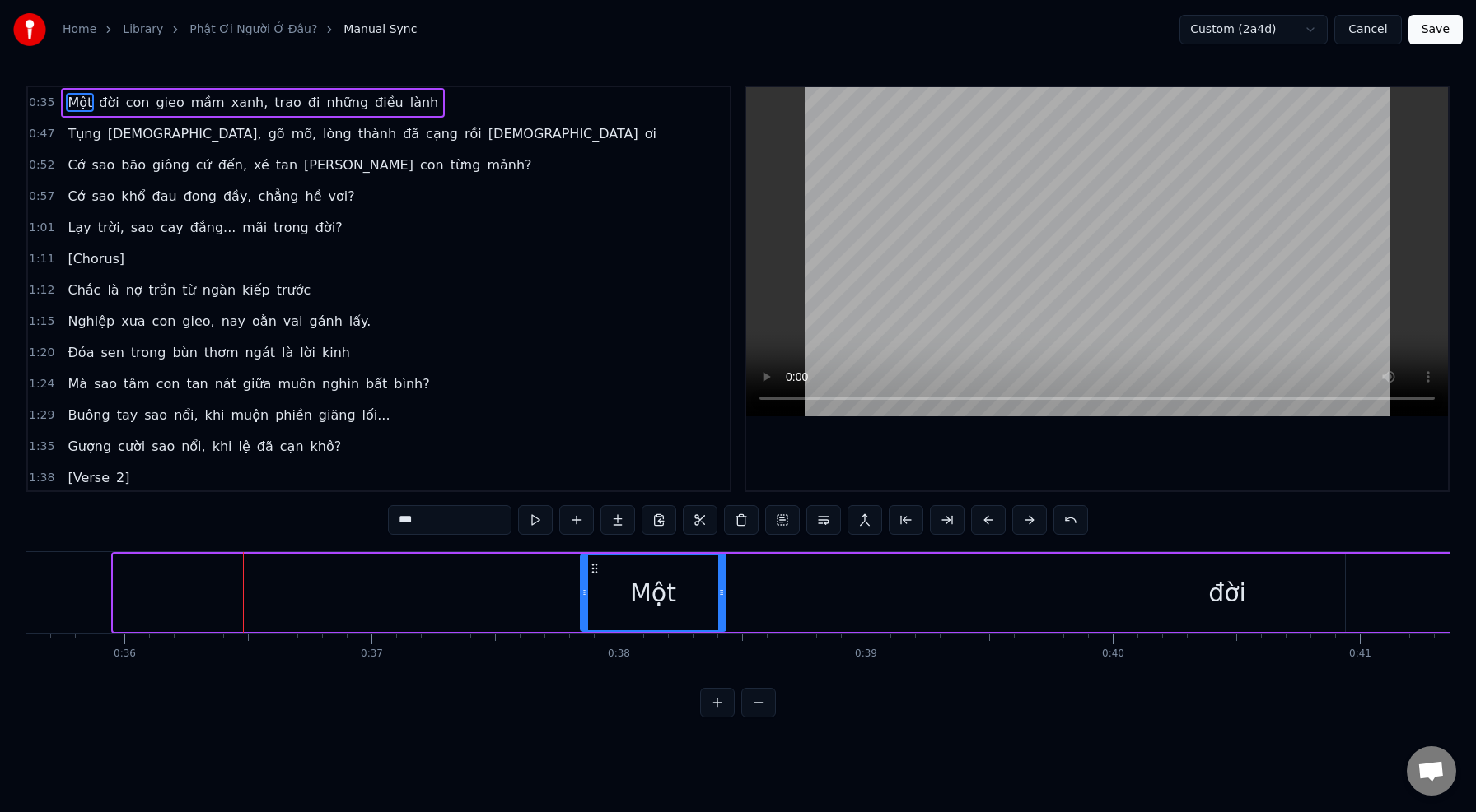
drag, startPoint x: 118, startPoint y: 593, endPoint x: 586, endPoint y: 615, distance: 468.5
click at [586, 615] on div at bounding box center [584, 593] width 7 height 75
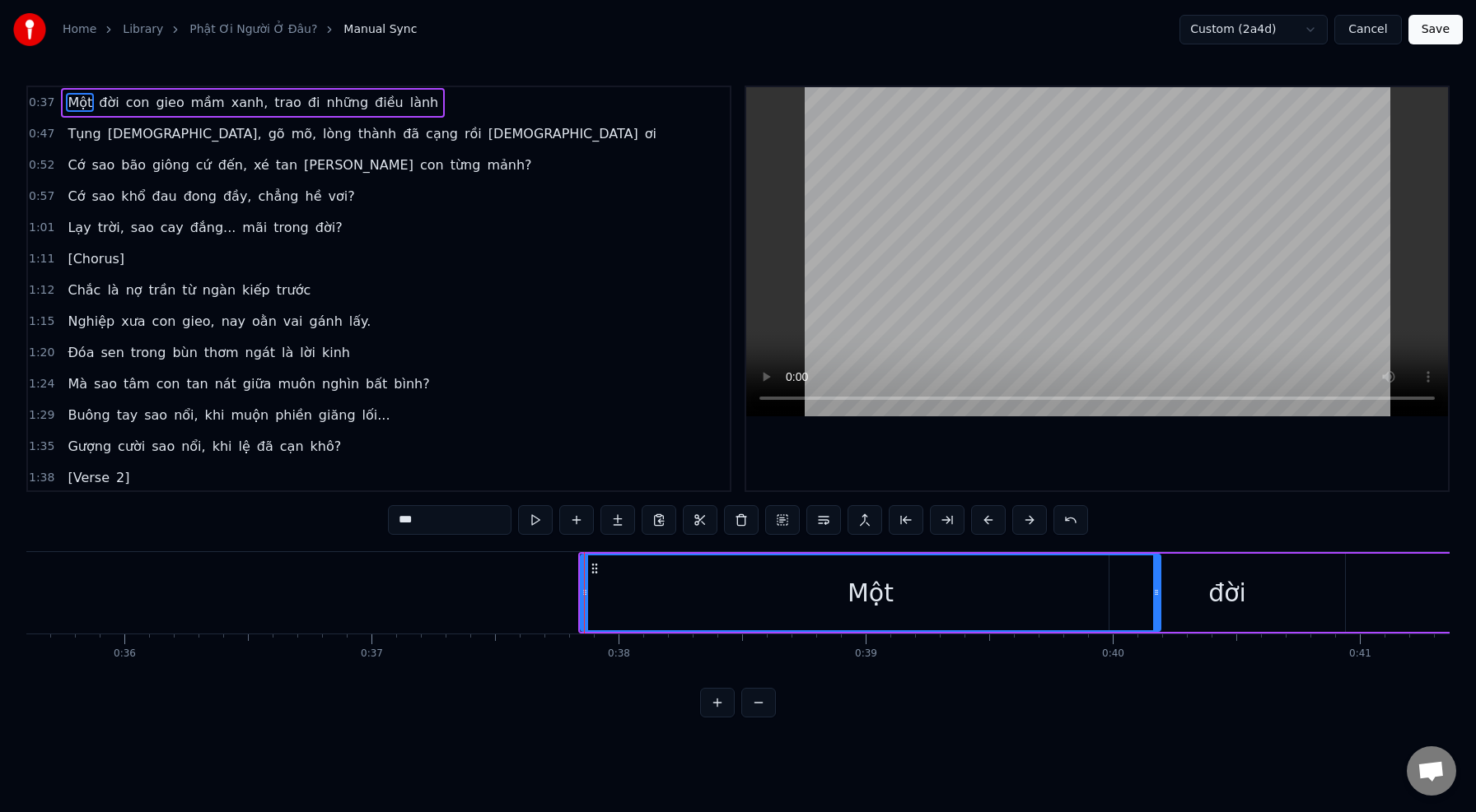
drag, startPoint x: 724, startPoint y: 591, endPoint x: 1159, endPoint y: 592, distance: 435.0
click at [1159, 592] on icon at bounding box center [1156, 593] width 7 height 13
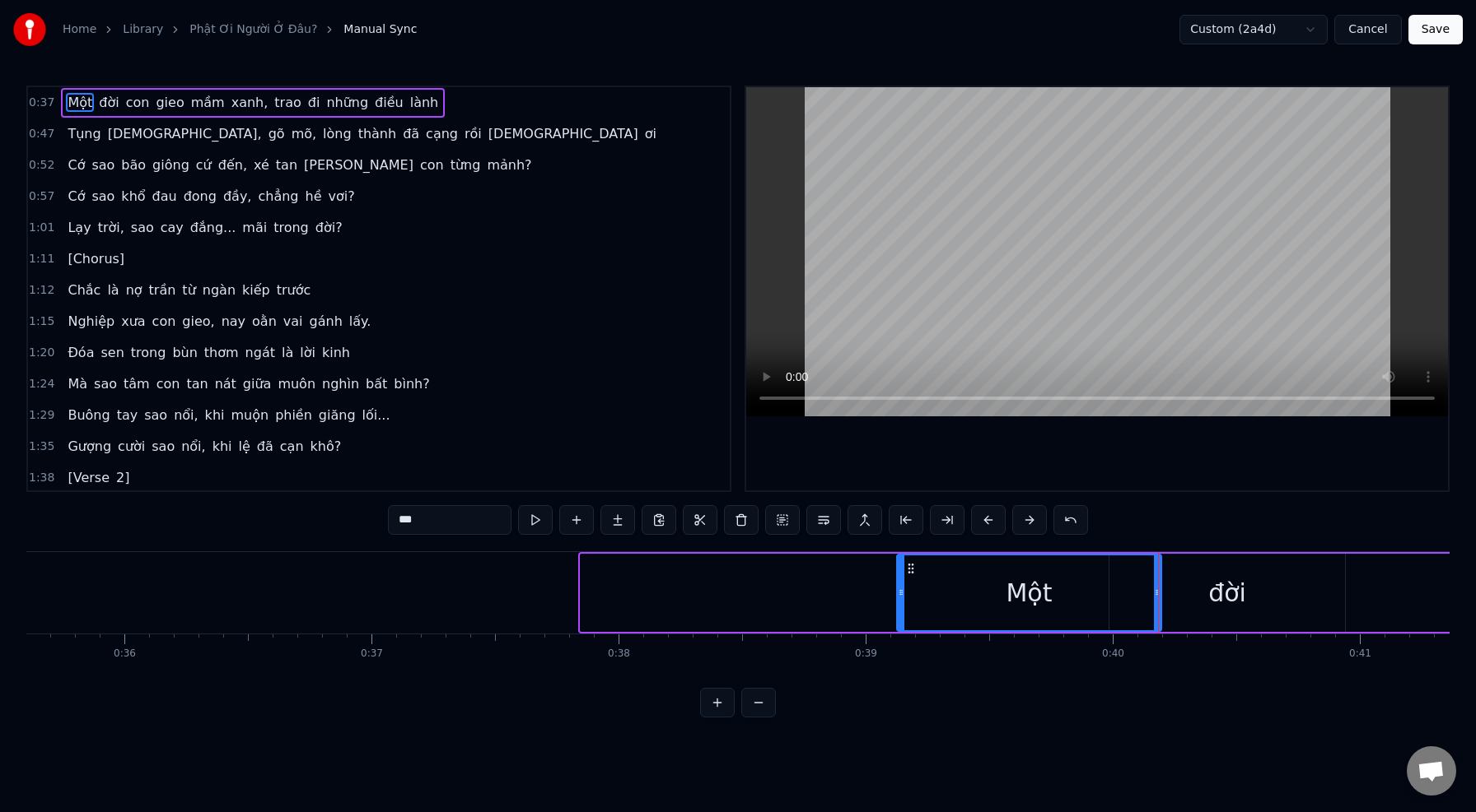
drag, startPoint x: 583, startPoint y: 601, endPoint x: 899, endPoint y: 591, distance: 316.2
click at [899, 591] on div at bounding box center [901, 593] width 7 height 75
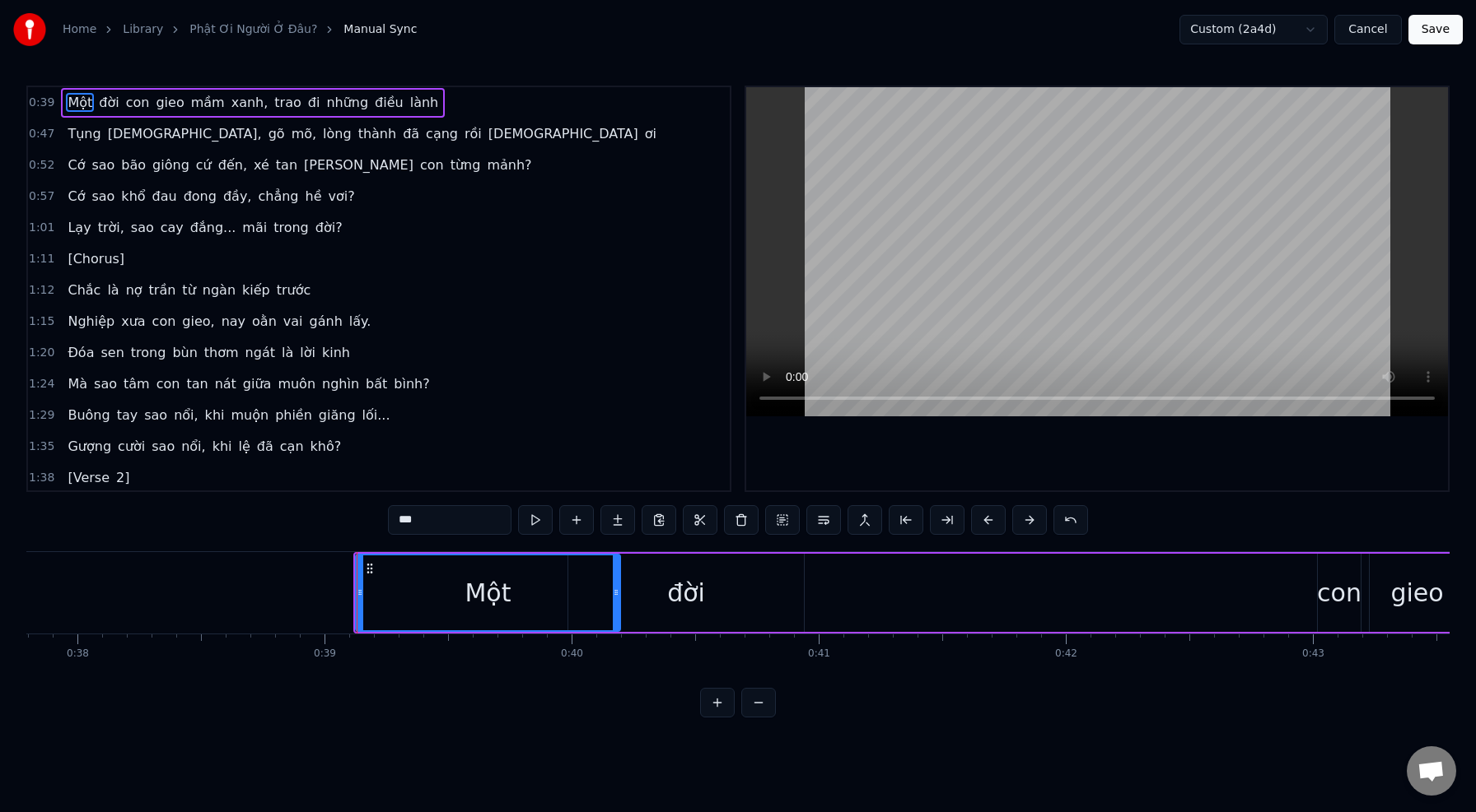
scroll to position [0, 9361]
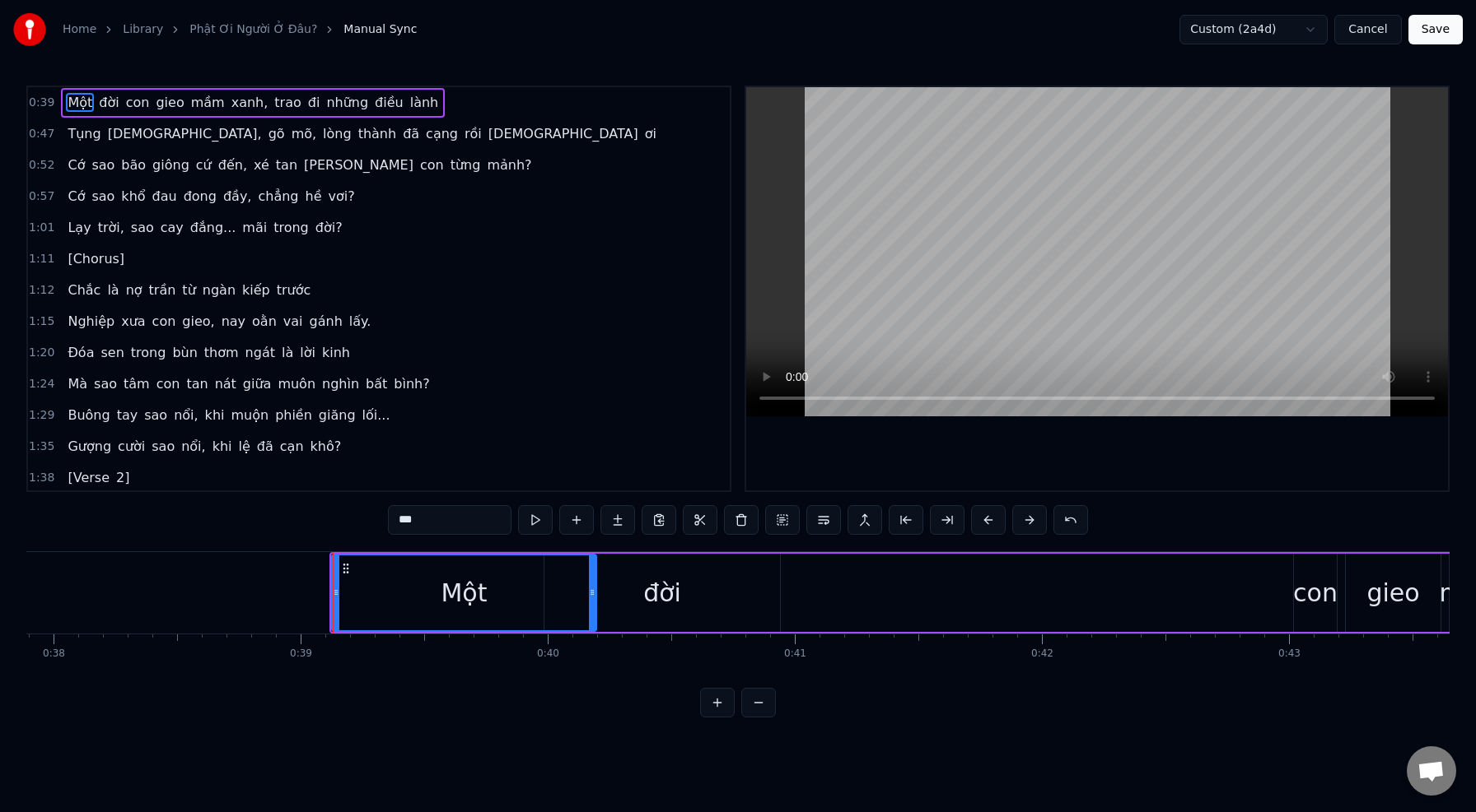
click at [761, 598] on div "đời" at bounding box center [662, 592] width 235 height 78
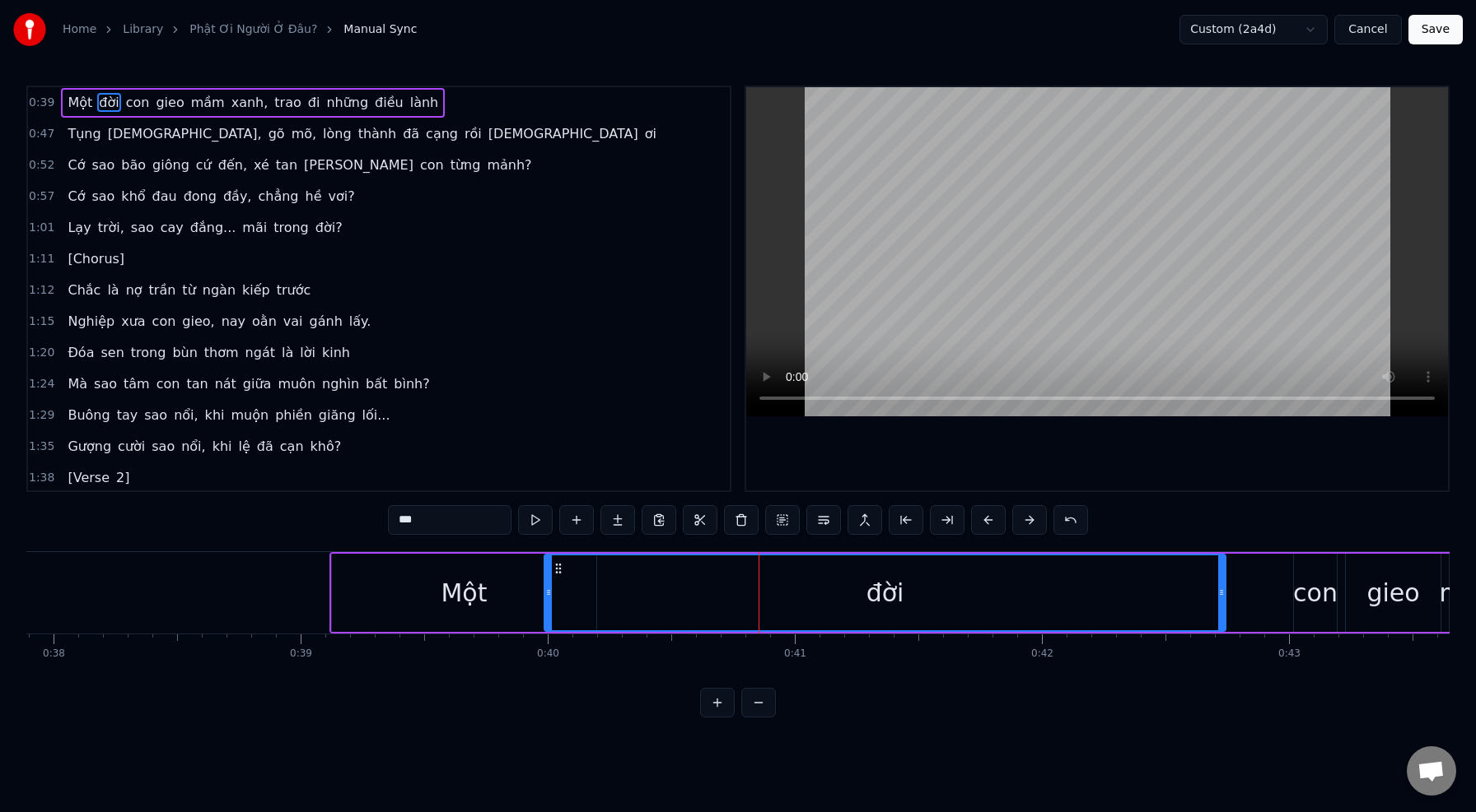
drag, startPoint x: 778, startPoint y: 592, endPoint x: 1222, endPoint y: 599, distance: 444.1
click at [1222, 599] on div at bounding box center [1221, 593] width 7 height 75
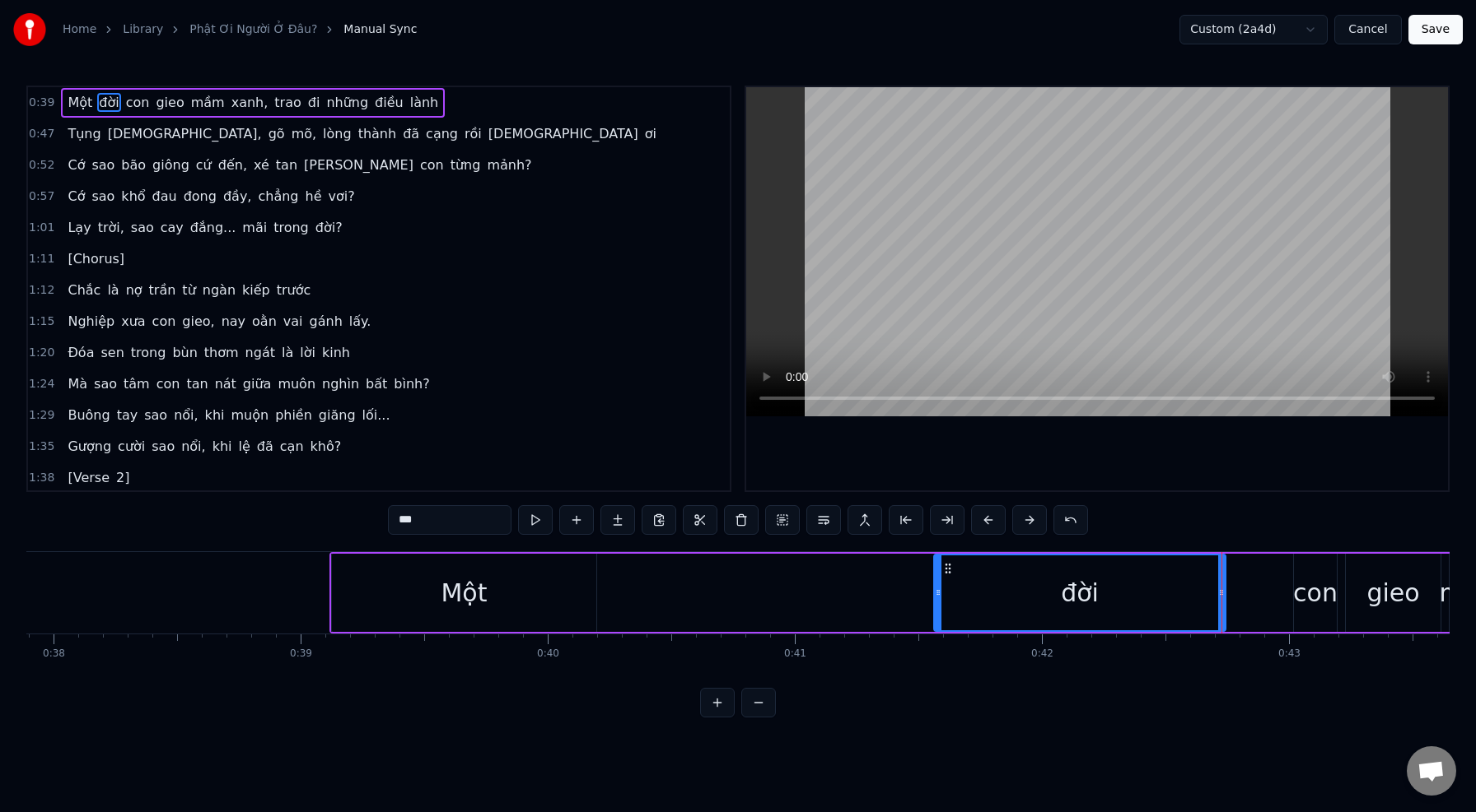
drag, startPoint x: 547, startPoint y: 605, endPoint x: 939, endPoint y: 592, distance: 392.2
click at [939, 592] on div at bounding box center [937, 593] width 7 height 75
click at [342, 596] on div "Một" at bounding box center [464, 592] width 264 height 78
type input "***"
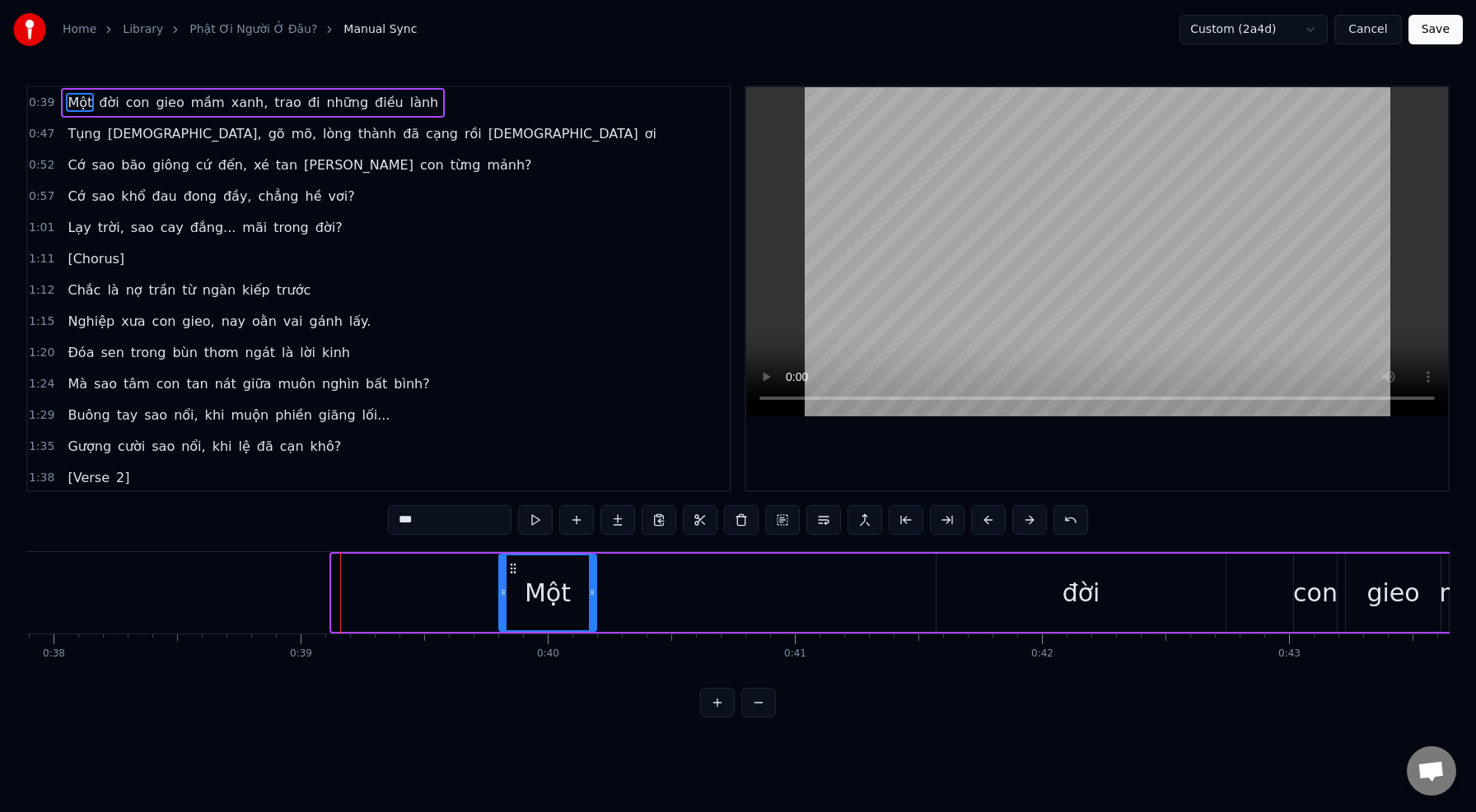
drag, startPoint x: 333, startPoint y: 592, endPoint x: 500, endPoint y: 627, distance: 170.6
click at [500, 627] on div at bounding box center [503, 593] width 7 height 75
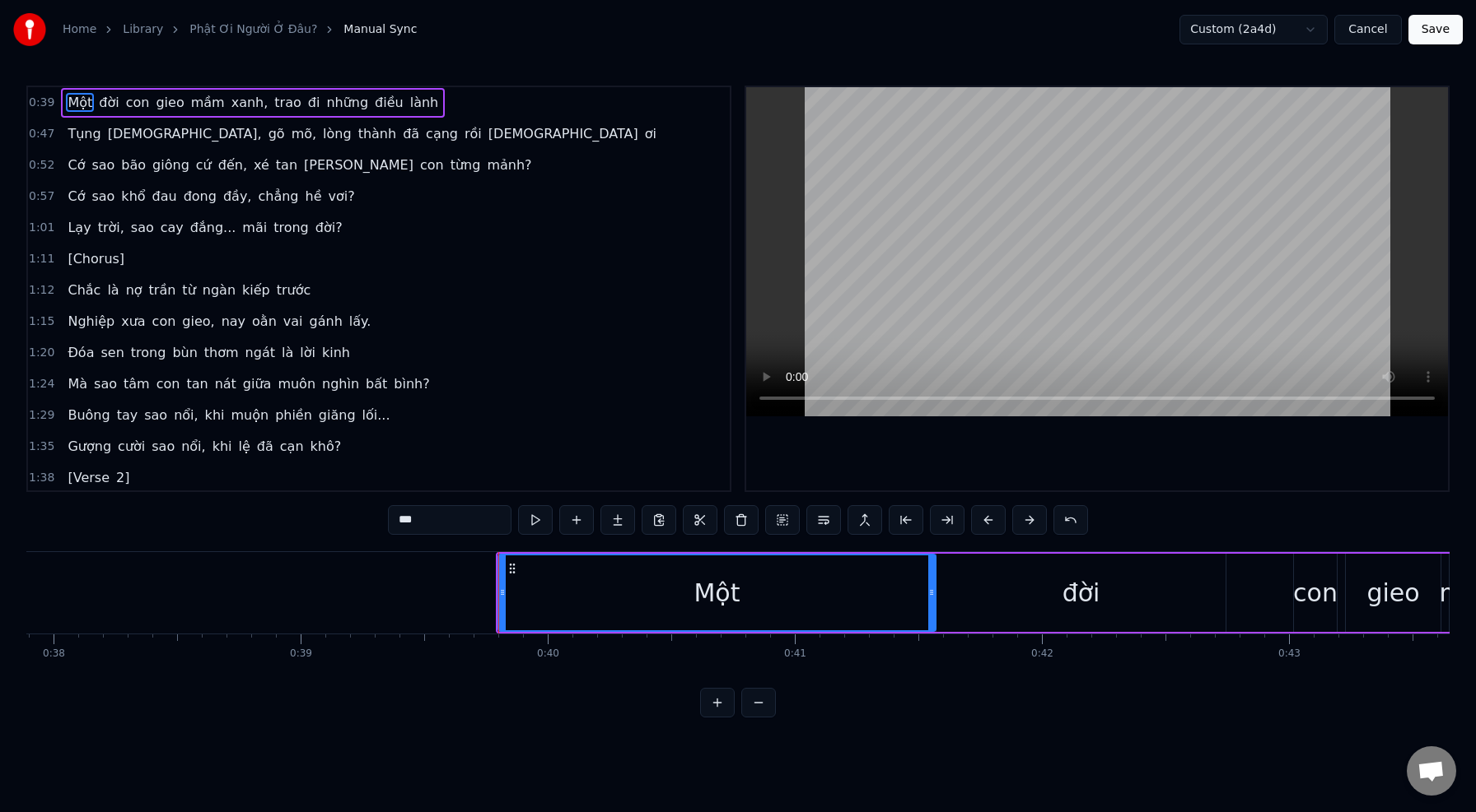
drag, startPoint x: 591, startPoint y: 597, endPoint x: 930, endPoint y: 596, distance: 339.0
click at [930, 596] on icon at bounding box center [931, 593] width 7 height 13
drag, startPoint x: 934, startPoint y: 582, endPoint x: 1016, endPoint y: 584, distance: 82.0
click at [1016, 584] on div "Một đời con gieo mầm xanh, trao đi những điều lành" at bounding box center [1348, 592] width 1706 height 82
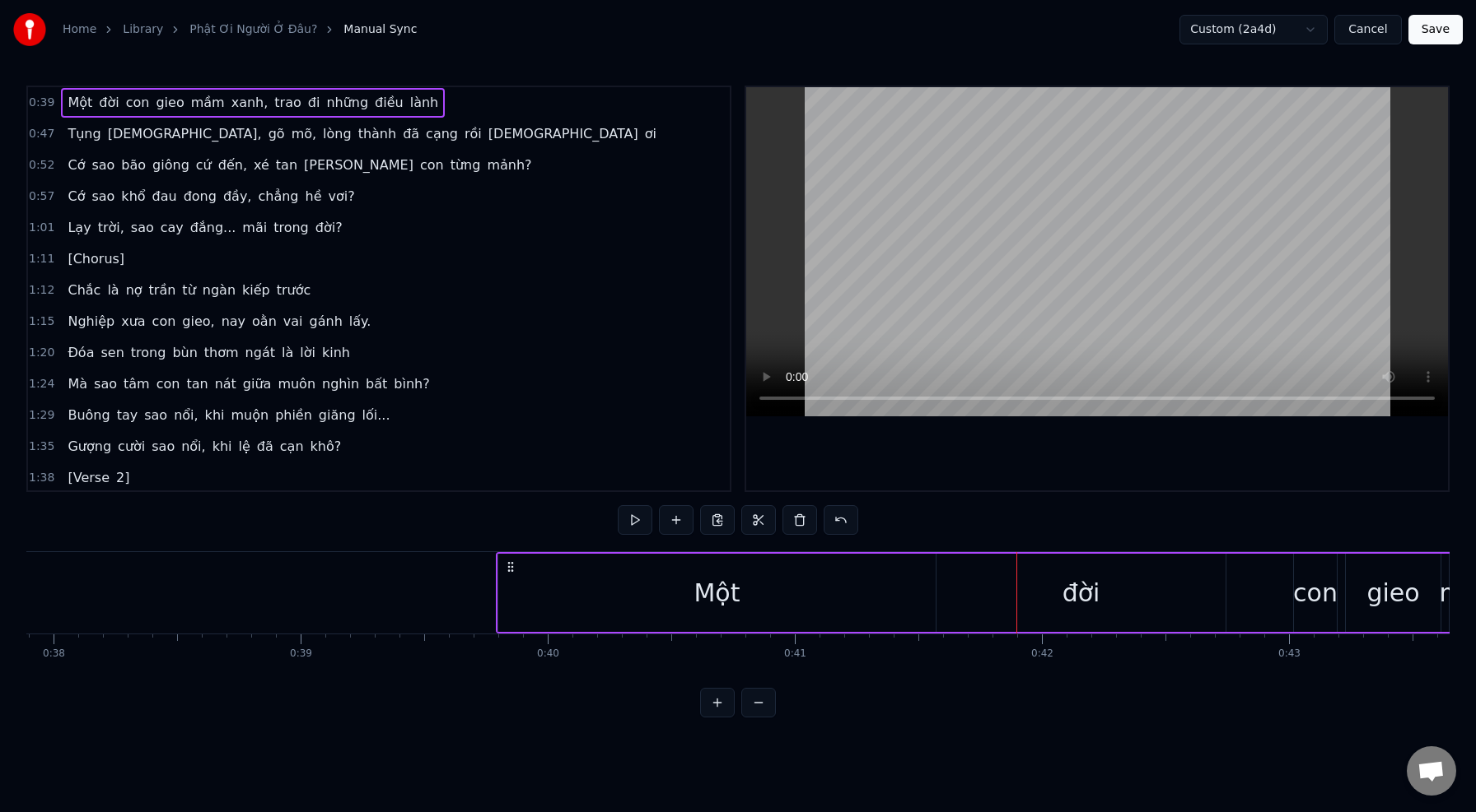
click at [497, 592] on div "Một" at bounding box center [716, 592] width 439 height 78
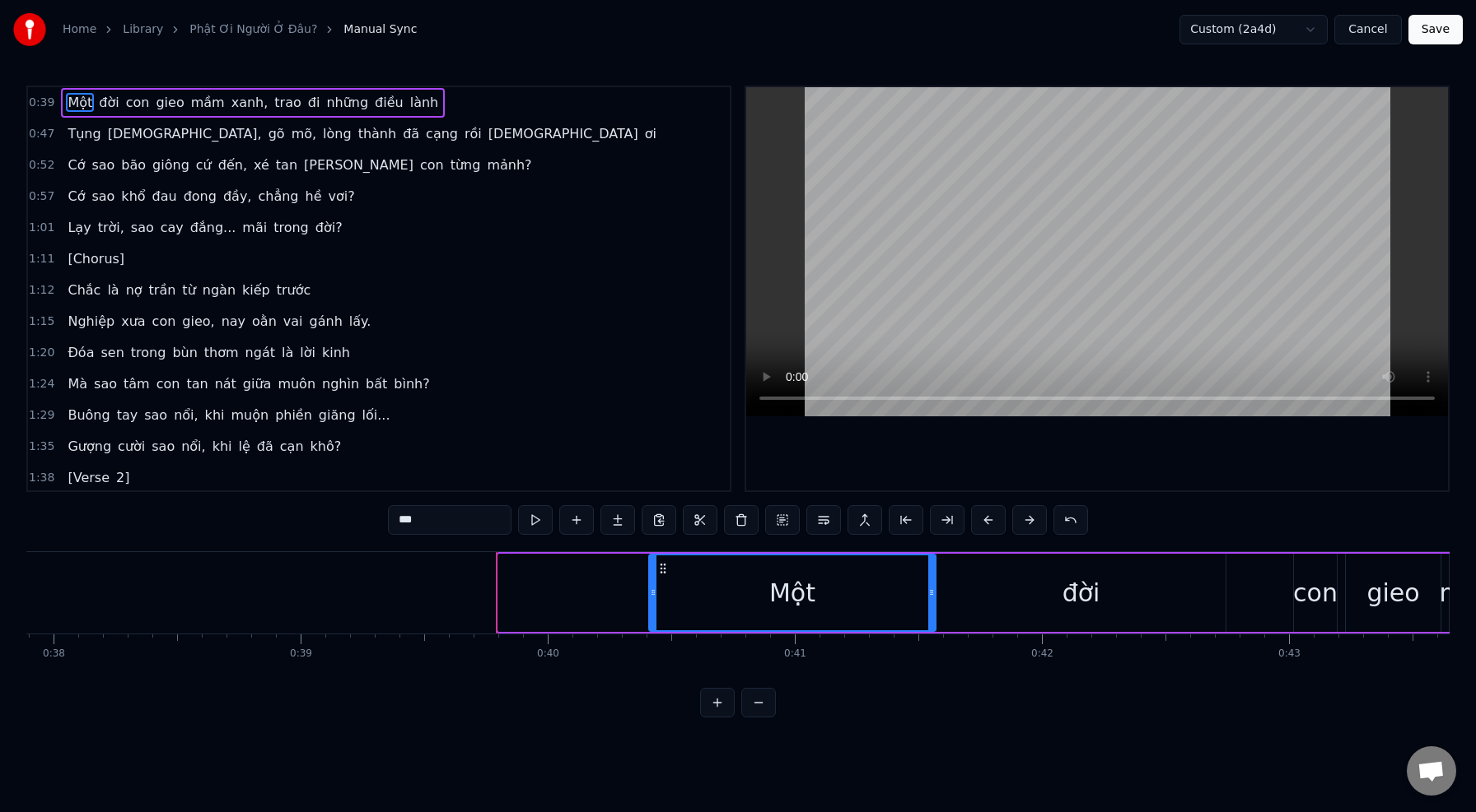
drag, startPoint x: 500, startPoint y: 591, endPoint x: 643, endPoint y: 592, distance: 143.0
click at [650, 592] on icon at bounding box center [653, 593] width 7 height 13
click at [1186, 581] on div "đời" at bounding box center [1080, 592] width 289 height 78
type input "***"
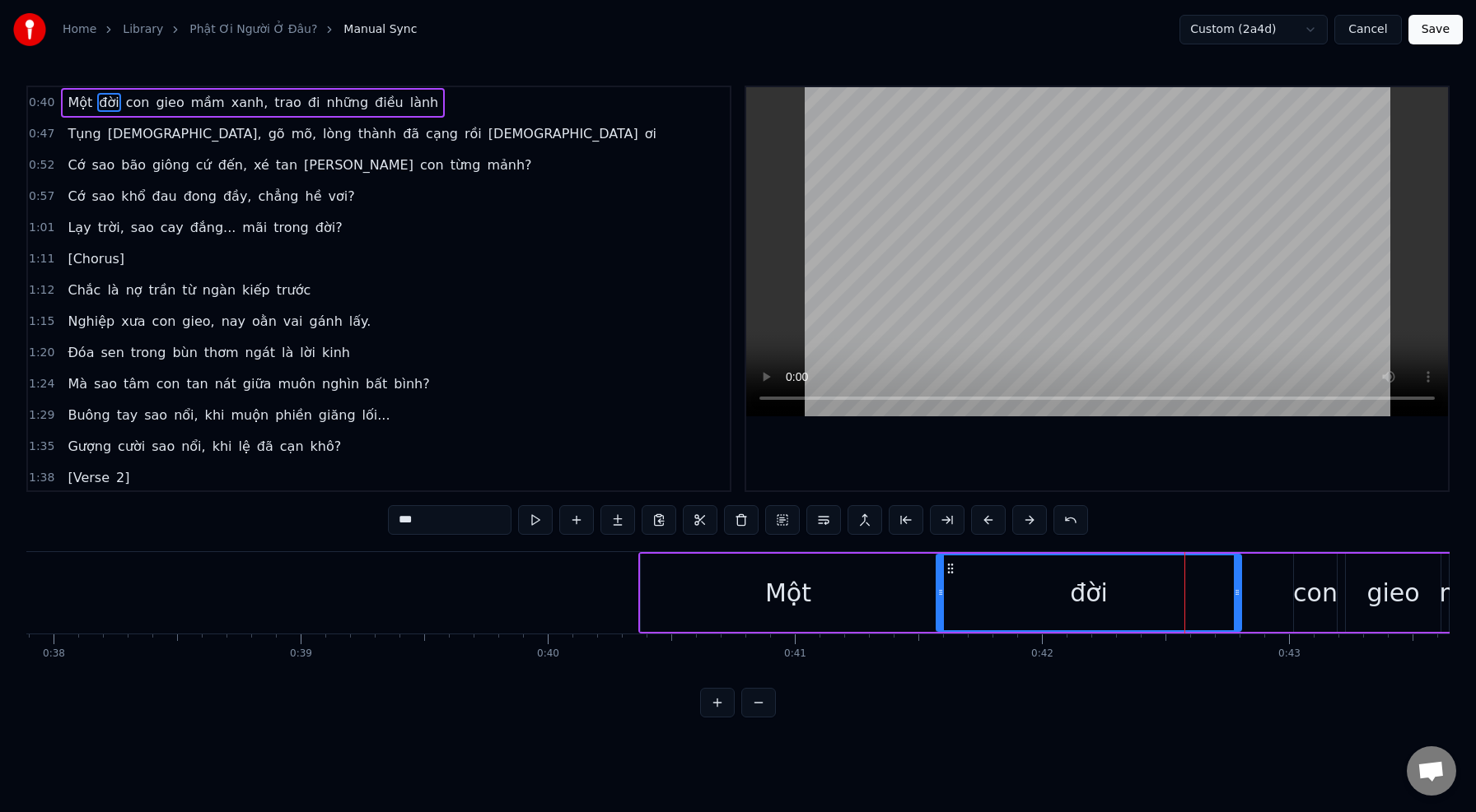
drag, startPoint x: 1223, startPoint y: 590, endPoint x: 1240, endPoint y: 601, distance: 20.2
click at [1240, 601] on div at bounding box center [1237, 593] width 7 height 75
drag, startPoint x: 941, startPoint y: 596, endPoint x: 990, endPoint y: 598, distance: 49.0
click at [990, 598] on icon at bounding box center [988, 593] width 7 height 13
click at [546, 515] on button at bounding box center [535, 520] width 35 height 30
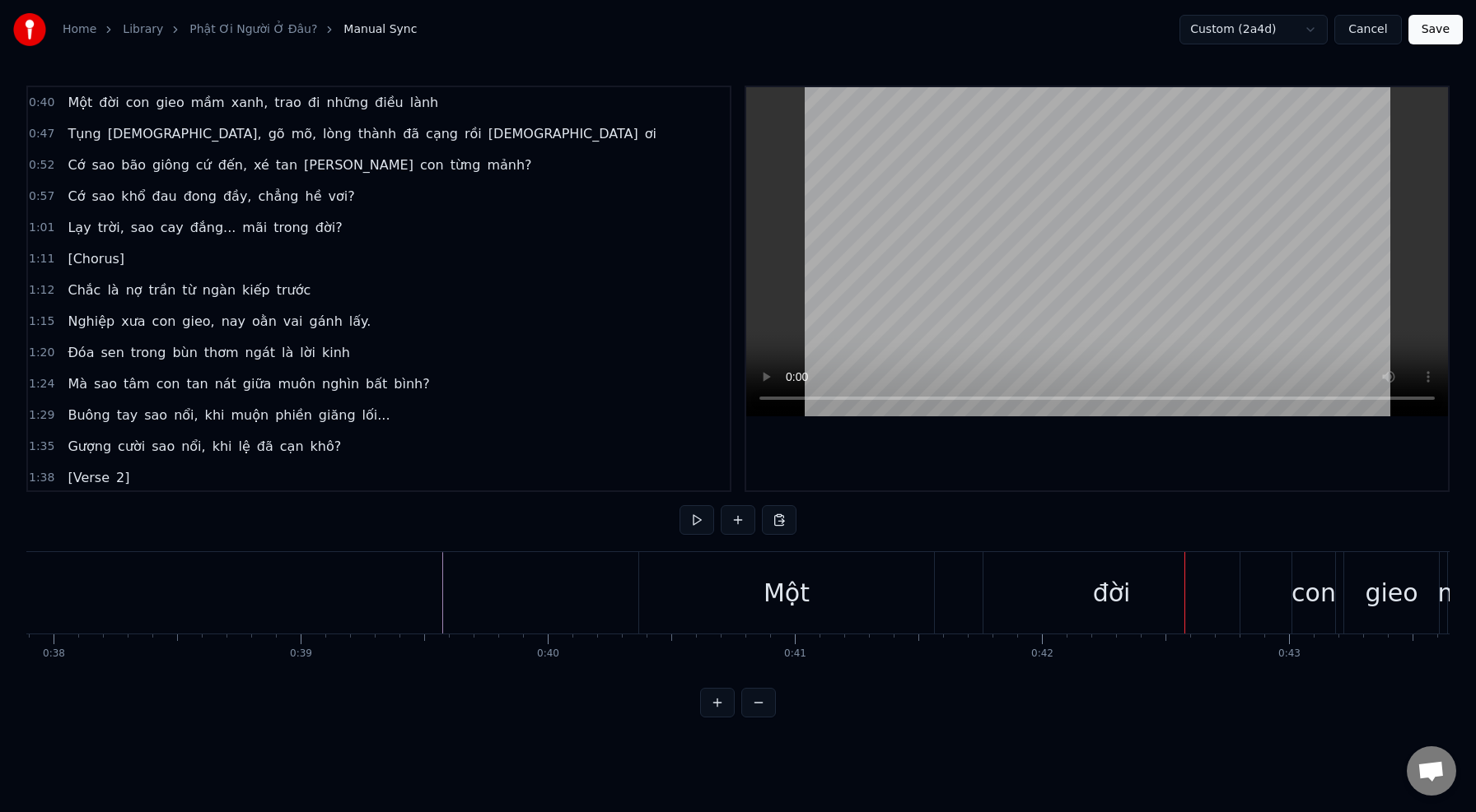
click at [681, 588] on div "Một" at bounding box center [786, 592] width 295 height 82
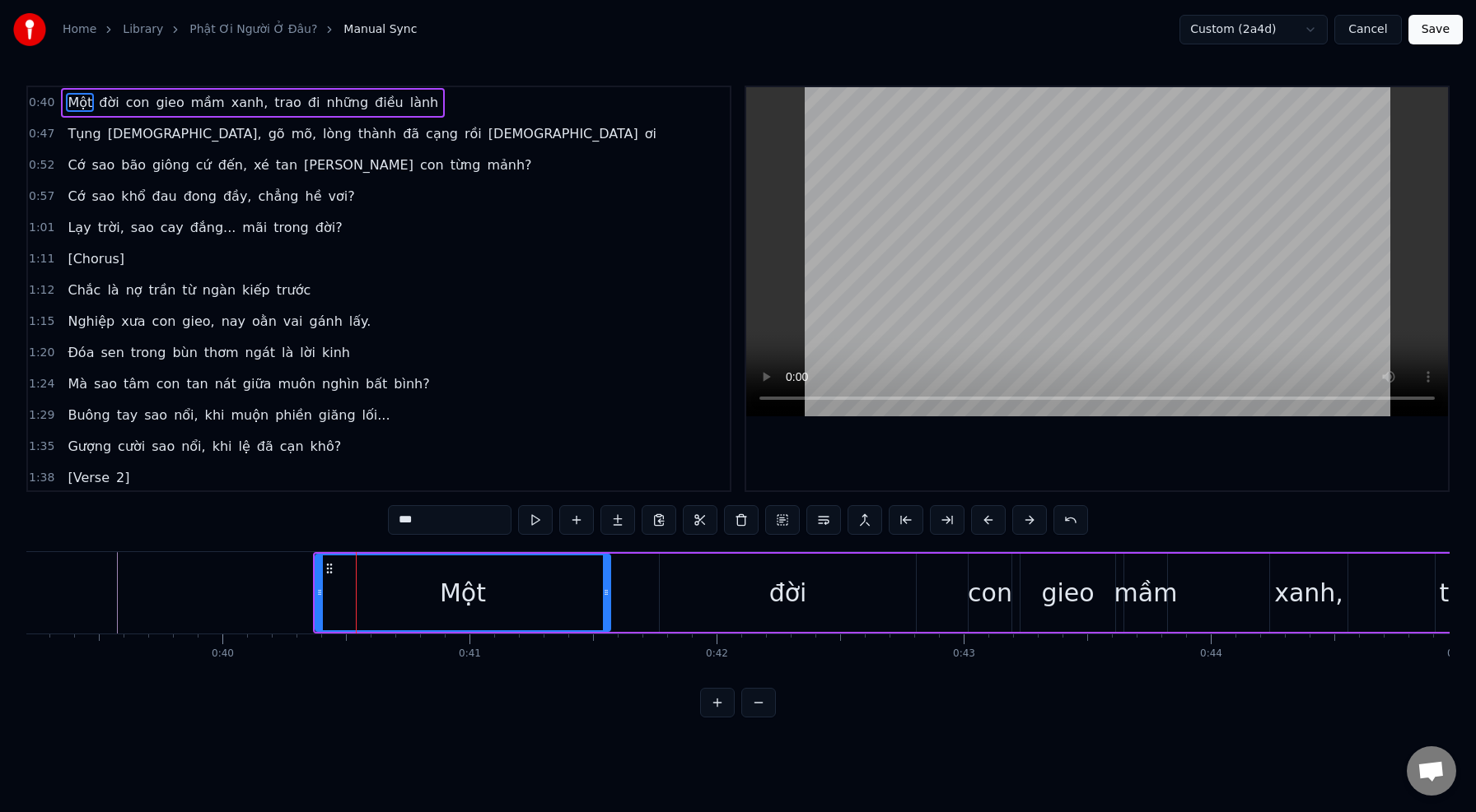
scroll to position [0, 9691]
click at [685, 589] on div "đời" at bounding box center [783, 592] width 256 height 78
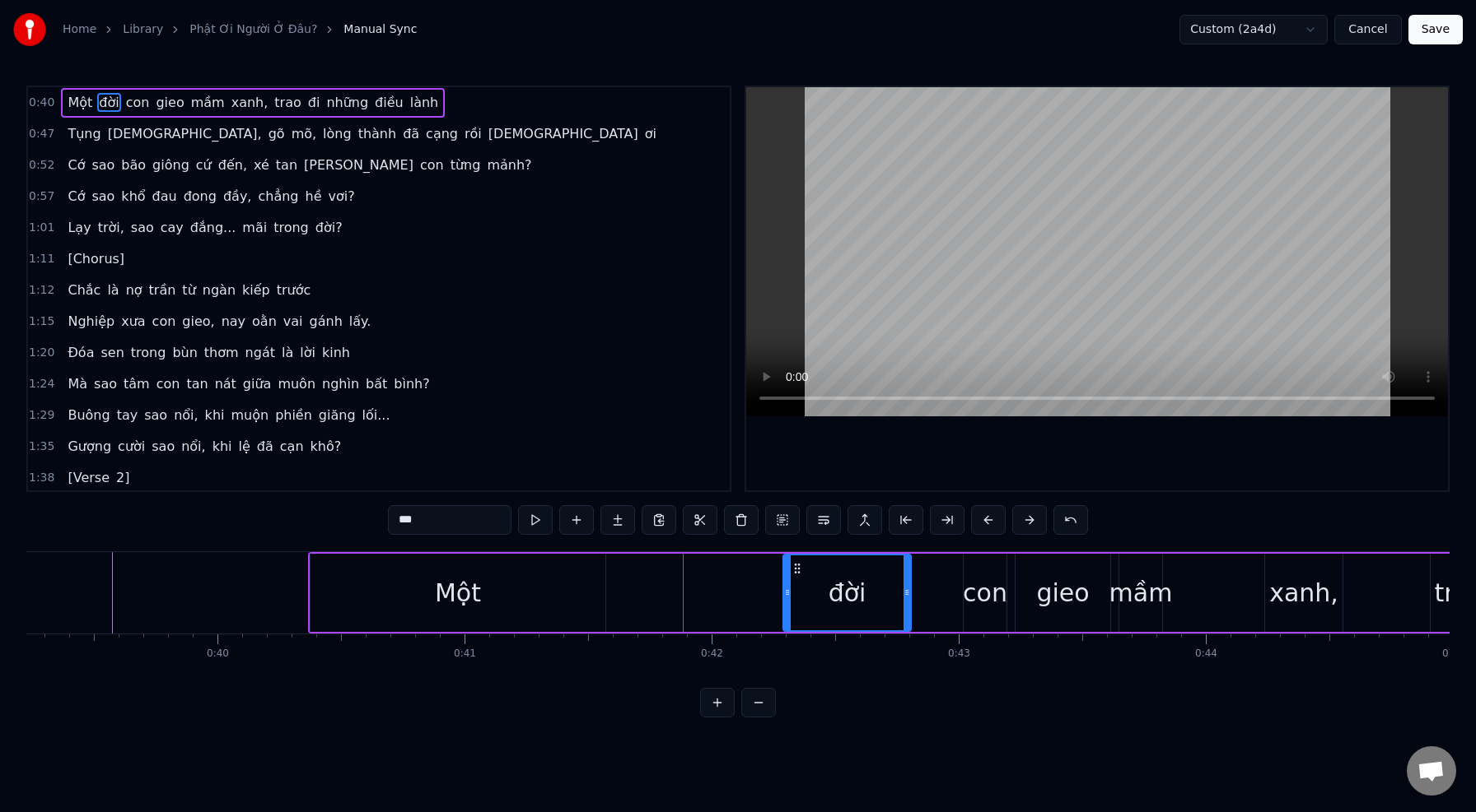
drag, startPoint x: 661, startPoint y: 593, endPoint x: 789, endPoint y: 598, distance: 128.1
click at [789, 598] on icon at bounding box center [786, 593] width 7 height 13
drag, startPoint x: 907, startPoint y: 593, endPoint x: 956, endPoint y: 596, distance: 49.1
click at [956, 596] on icon at bounding box center [954, 593] width 7 height 13
click at [579, 601] on div "Một" at bounding box center [457, 592] width 295 height 78
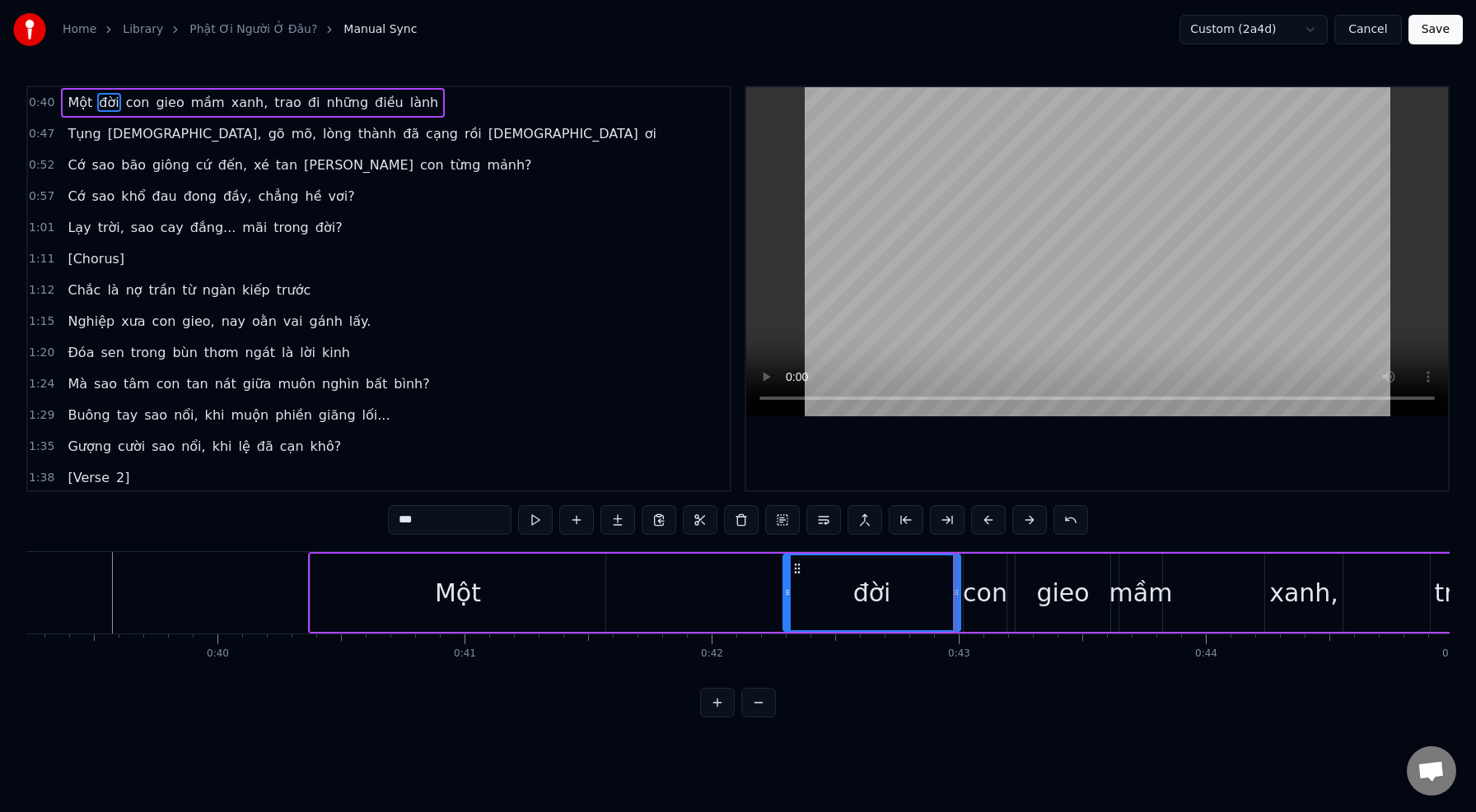
type input "***"
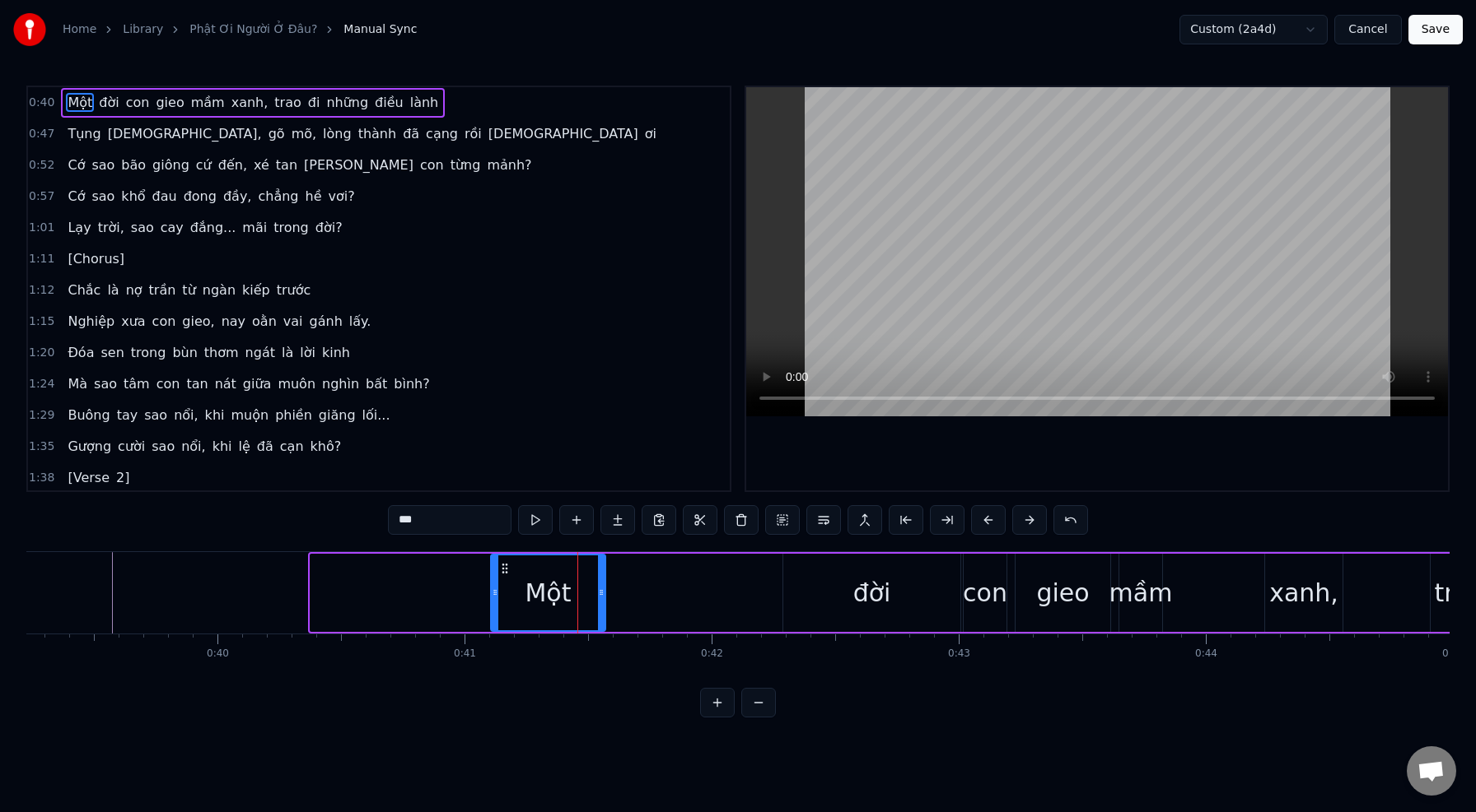
drag, startPoint x: 316, startPoint y: 586, endPoint x: 496, endPoint y: 597, distance: 180.3
click at [496, 597] on icon at bounding box center [495, 593] width 7 height 13
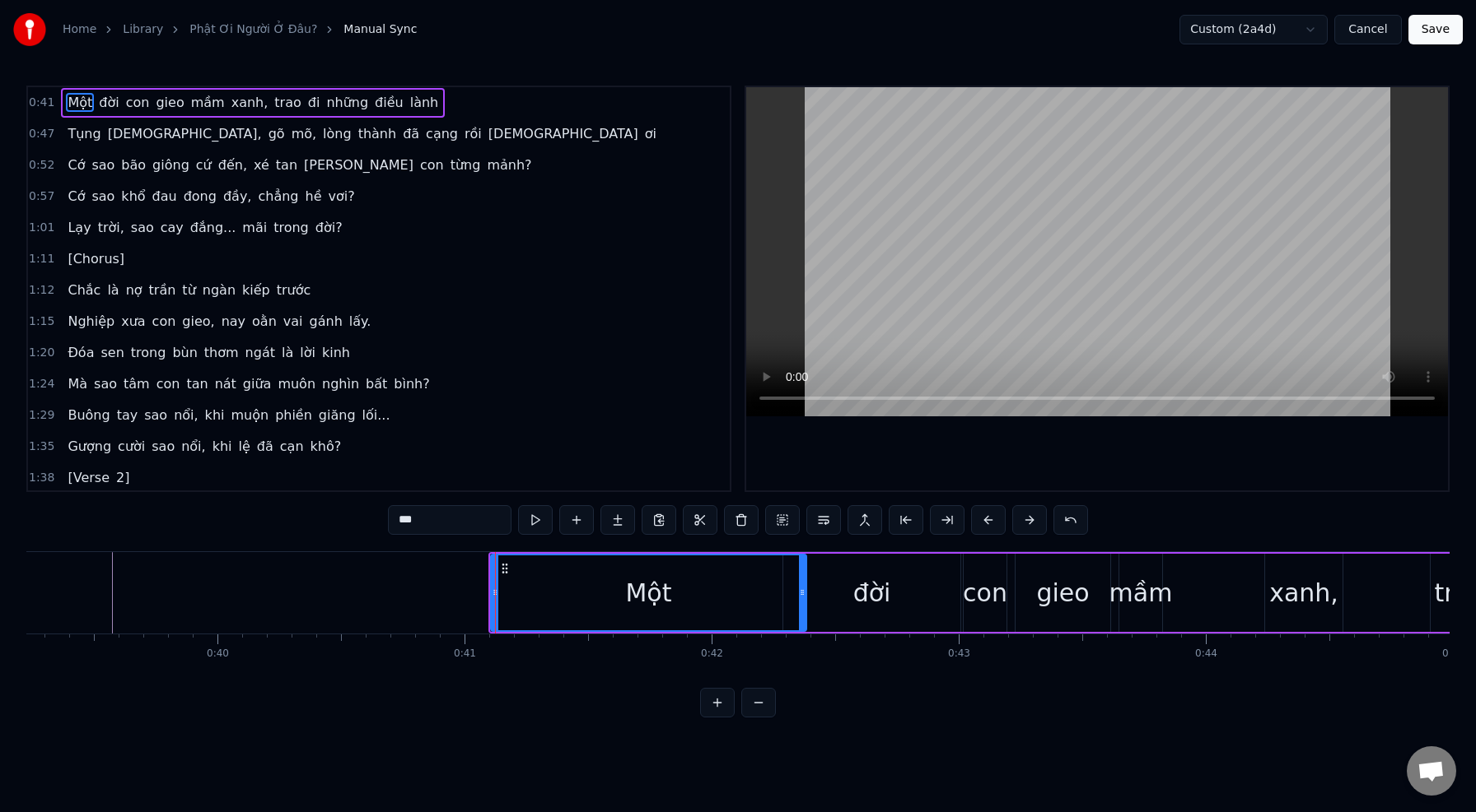
drag, startPoint x: 598, startPoint y: 592, endPoint x: 799, endPoint y: 592, distance: 201.0
click at [799, 592] on icon at bounding box center [802, 593] width 7 height 13
drag, startPoint x: 493, startPoint y: 592, endPoint x: 658, endPoint y: 596, distance: 165.0
click at [659, 596] on icon at bounding box center [659, 593] width 7 height 13
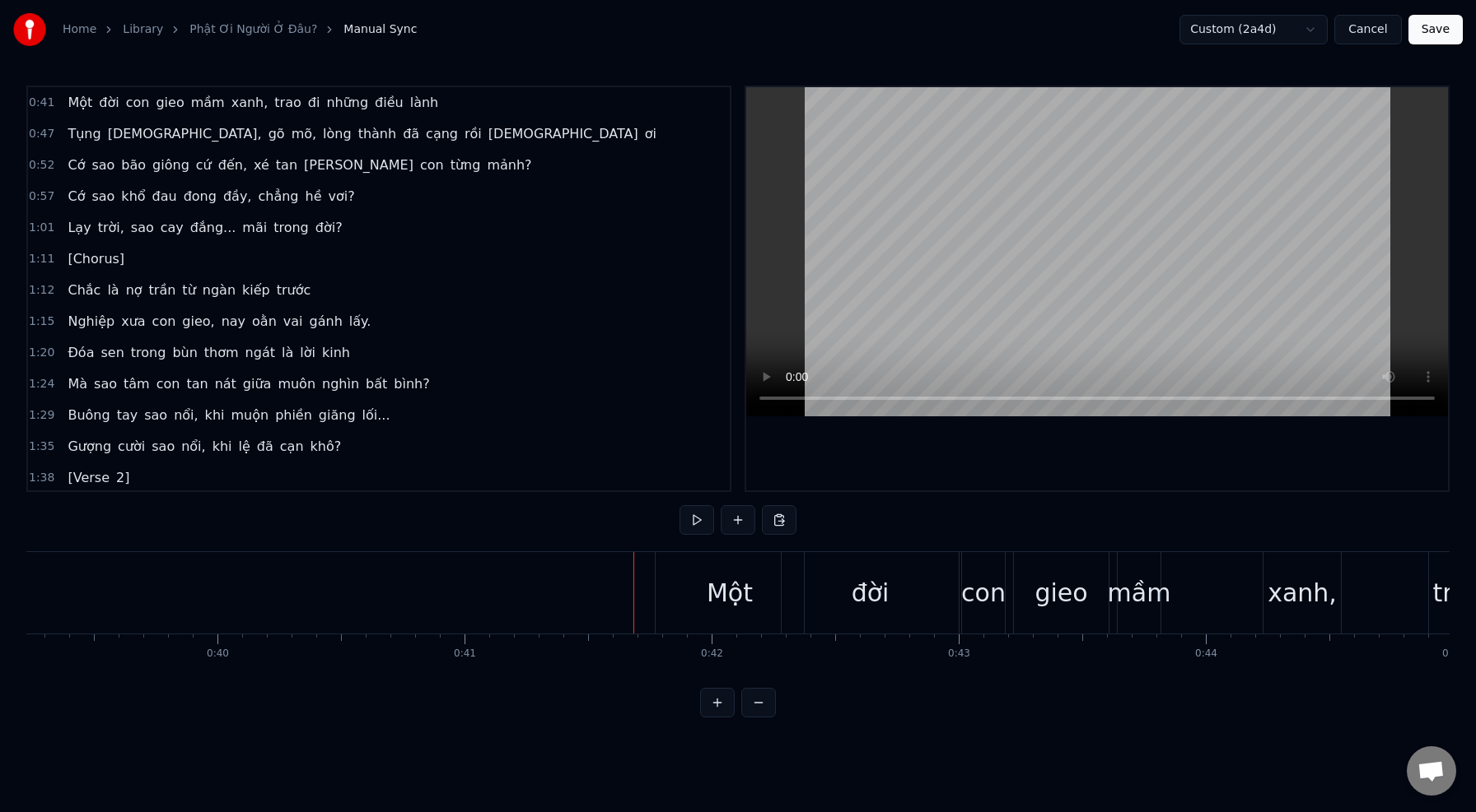
click at [756, 594] on div "Một" at bounding box center [730, 592] width 148 height 82
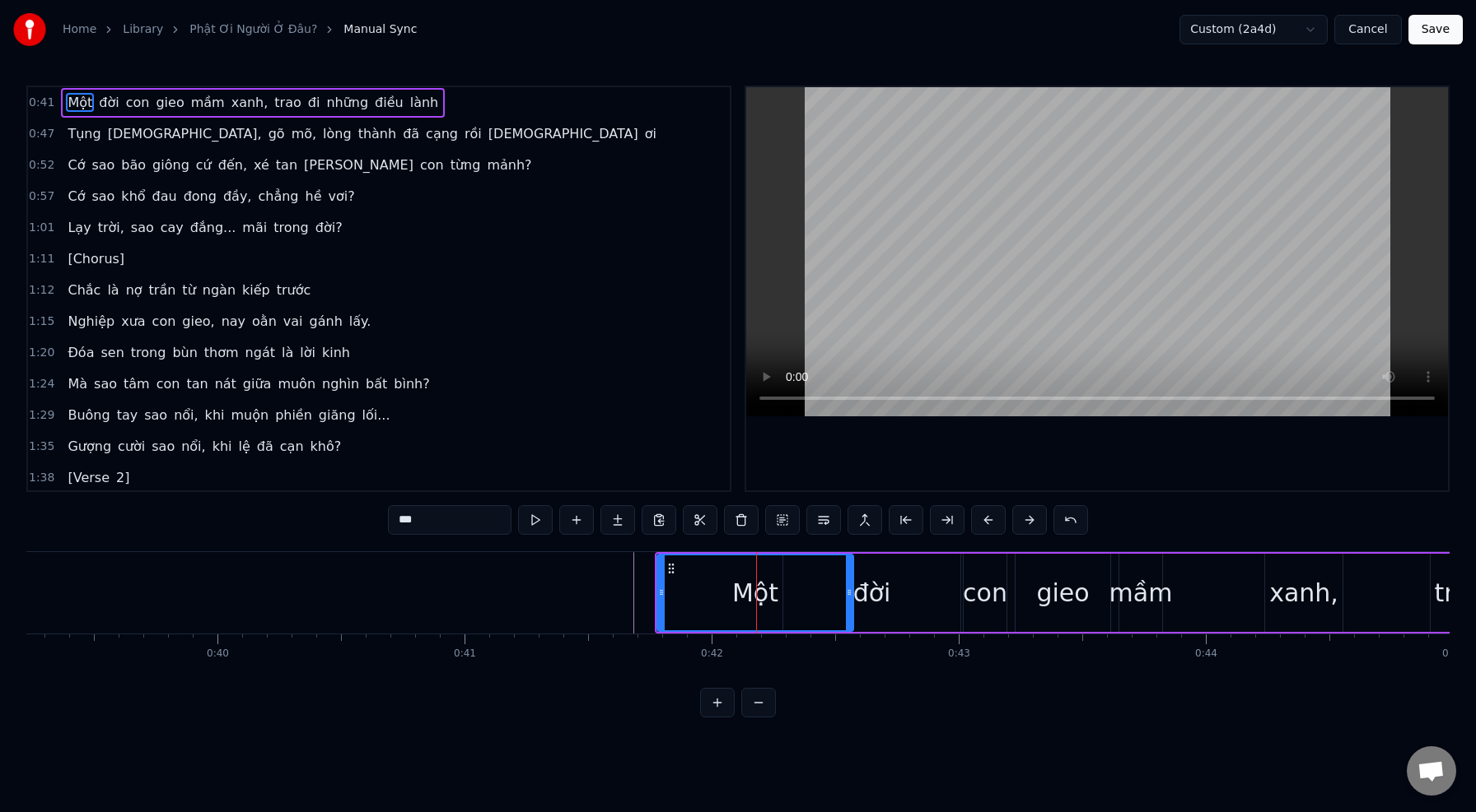
drag, startPoint x: 801, startPoint y: 587, endPoint x: 848, endPoint y: 587, distance: 47.0
click at [848, 587] on icon at bounding box center [849, 593] width 7 height 13
drag, startPoint x: 661, startPoint y: 588, endPoint x: 729, endPoint y: 593, distance: 68.2
click at [729, 593] on icon at bounding box center [730, 593] width 7 height 13
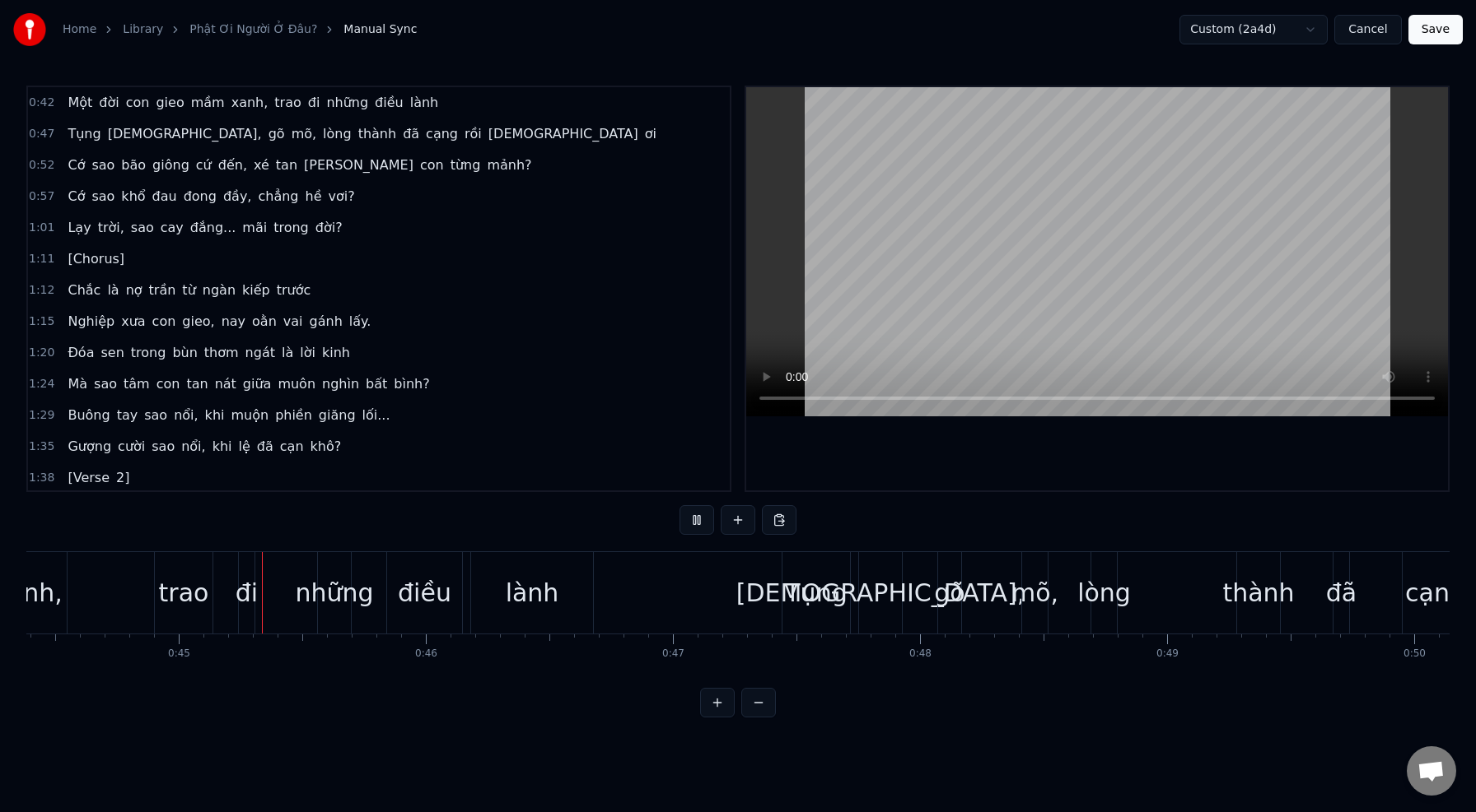
scroll to position [0, 10967]
click at [1432, 36] on button "Save" at bounding box center [1435, 29] width 55 height 30
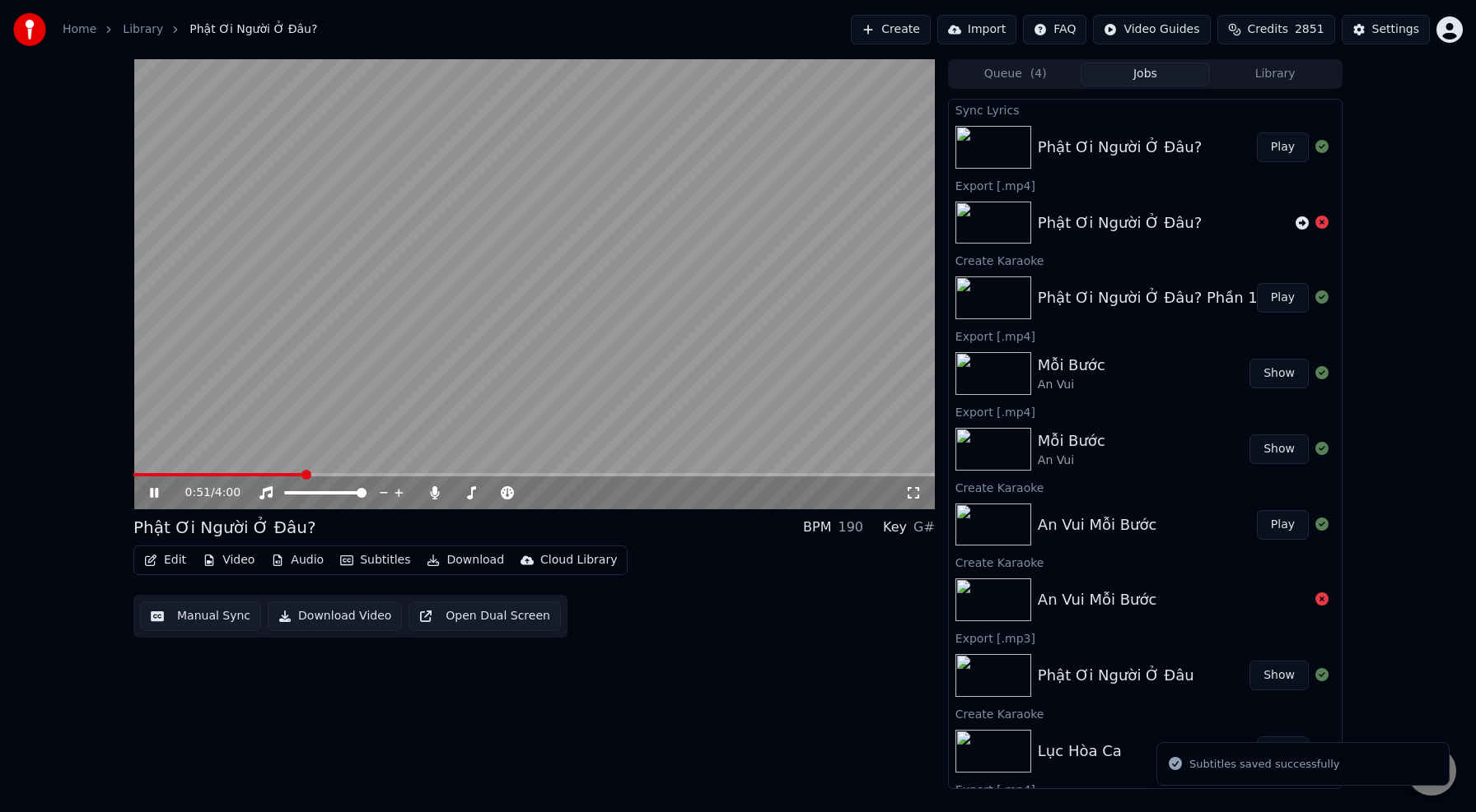
click at [303, 474] on span at bounding box center [534, 474] width 801 height 3
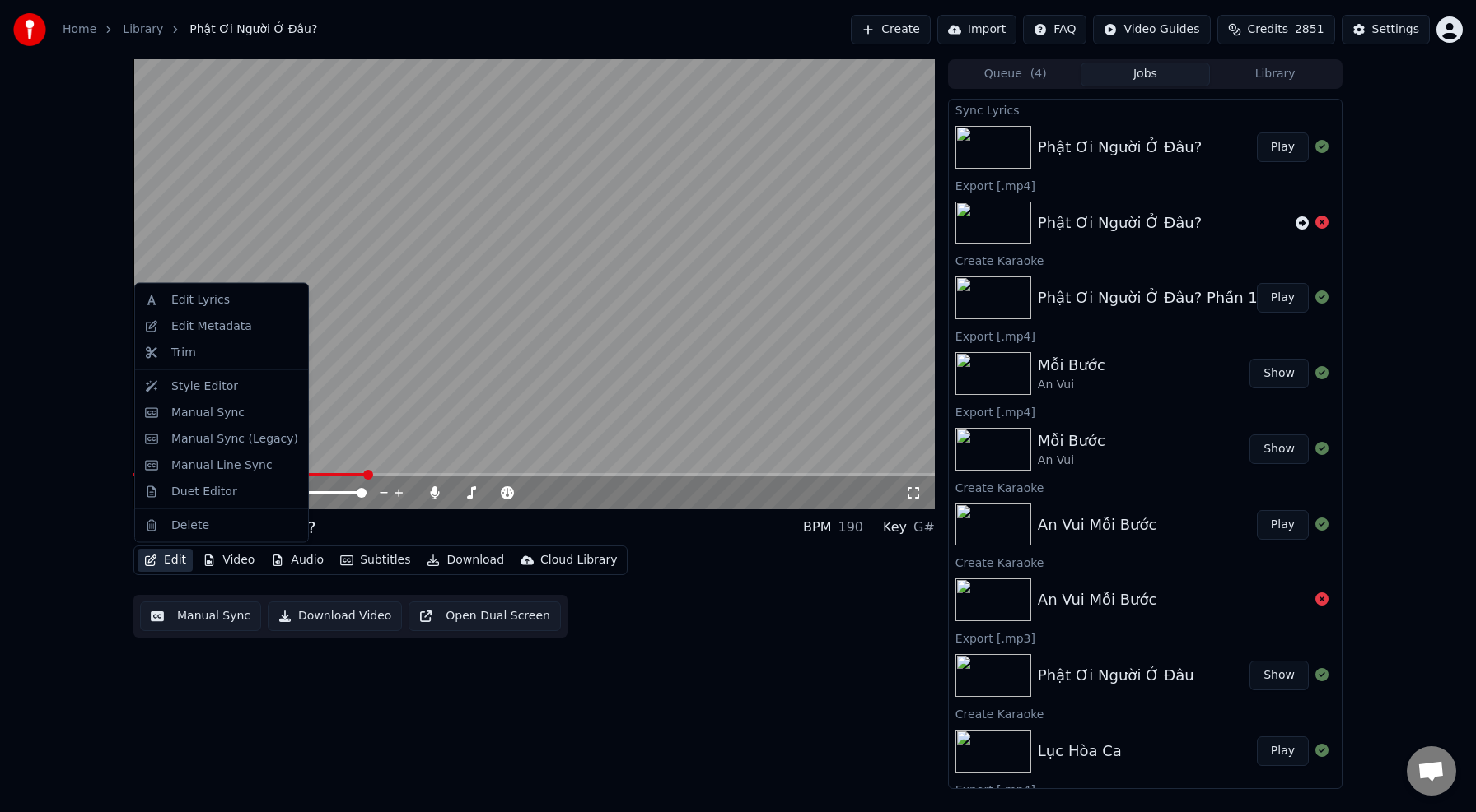
click at [181, 567] on button "Edit" at bounding box center [164, 561] width 55 height 23
click at [216, 307] on div "Edit Lyrics" at bounding box center [200, 299] width 59 height 16
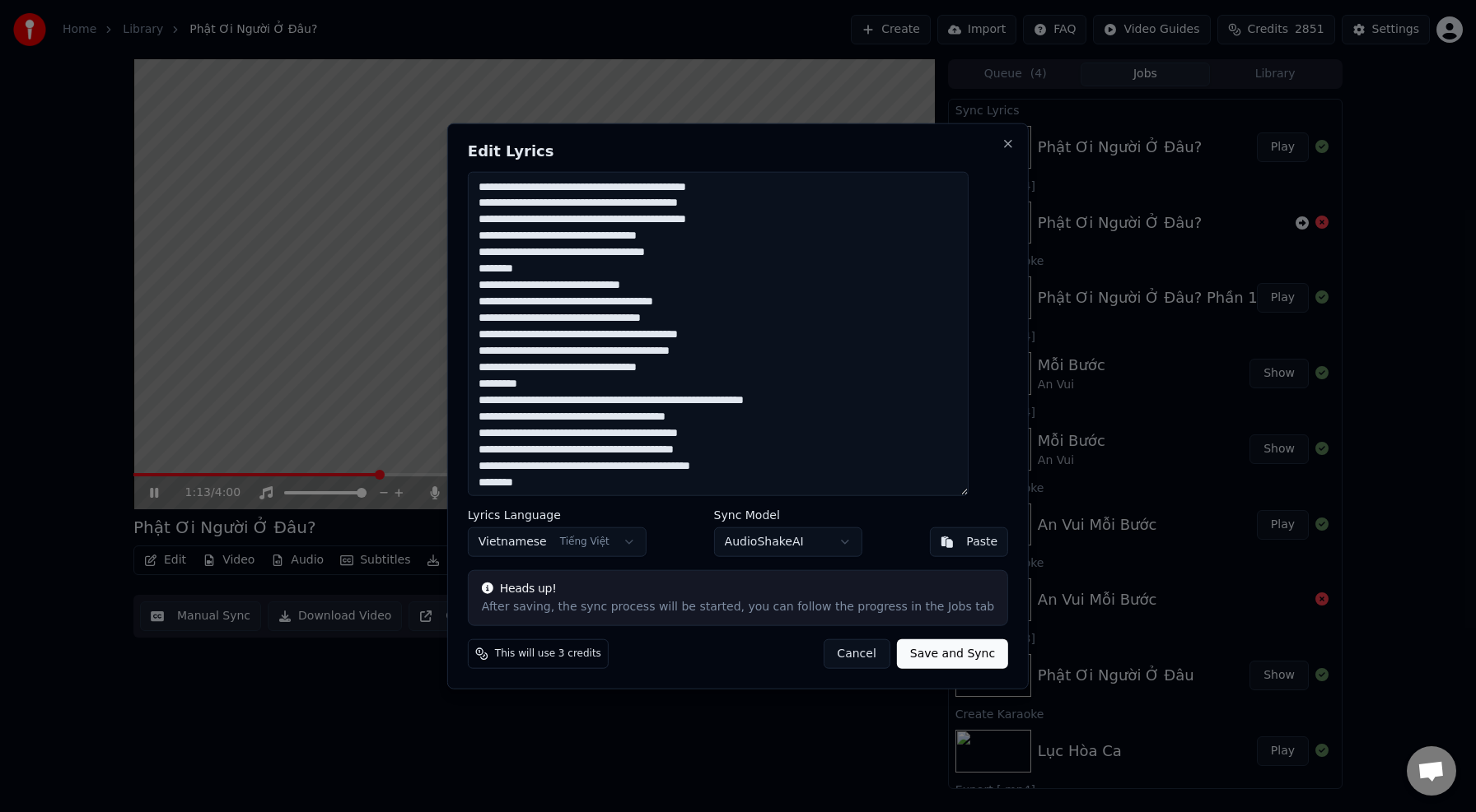
drag, startPoint x: 566, startPoint y: 389, endPoint x: 444, endPoint y: 391, distance: 122.0
click at [444, 391] on body "Home Library Phật Ơi Người Ở Đâu? Create Import FAQ Video Guides Credi…" at bounding box center [738, 406] width 1476 height 812
click at [608, 251] on textarea at bounding box center [717, 333] width 500 height 325
drag, startPoint x: 555, startPoint y: 272, endPoint x: 482, endPoint y: 273, distance: 73.0
click at [482, 273] on div "Edit Lyrics Lyrics Language Vietnamese Tiếng Việt Sync Model AudioShakeAI Paste…" at bounding box center [738, 406] width 581 height 567
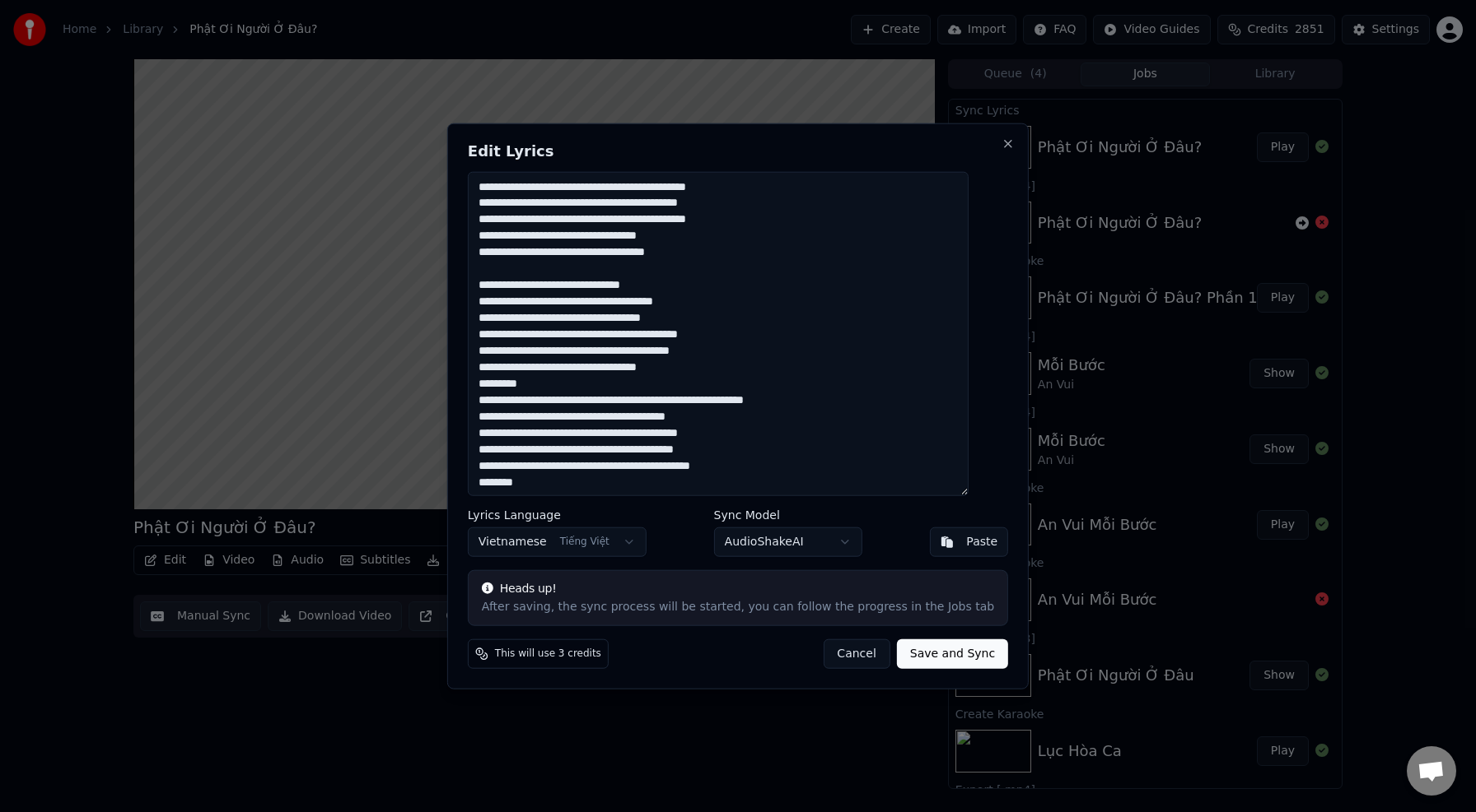
drag, startPoint x: 562, startPoint y: 380, endPoint x: 489, endPoint y: 375, distance: 73.2
click at [489, 375] on textarea at bounding box center [717, 333] width 500 height 325
click at [552, 380] on textarea at bounding box center [717, 333] width 500 height 325
drag, startPoint x: 553, startPoint y: 384, endPoint x: 500, endPoint y: 386, distance: 53.0
click at [500, 386] on textarea at bounding box center [717, 333] width 500 height 325
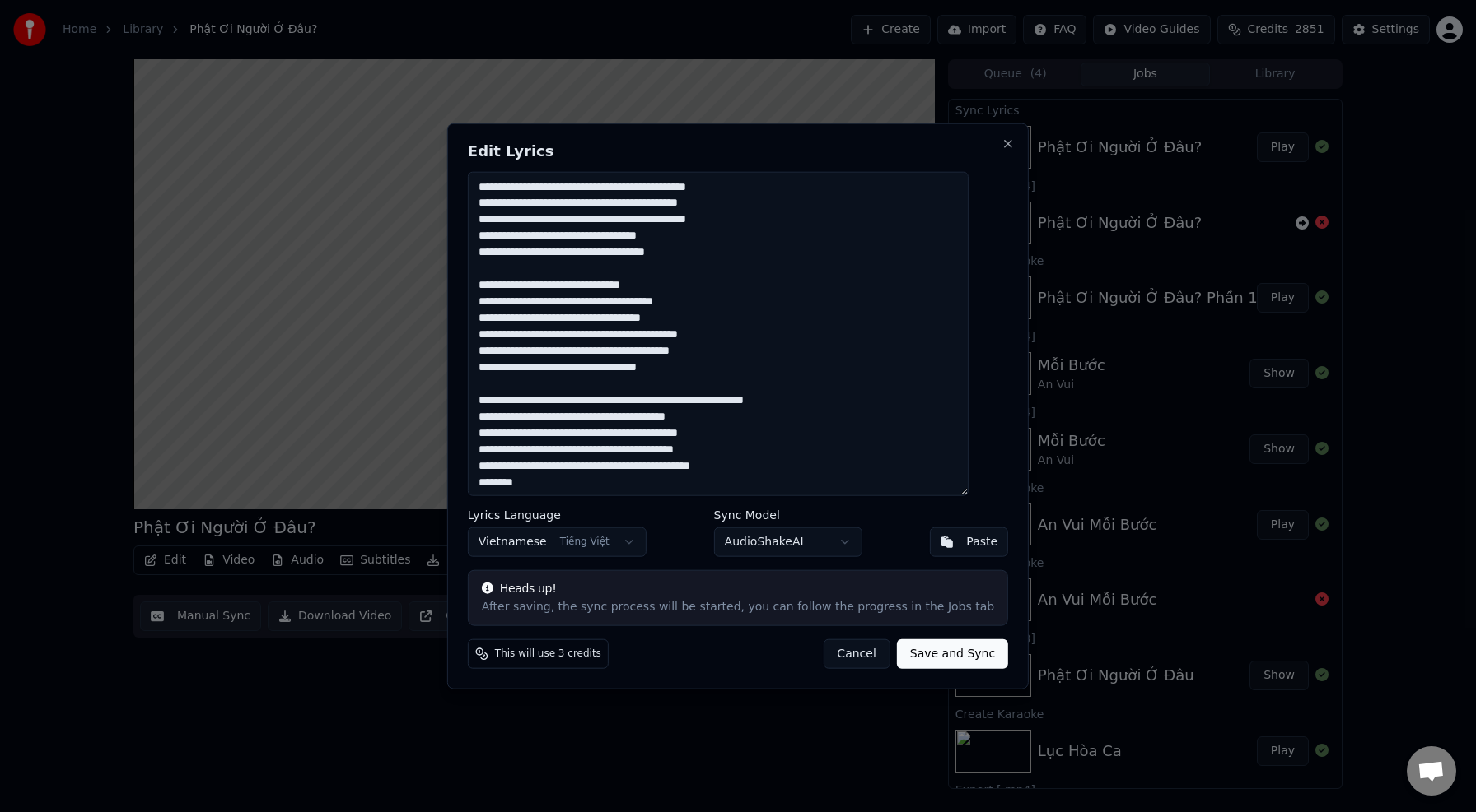
drag, startPoint x: 556, startPoint y: 483, endPoint x: 495, endPoint y: 484, distance: 61.0
click at [495, 484] on textarea at bounding box center [717, 333] width 500 height 325
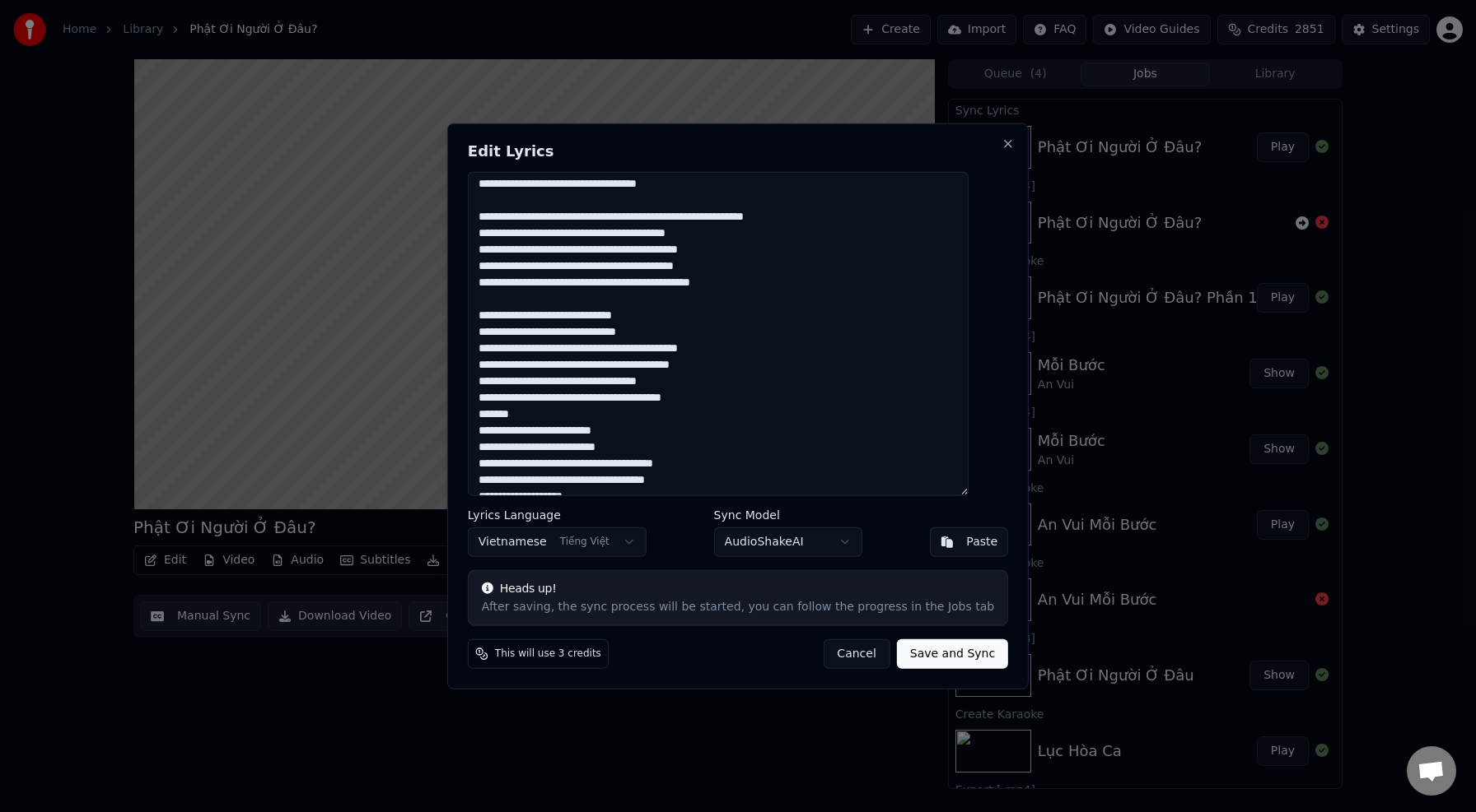
scroll to position [200, 0]
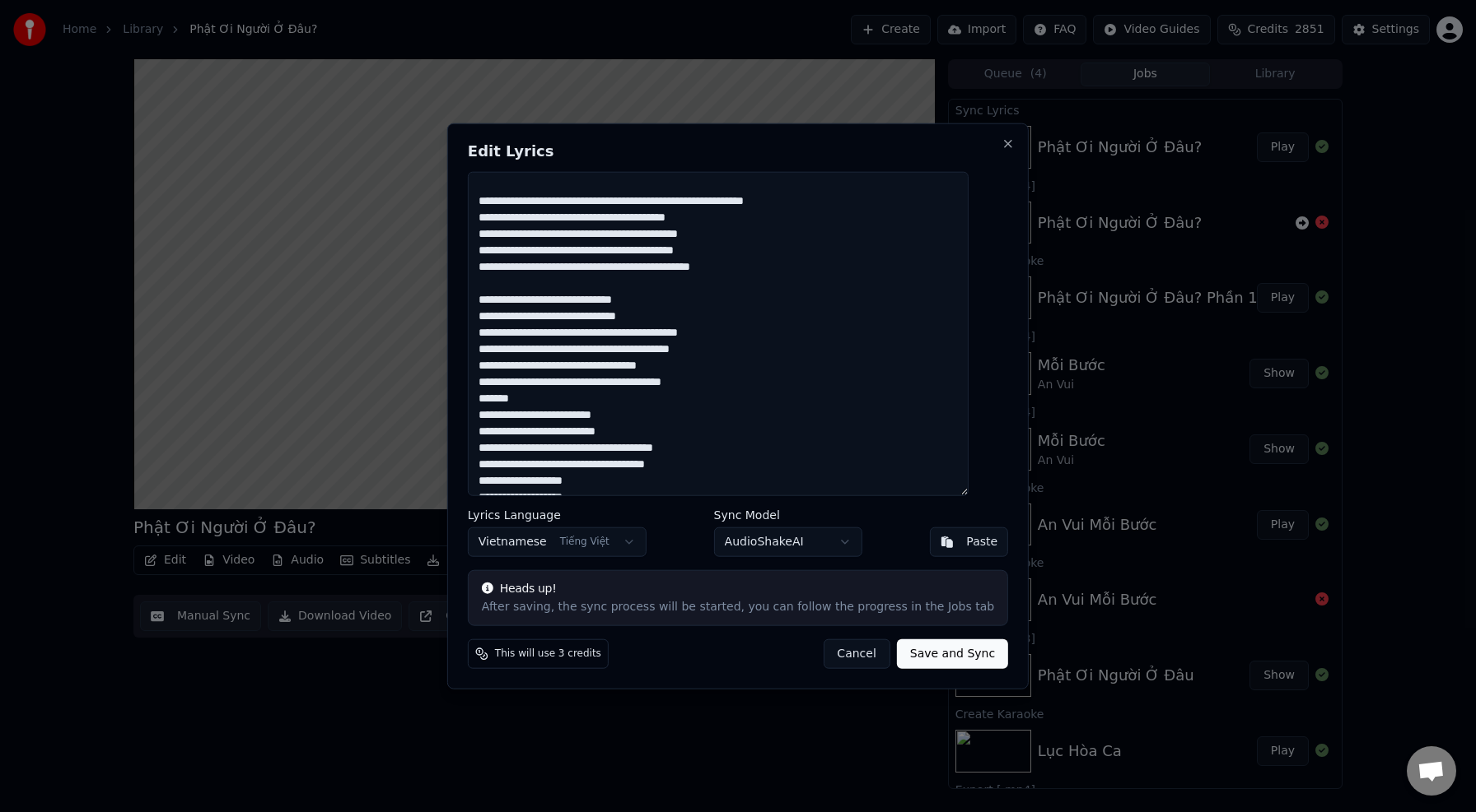
click at [569, 399] on textarea at bounding box center [717, 333] width 500 height 325
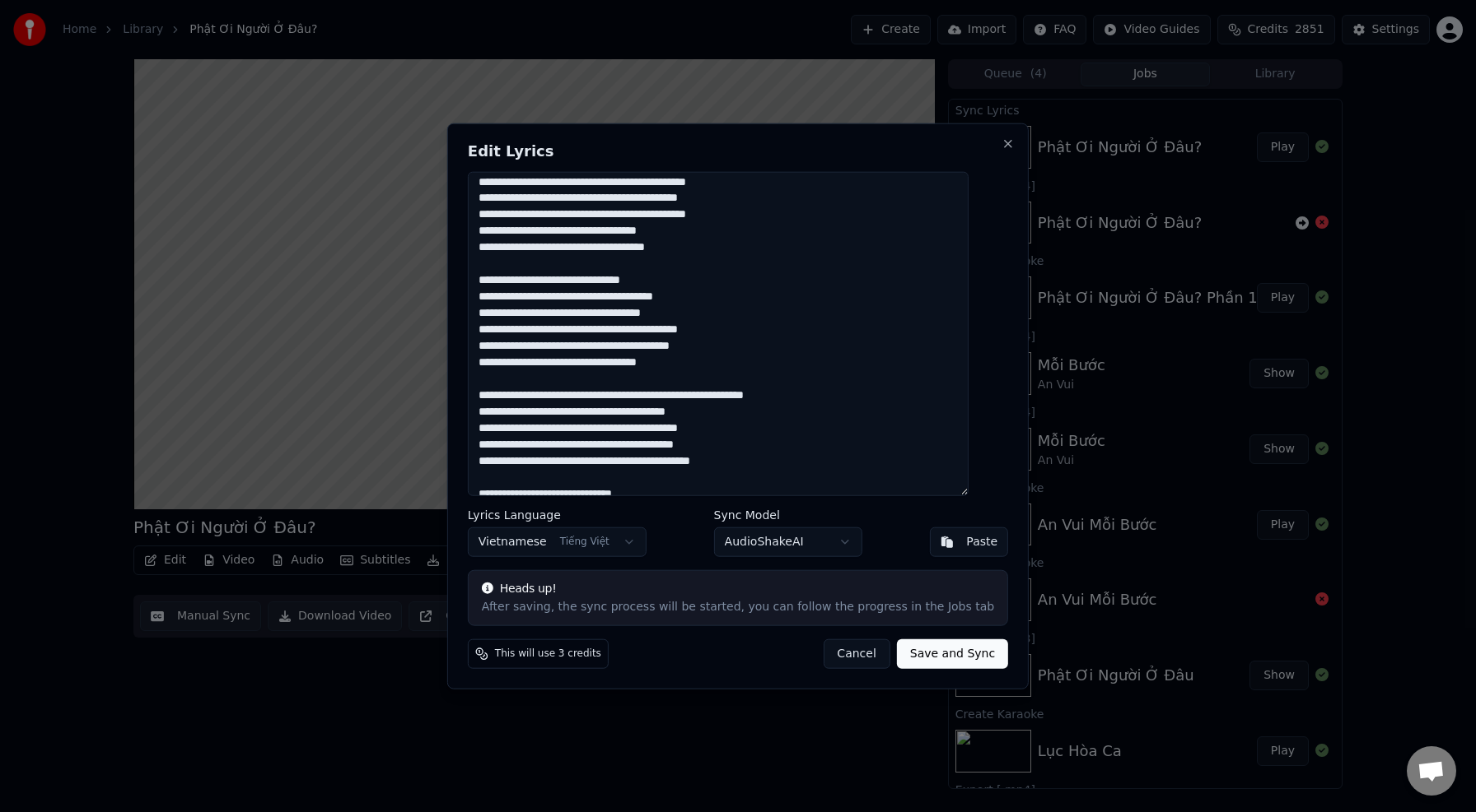
scroll to position [0, 0]
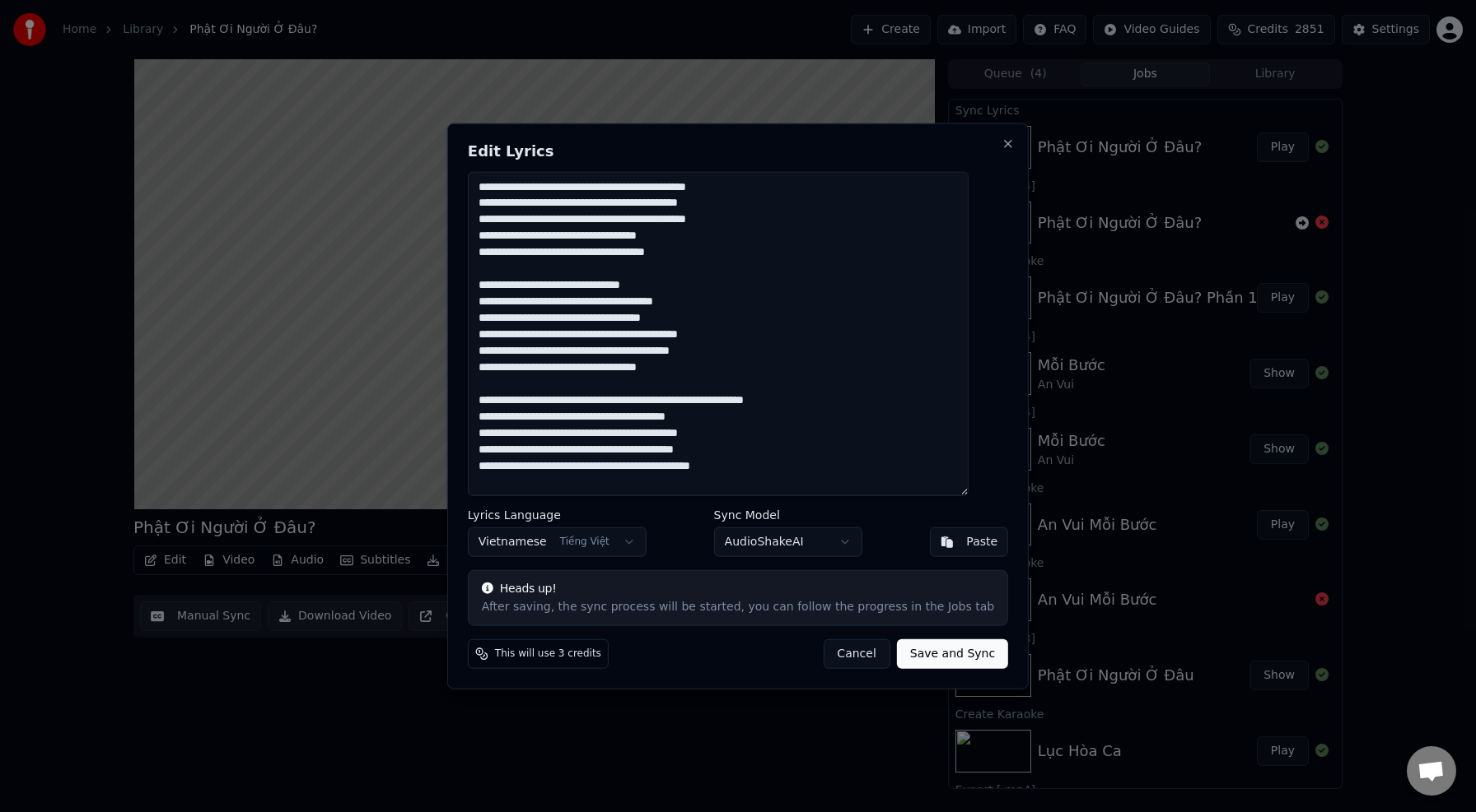
type textarea "**********"
click at [923, 657] on button "Save and Sync" at bounding box center [953, 654] width 111 height 30
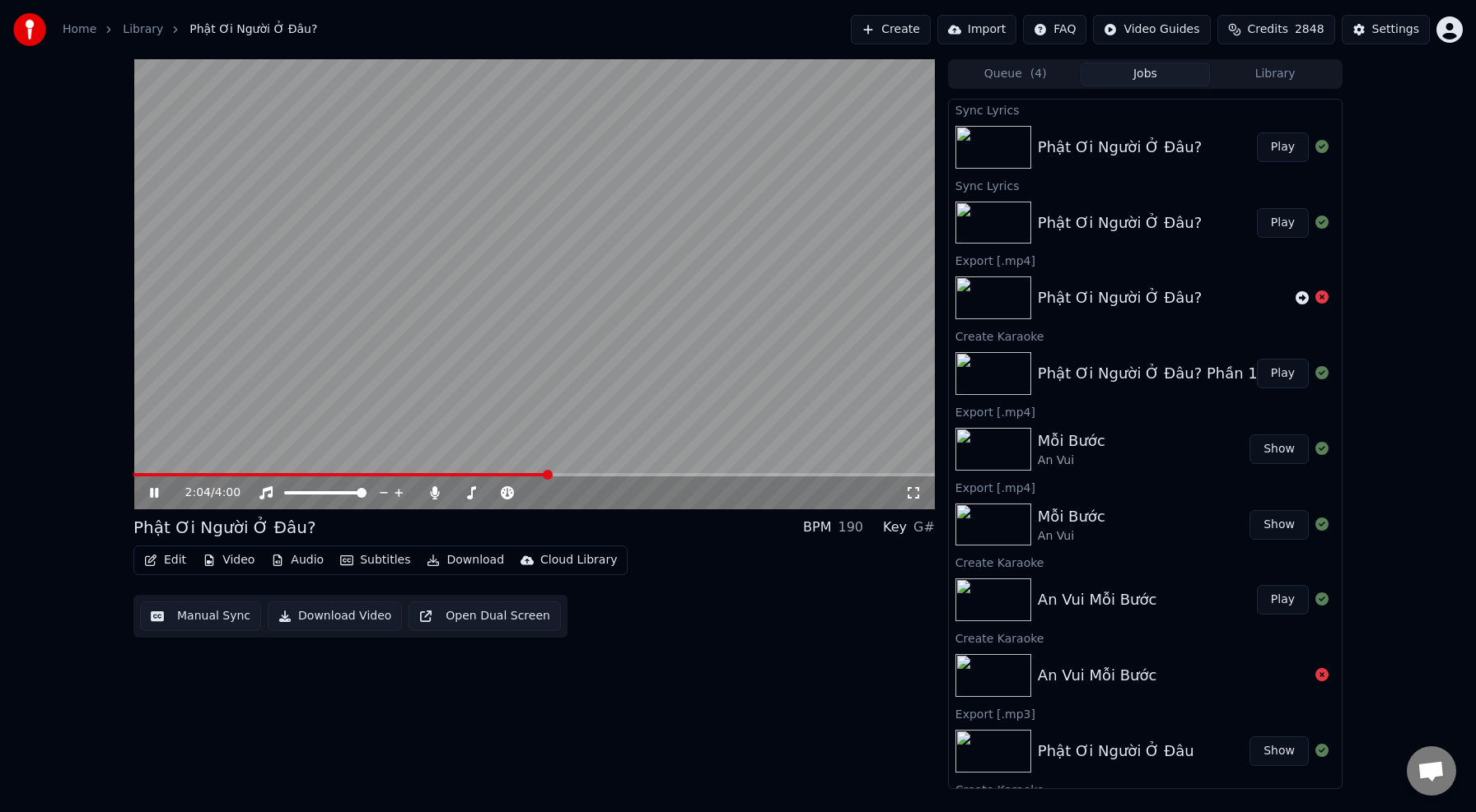
click at [1282, 145] on button "Play" at bounding box center [1283, 147] width 52 height 30
click at [472, 474] on span at bounding box center [534, 474] width 801 height 3
click at [734, 474] on span at bounding box center [534, 474] width 801 height 3
click at [816, 476] on span at bounding box center [534, 474] width 801 height 3
click at [876, 476] on span at bounding box center [534, 474] width 801 height 3
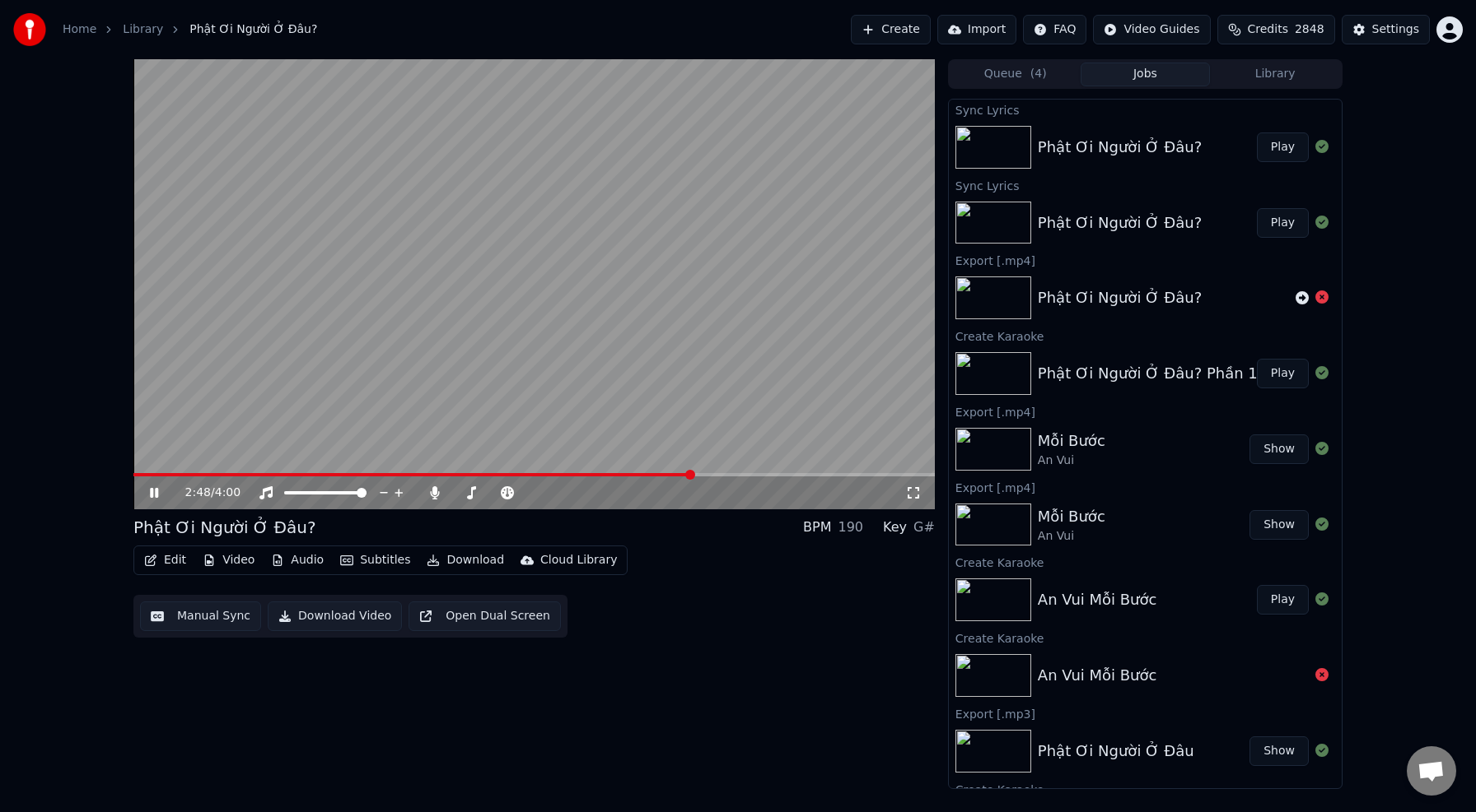
click at [692, 476] on span at bounding box center [413, 474] width 559 height 3
click at [591, 490] on icon at bounding box center [589, 492] width 15 height 16
click at [649, 476] on span at bounding box center [391, 474] width 516 height 3
click at [436, 494] on icon at bounding box center [434, 493] width 9 height 13
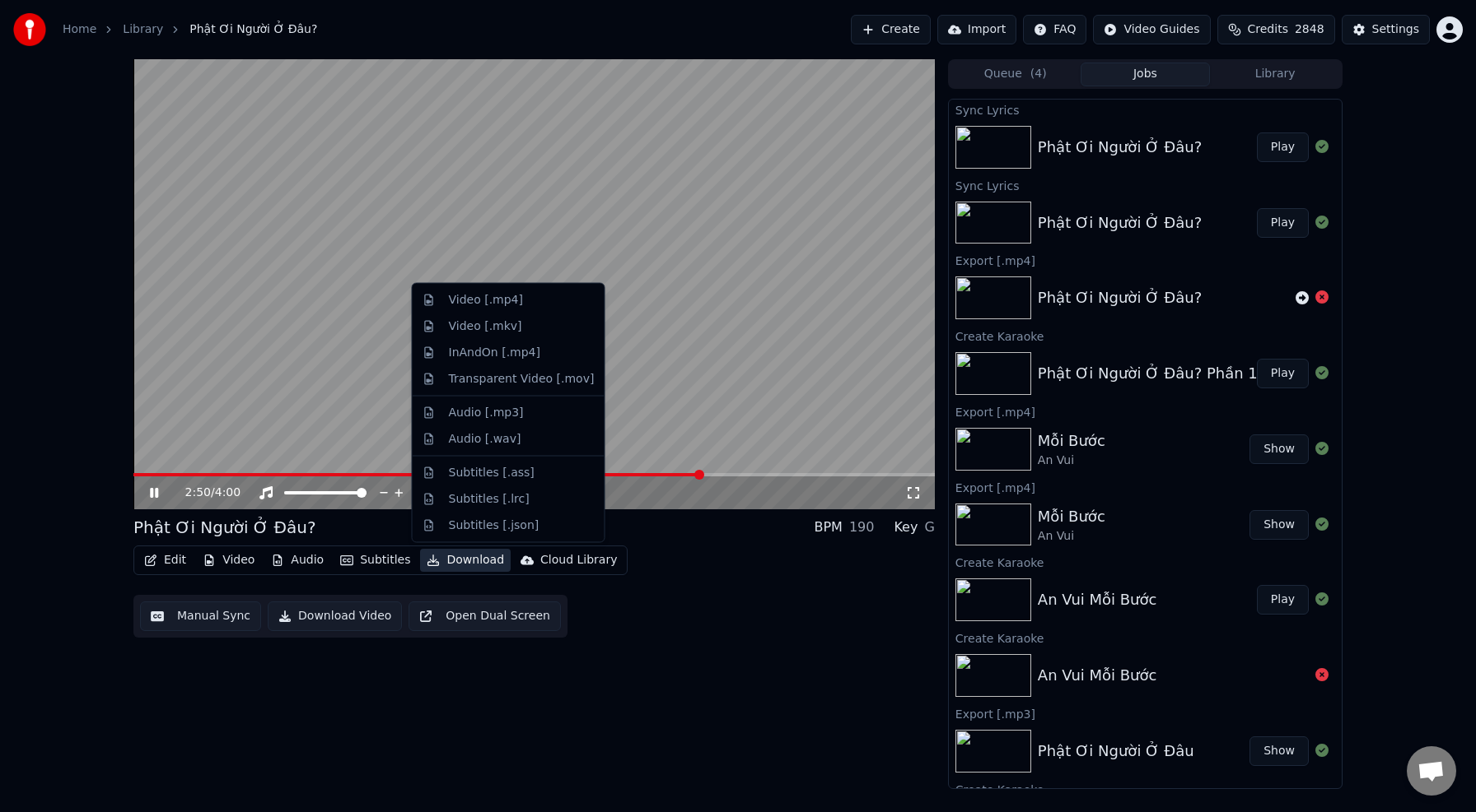
click at [455, 562] on button "Download" at bounding box center [465, 561] width 90 height 23
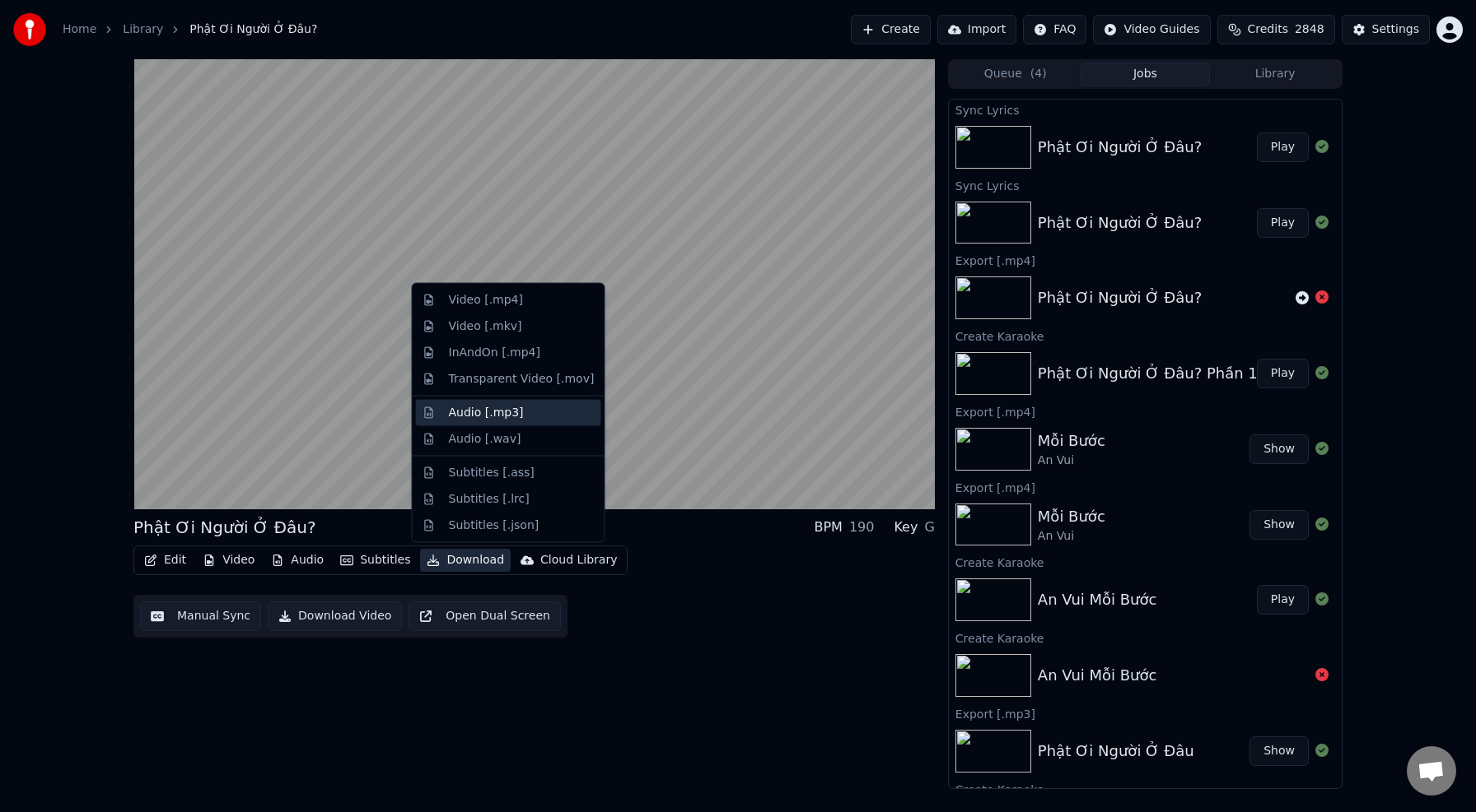
click at [530, 418] on div "Audio [.mp3]" at bounding box center [521, 412] width 146 height 16
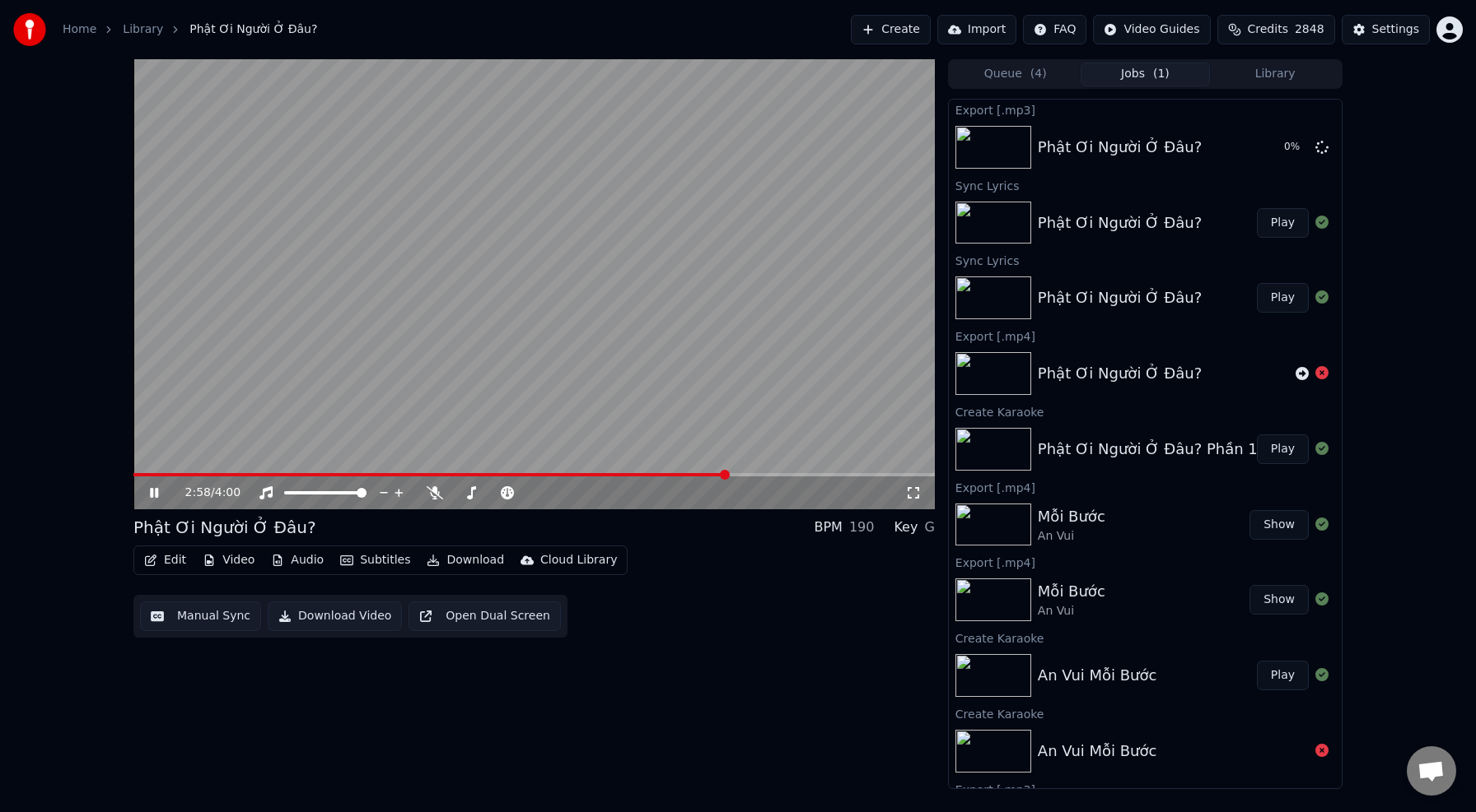
click at [463, 561] on button "Download" at bounding box center [465, 561] width 90 height 23
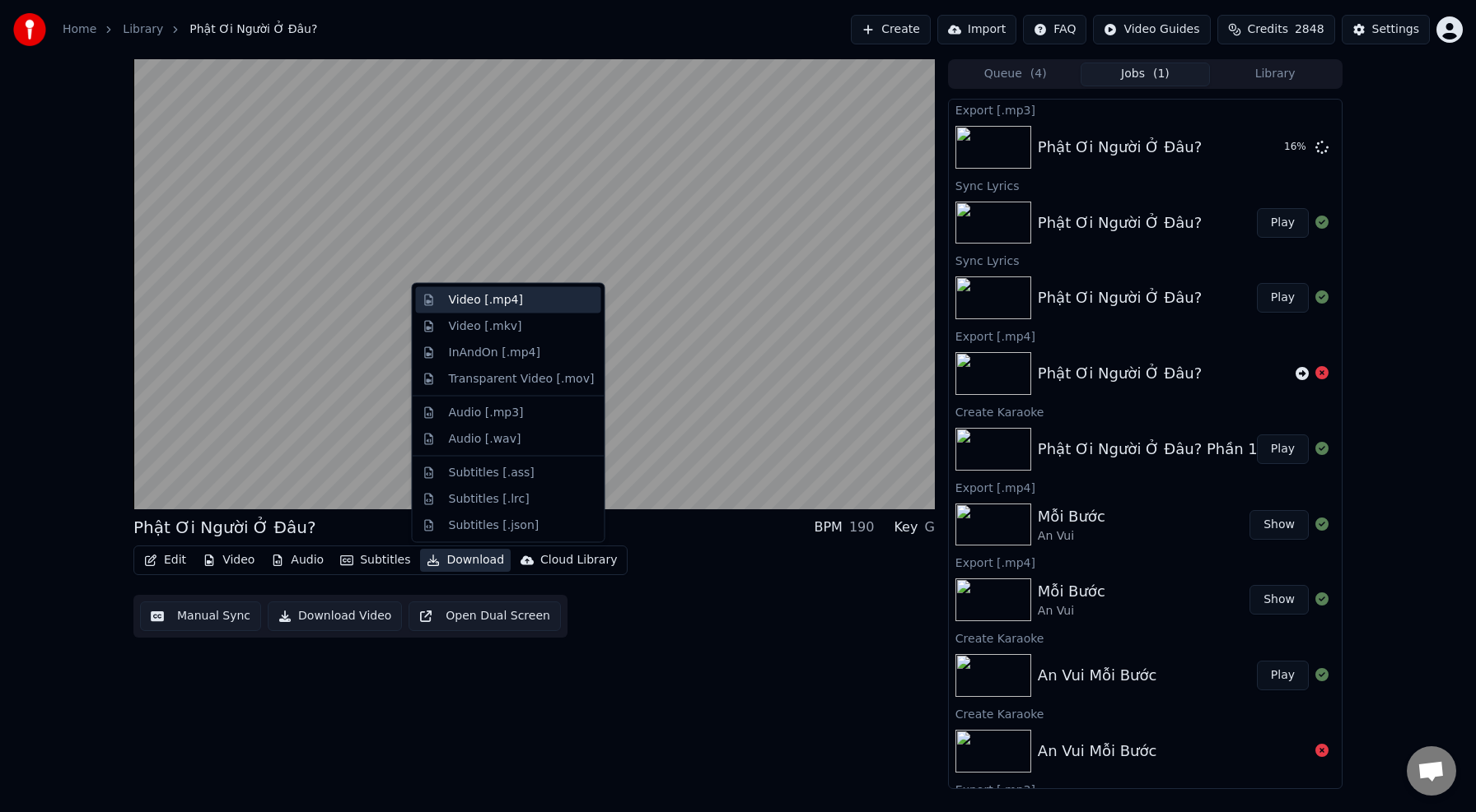
click at [554, 298] on div "Video [.mp4]" at bounding box center [521, 299] width 146 height 16
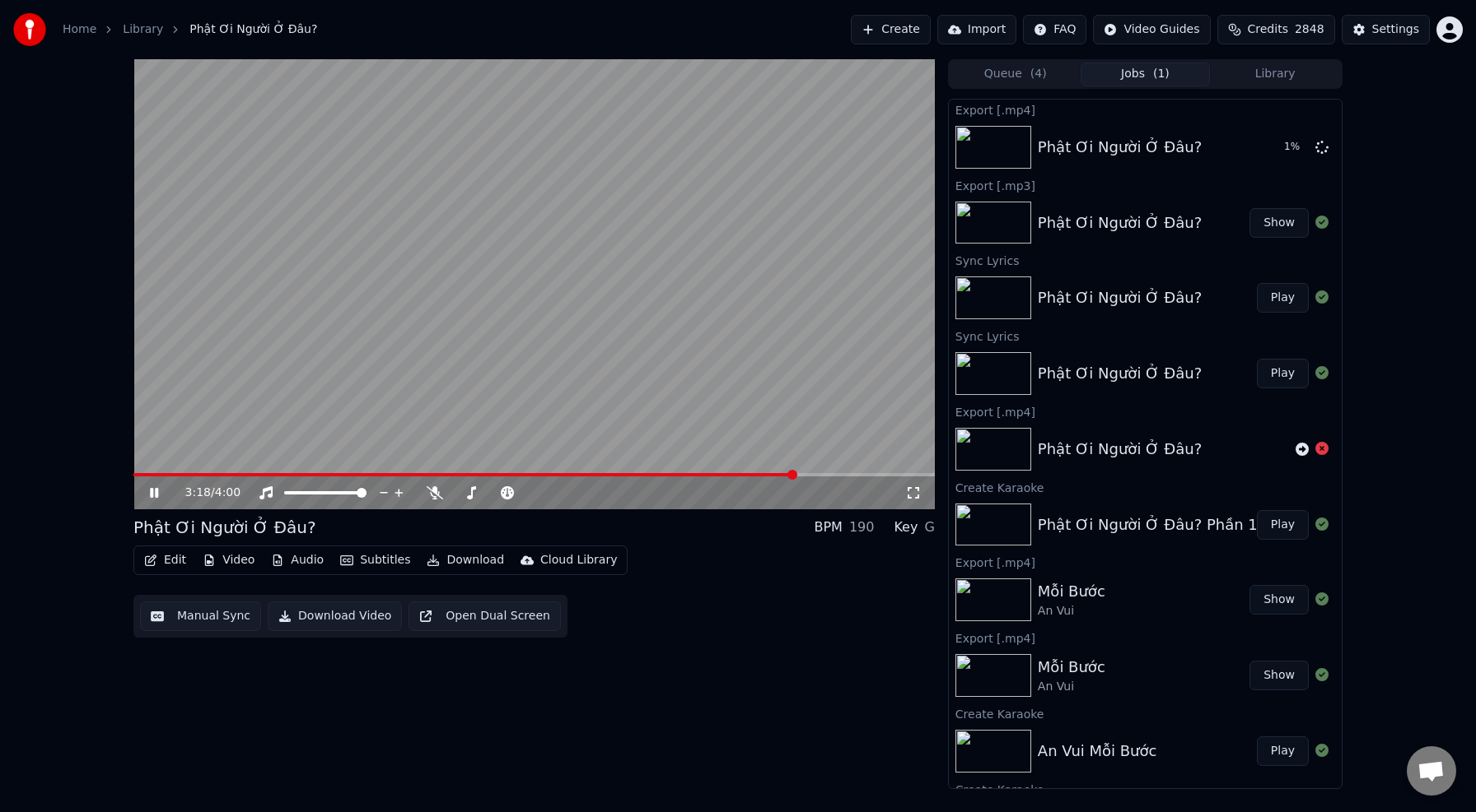
click at [434, 494] on icon at bounding box center [434, 493] width 16 height 13
click at [435, 492] on icon at bounding box center [434, 493] width 9 height 13
click at [432, 502] on div "3:43 / 4:00" at bounding box center [534, 493] width 801 height 33
click at [432, 494] on icon at bounding box center [434, 493] width 16 height 13
click at [549, 474] on span at bounding box center [507, 474] width 748 height 3
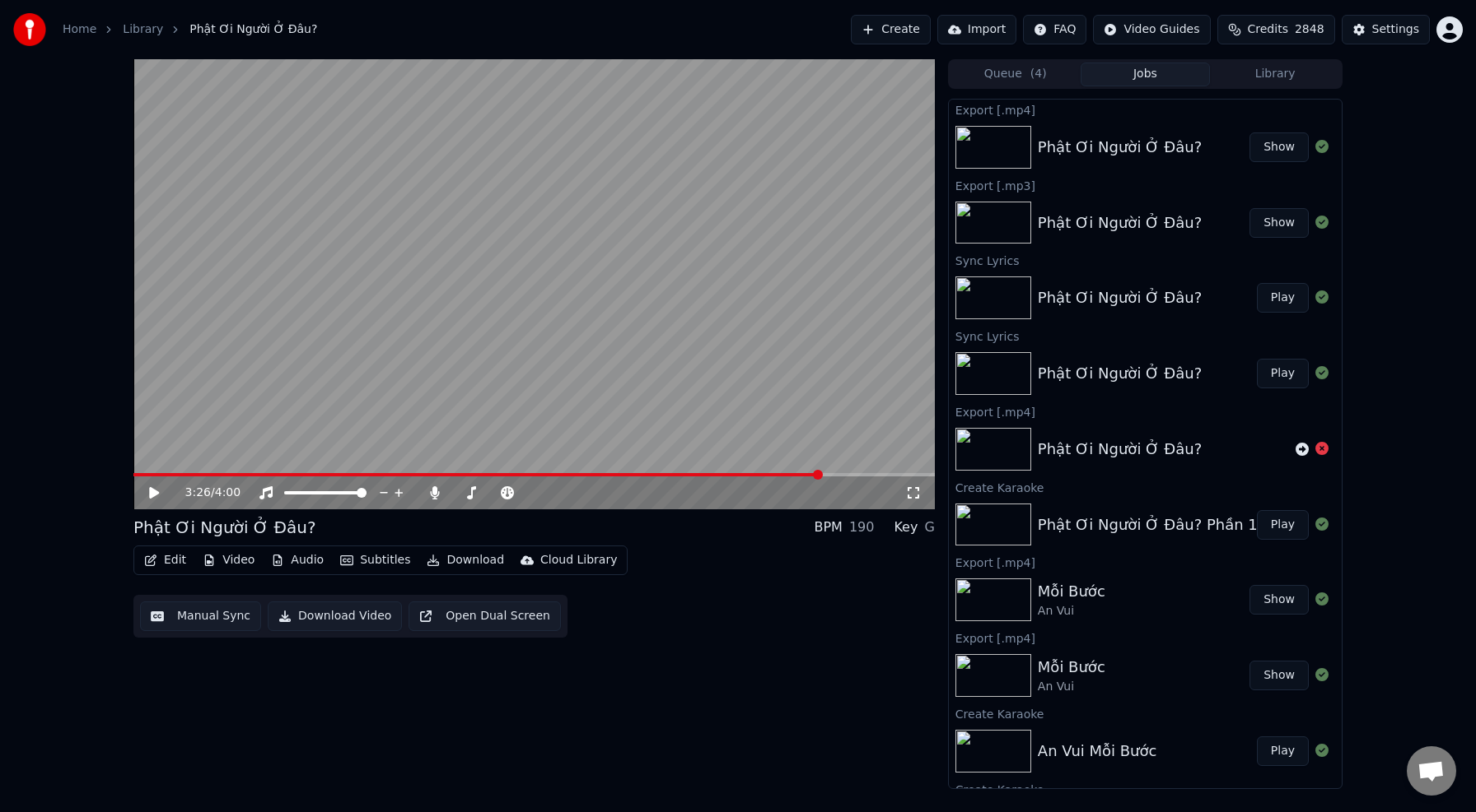
click at [1283, 144] on button "Show" at bounding box center [1279, 147] width 60 height 30
click at [1431, 288] on div "3:26 / 4:00 Phật Ơi Người Ở Đâu? BPM 190 Key G Edit Video Audio Subtit…" at bounding box center [738, 424] width 1476 height 730
click at [248, 478] on div "3:34 / 4:00" at bounding box center [534, 493] width 801 height 33
click at [251, 476] on span at bounding box center [491, 474] width 715 height 3
click at [1431, 265] on div "4:00 / 4:00 Phật Ơi Người Ở Đâu? BPM 190 Key G Edit Video Audio Subtit…" at bounding box center [738, 424] width 1476 height 730
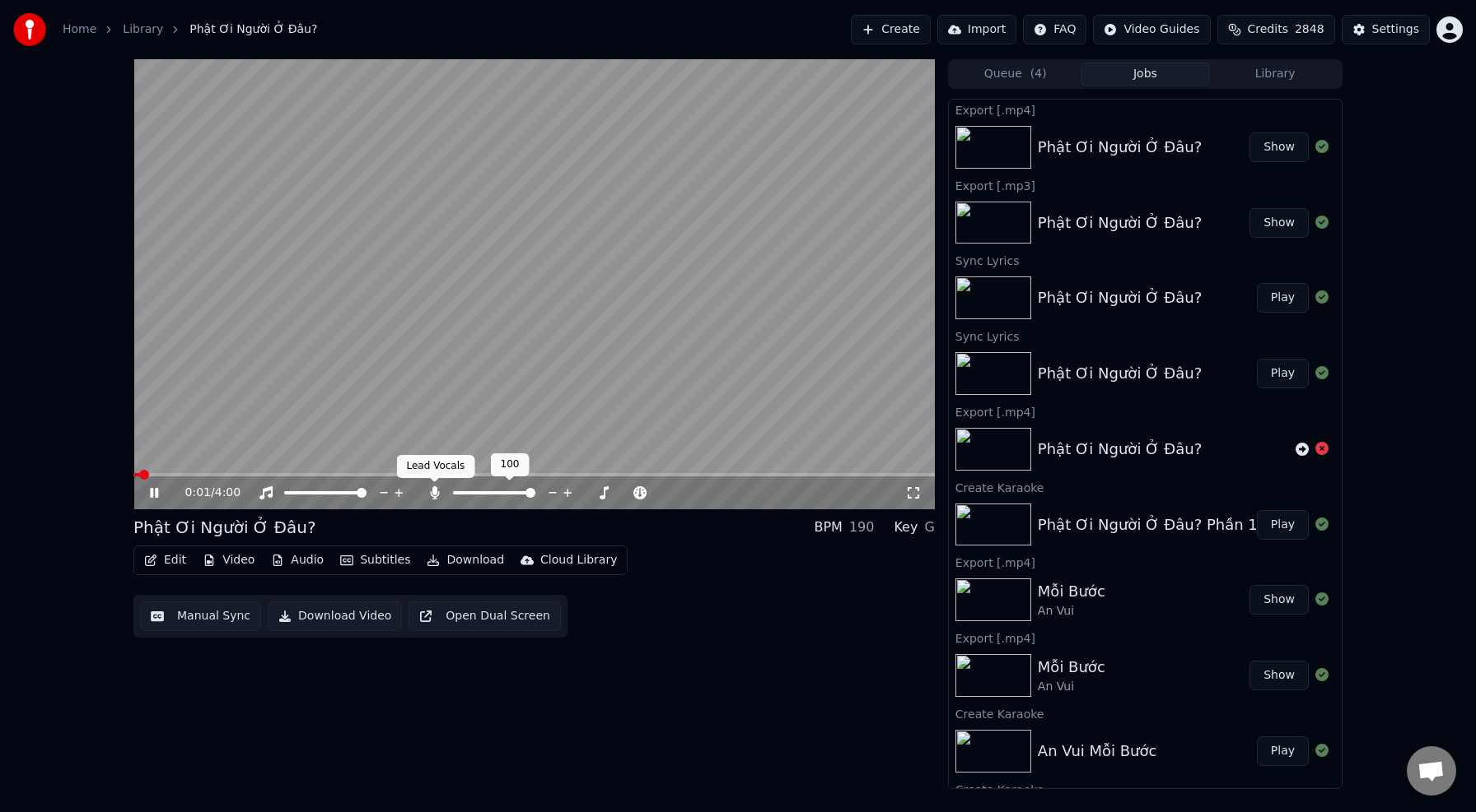
click at [438, 496] on icon at bounding box center [434, 493] width 16 height 13
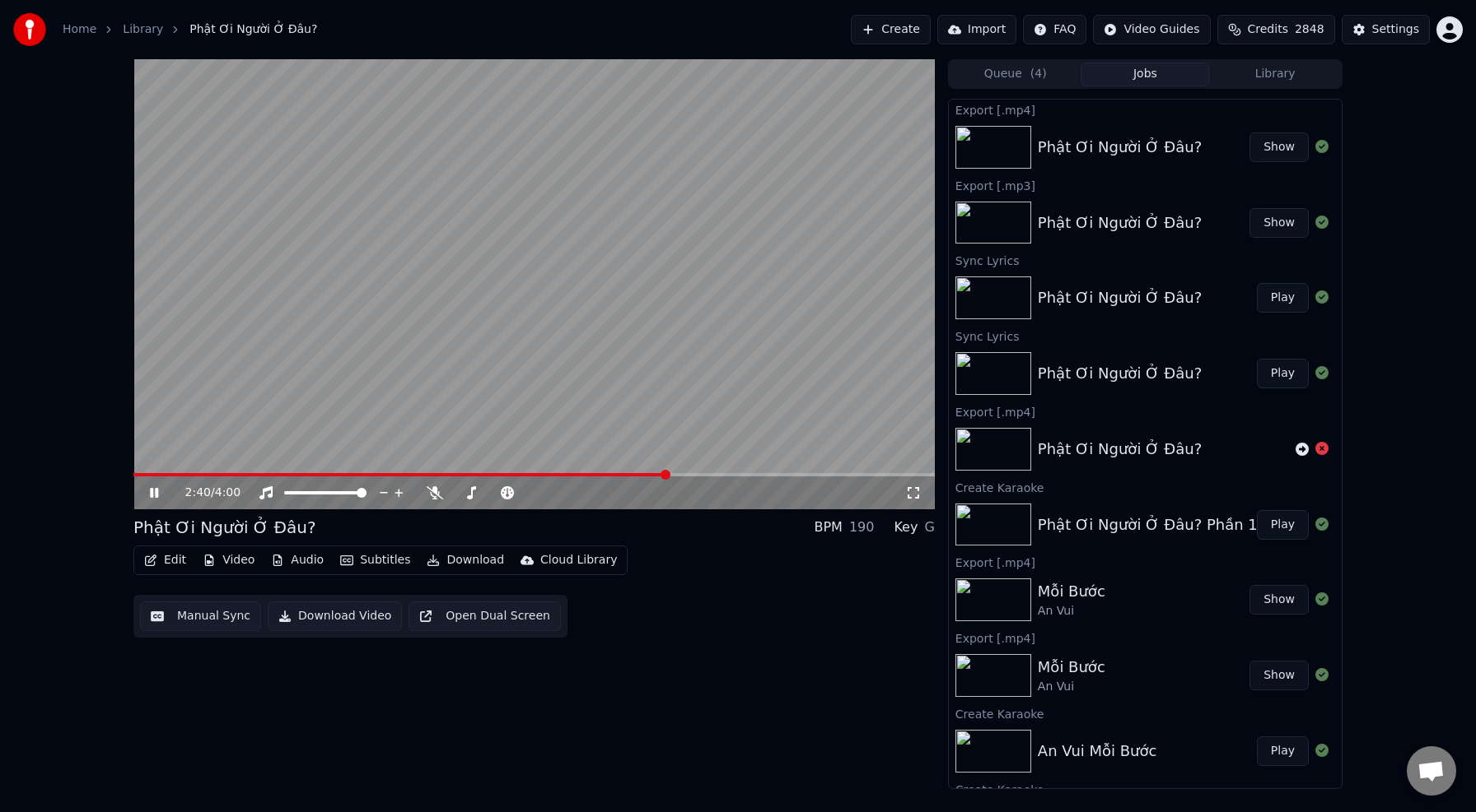
click at [157, 494] on icon at bounding box center [154, 493] width 9 height 10
